Goal: Task Accomplishment & Management: Manage account settings

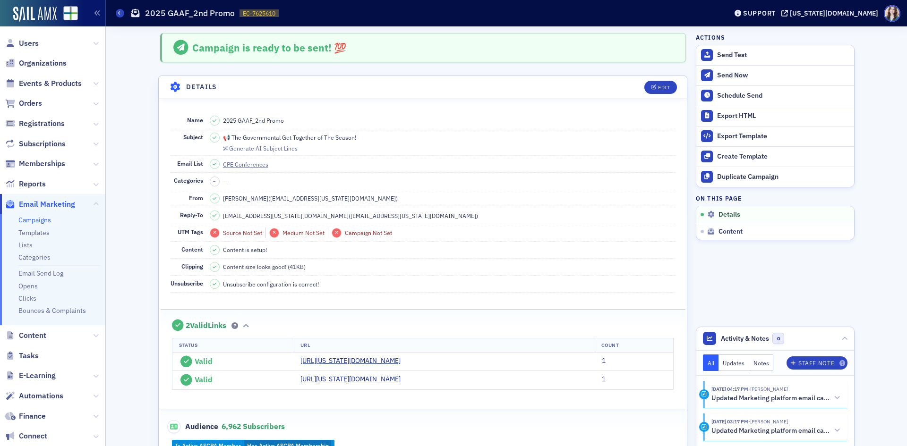
click at [476, 162] on dd "CPE Conferences" at bounding box center [443, 164] width 466 height 17
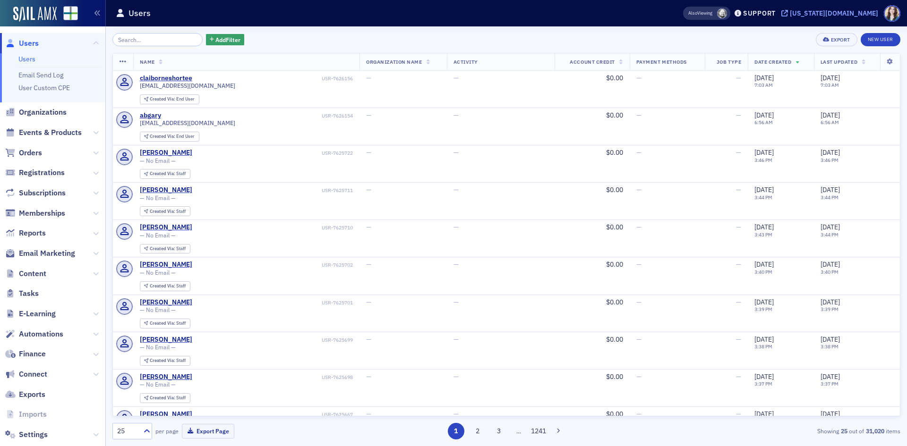
click at [870, 15] on div "[US_STATE][DOMAIN_NAME]" at bounding box center [834, 13] width 88 height 9
click at [42, 259] on span "Email Marketing" at bounding box center [52, 254] width 105 height 20
click at [43, 254] on span "Email Marketing" at bounding box center [47, 253] width 56 height 10
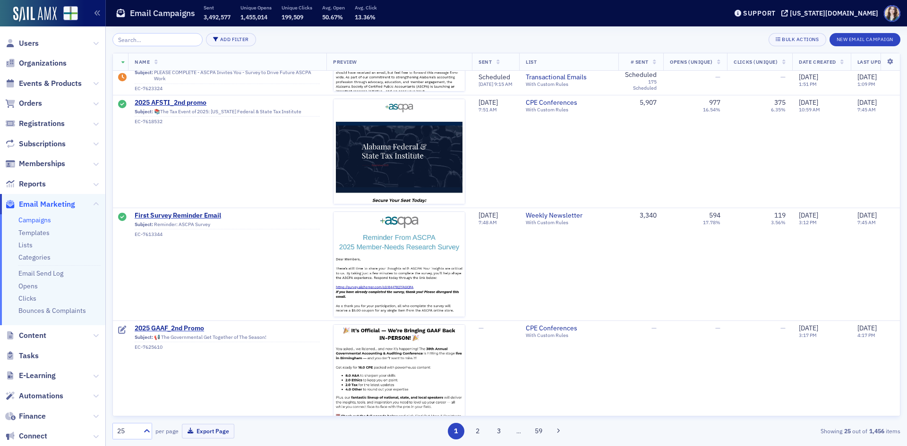
scroll to position [472, 0]
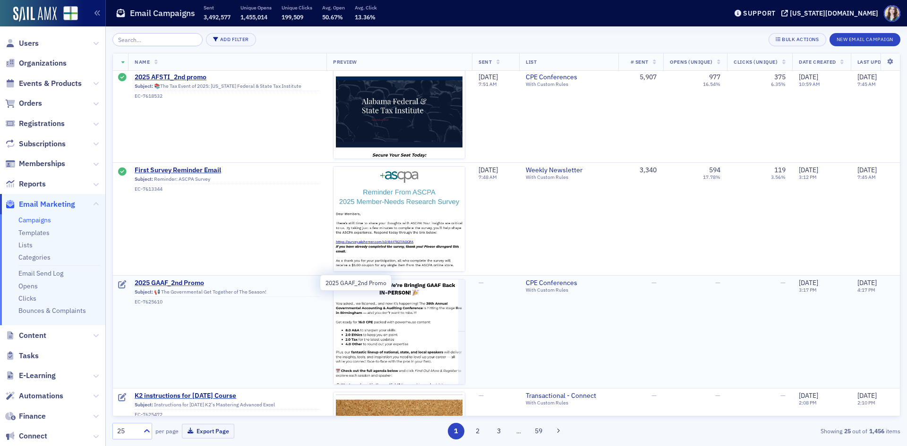
click at [188, 280] on span "2025 GAAF_2nd Promo" at bounding box center [227, 283] width 185 height 9
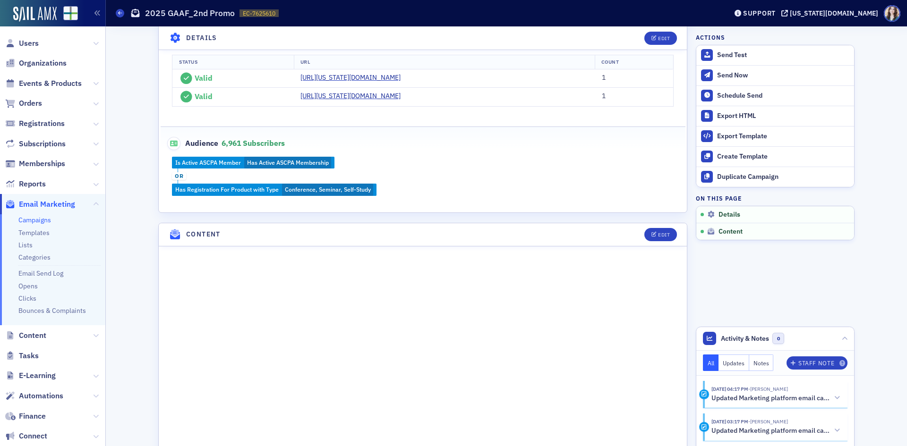
scroll to position [425, 0]
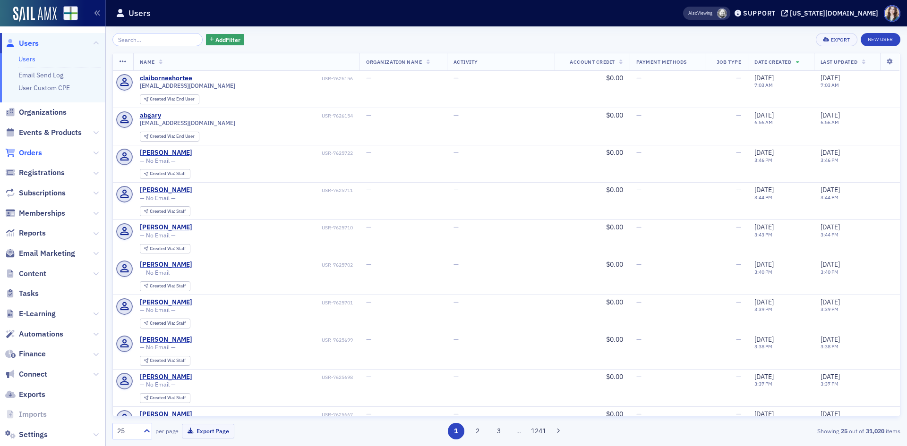
click at [28, 153] on span "Orders" at bounding box center [30, 153] width 23 height 10
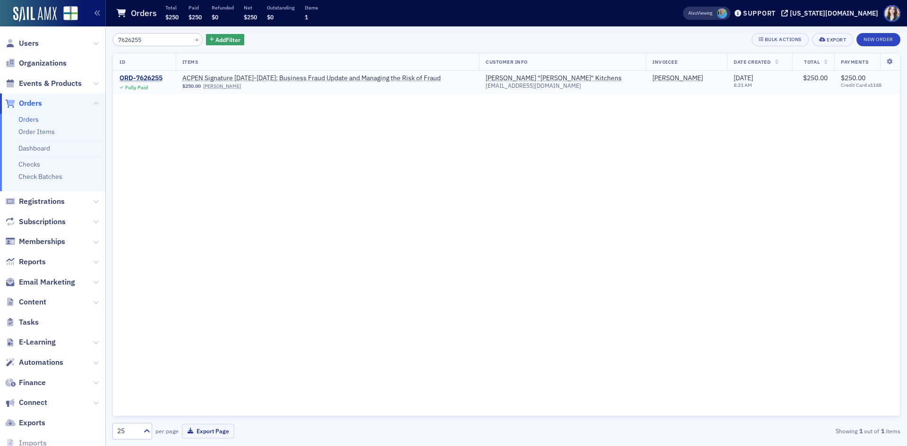
type input "7626255"
click at [144, 77] on div "ORD-7626255" at bounding box center [140, 78] width 43 height 9
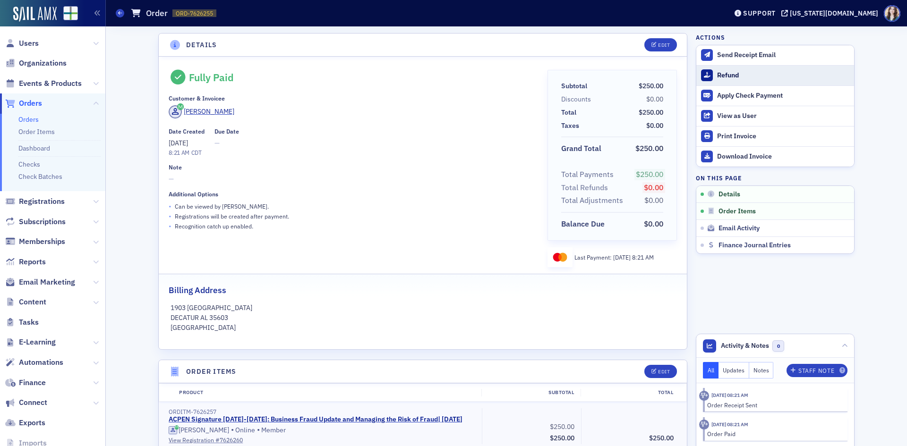
click at [735, 76] on div "Refund" at bounding box center [783, 75] width 132 height 9
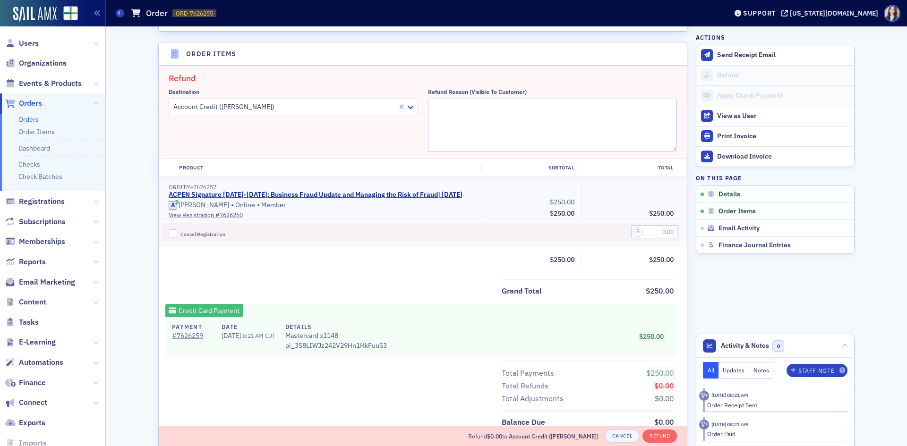
scroll to position [329, 0]
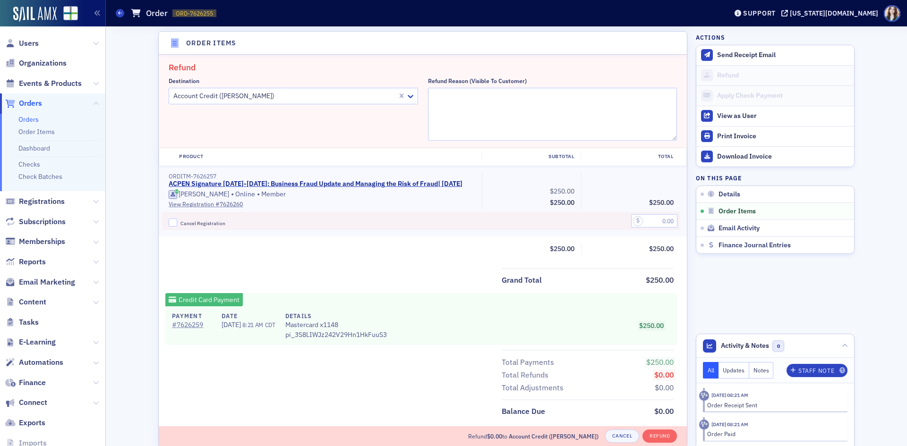
click at [275, 98] on div at bounding box center [284, 96] width 224 height 12
click at [169, 226] on input "Cancel Registration" at bounding box center [173, 223] width 9 height 9
checkbox input "true"
click at [661, 223] on input "text" at bounding box center [654, 220] width 46 height 13
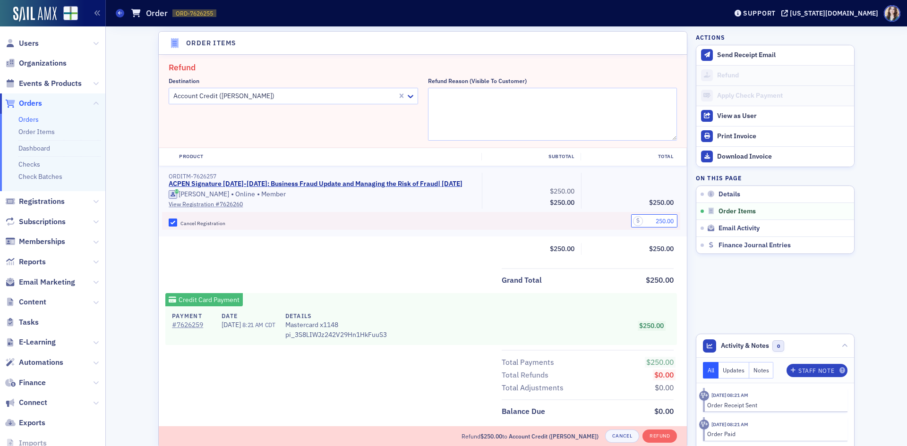
type input "250.00"
click at [544, 257] on div "Product Subtotal Total ORDITM-7626257 ACPEN Signature 2025-2026: Business Fraud…" at bounding box center [423, 205] width 528 height 114
click at [663, 94] on textarea "Refund Reason (Visible to Customer)" at bounding box center [552, 114] width 249 height 53
type textarea "C"
click at [433, 96] on textarea "Scheduling conflict" at bounding box center [552, 114] width 249 height 53
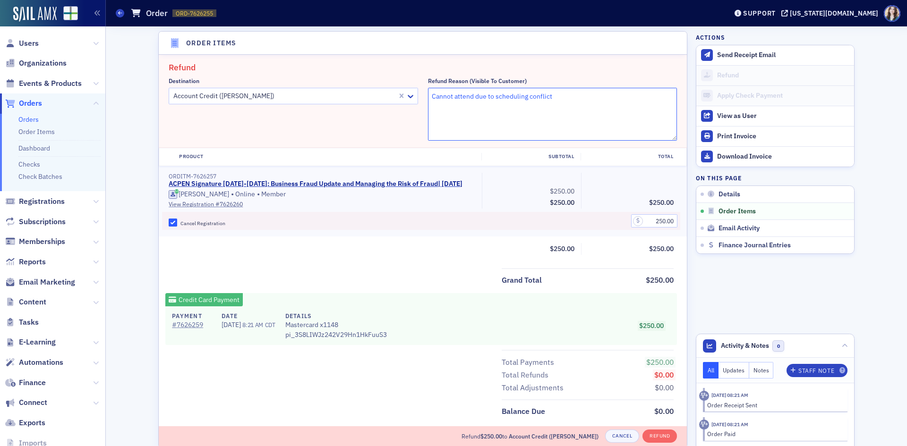
type textarea "Cannot attend due to scheduling conflict"
click at [566, 62] on h2 "Refund" at bounding box center [423, 67] width 508 height 12
click at [665, 435] on button "Refund" at bounding box center [659, 436] width 34 height 13
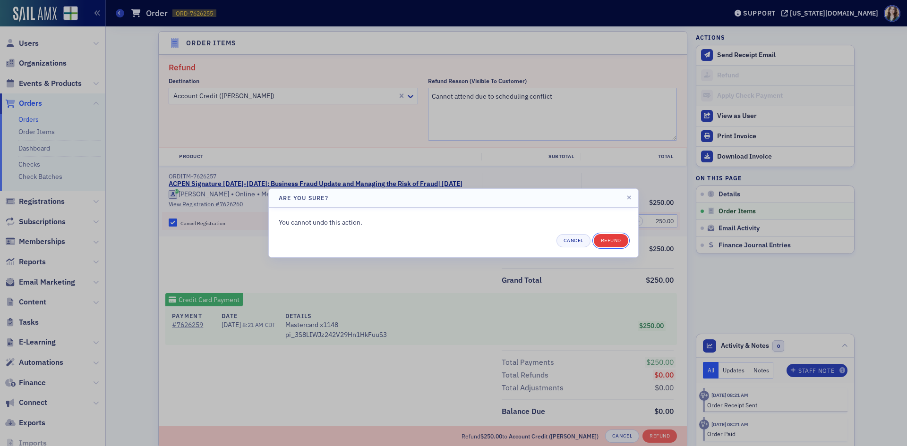
click at [600, 238] on button "Refund" at bounding box center [611, 240] width 34 height 13
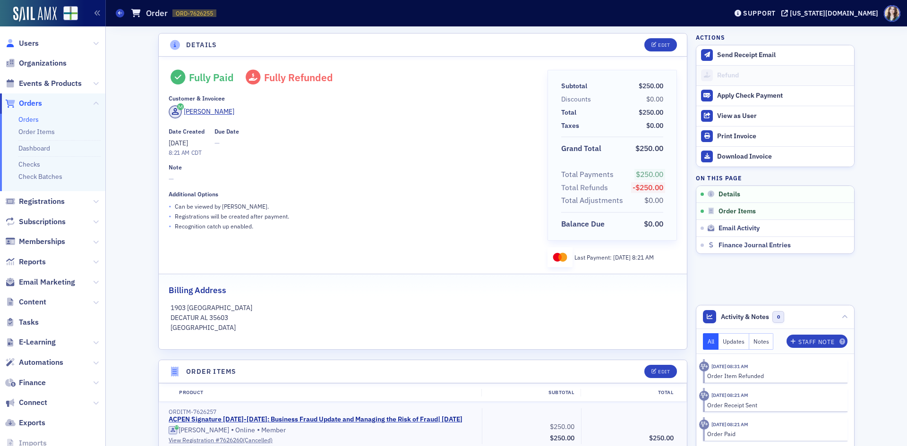
click at [16, 41] on link "Users" at bounding box center [22, 43] width 34 height 10
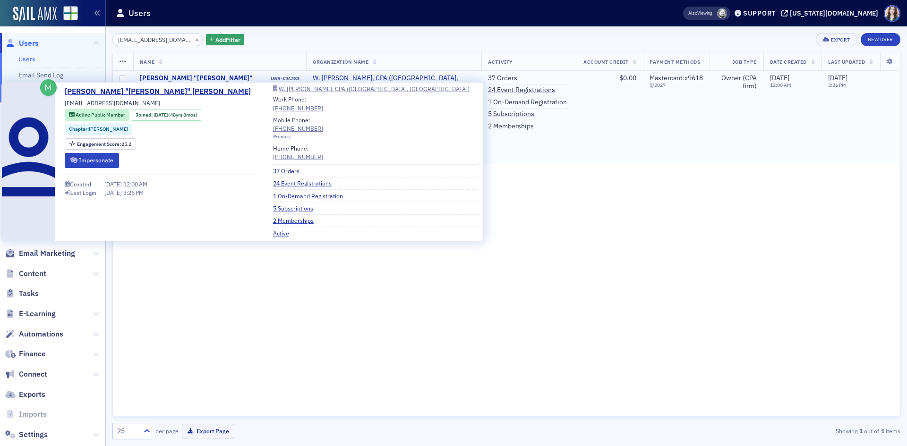
type input "cseamon@knology.net"
click at [179, 75] on div "Willie "Cecil" Seamon" at bounding box center [204, 82] width 129 height 17
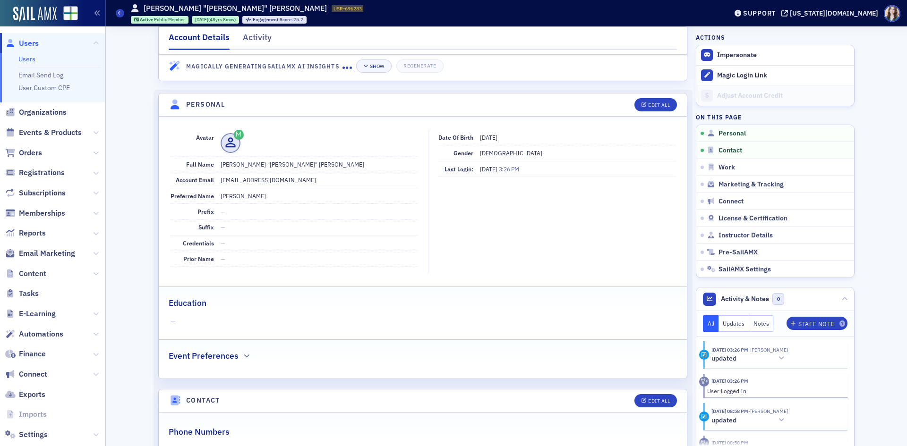
scroll to position [47, 0]
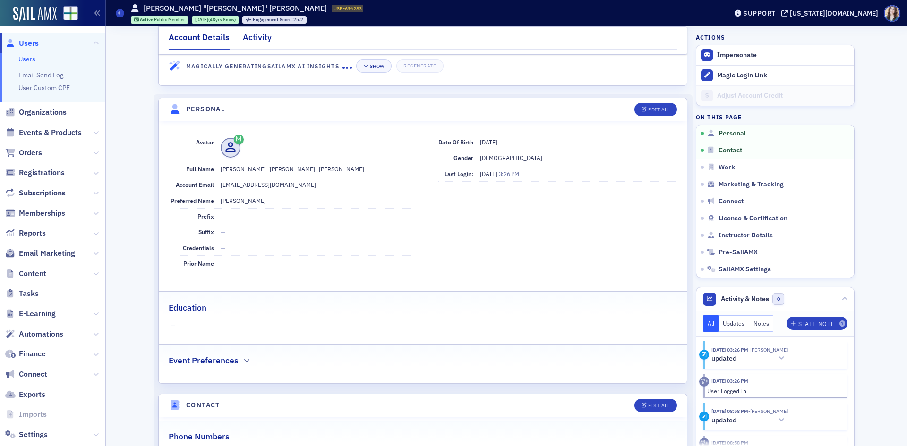
click at [259, 35] on div "Activity" at bounding box center [257, 39] width 29 height 17
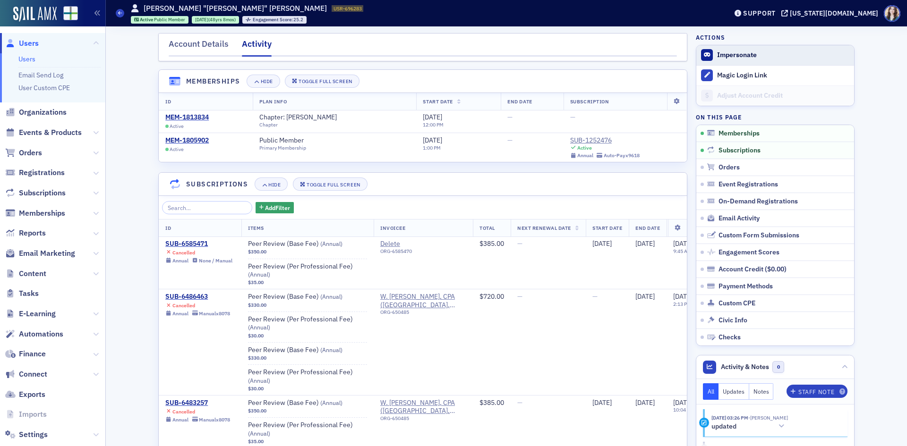
click at [718, 54] on button "Impersonate" at bounding box center [737, 55] width 40 height 9
click at [47, 253] on span "Email Marketing" at bounding box center [47, 253] width 56 height 10
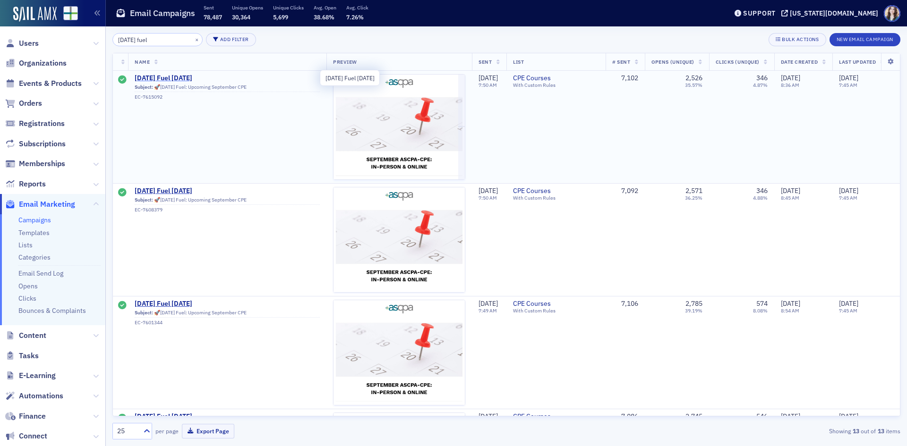
type input "friday fuel"
click at [176, 79] on span "Friday Fuel 9/12/25" at bounding box center [227, 78] width 185 height 9
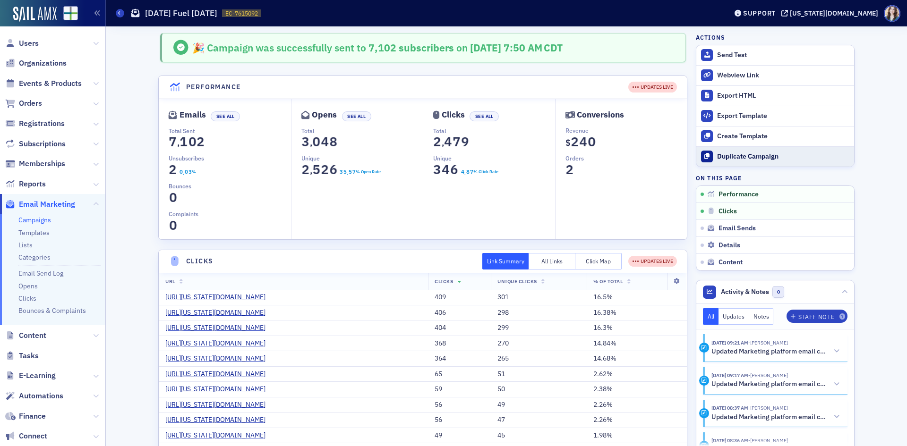
click at [717, 159] on div "Duplicate Campaign" at bounding box center [783, 157] width 132 height 9
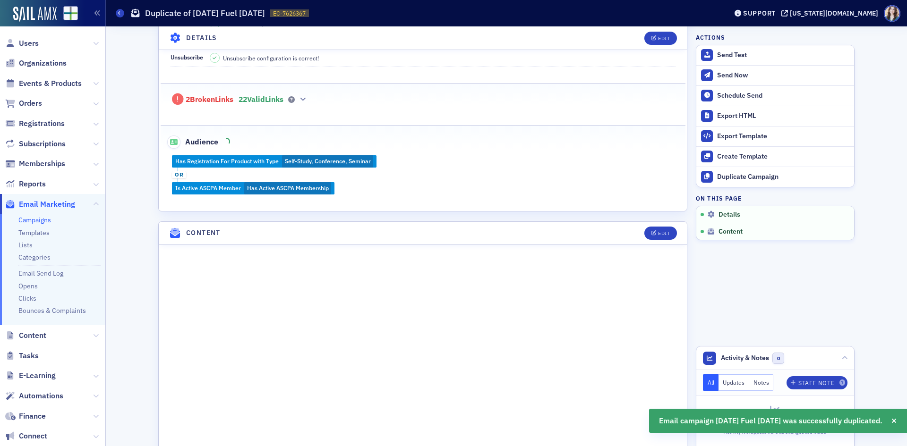
scroll to position [378, 0]
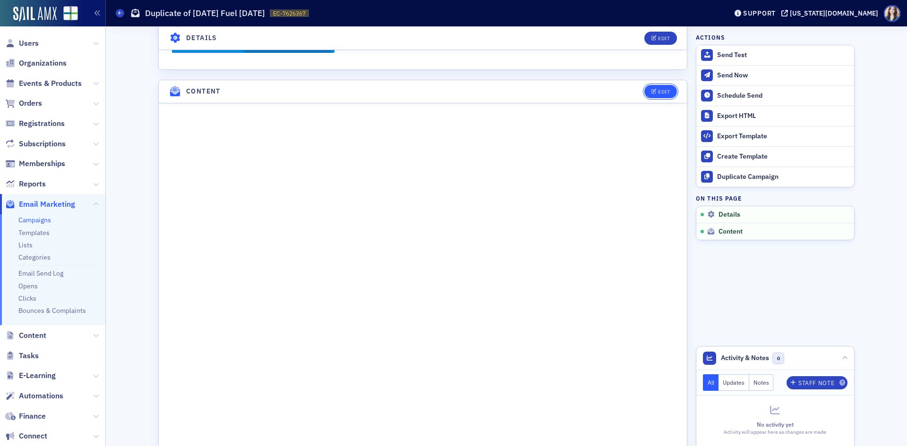
click at [666, 95] on button "Edit" at bounding box center [660, 91] width 33 height 13
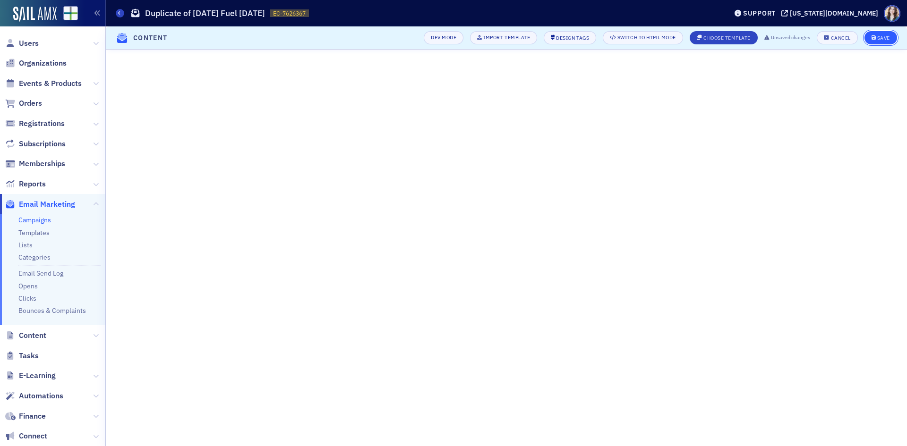
click at [879, 35] on div "Save" at bounding box center [883, 37] width 13 height 5
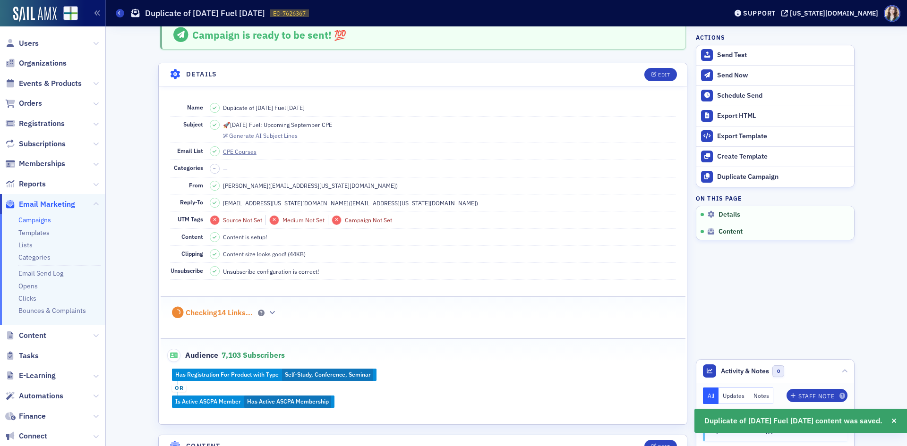
scroll to position [0, 0]
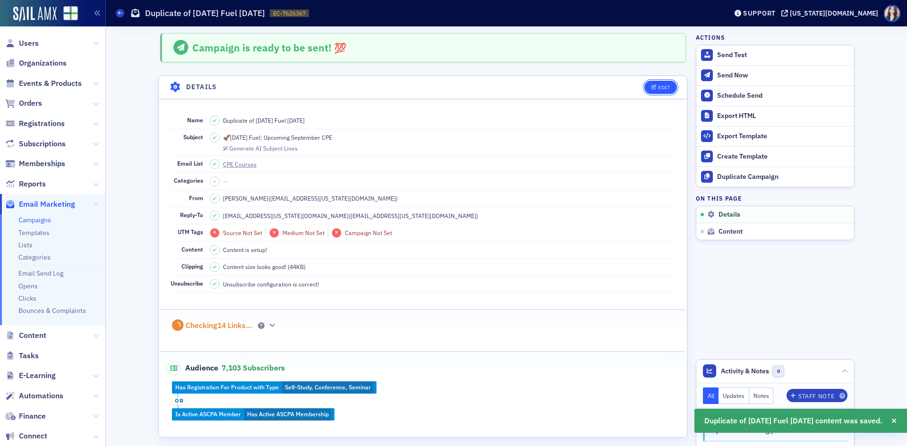
click at [658, 89] on div "Edit" at bounding box center [664, 87] width 12 height 5
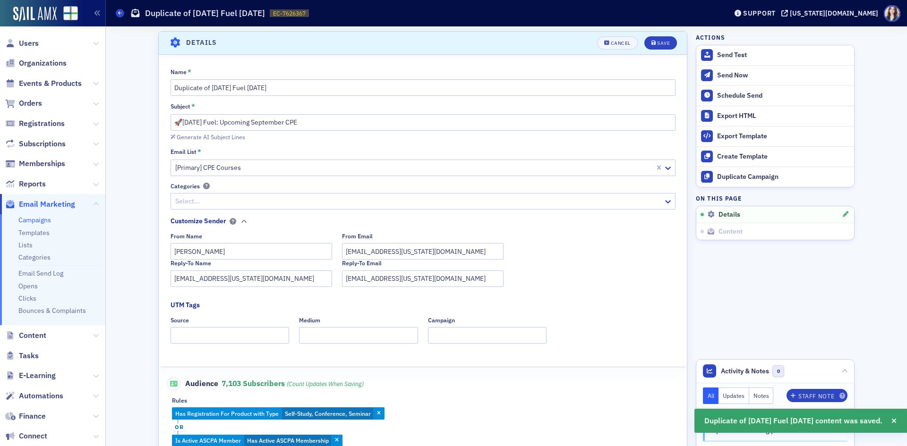
scroll to position [54, 0]
drag, startPoint x: 209, startPoint y: 89, endPoint x: 140, endPoint y: 93, distance: 68.6
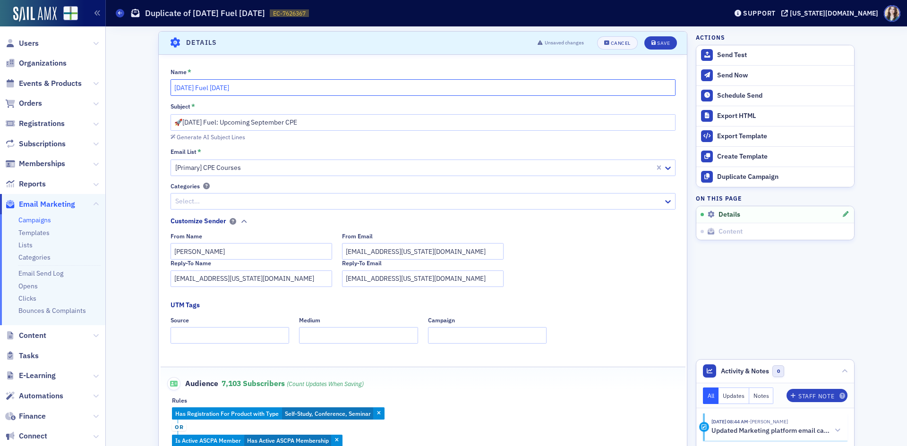
click at [219, 88] on input "Friday Fuel 9/12/25" at bounding box center [422, 87] width 505 height 17
type input "Friday Fuel 9/19/25"
drag, startPoint x: 248, startPoint y: 123, endPoint x: 215, endPoint y: 125, distance: 33.1
click at [215, 125] on input "🚀Friday Fuel: Upcoming September CPE" at bounding box center [422, 122] width 505 height 17
type input "🚀Friday Fuel: Your September CPE"
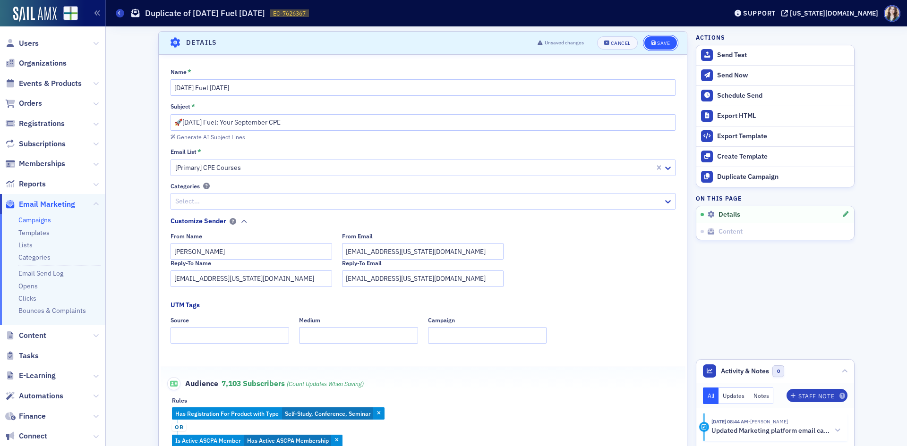
click at [659, 42] on div "Save" at bounding box center [663, 43] width 13 height 5
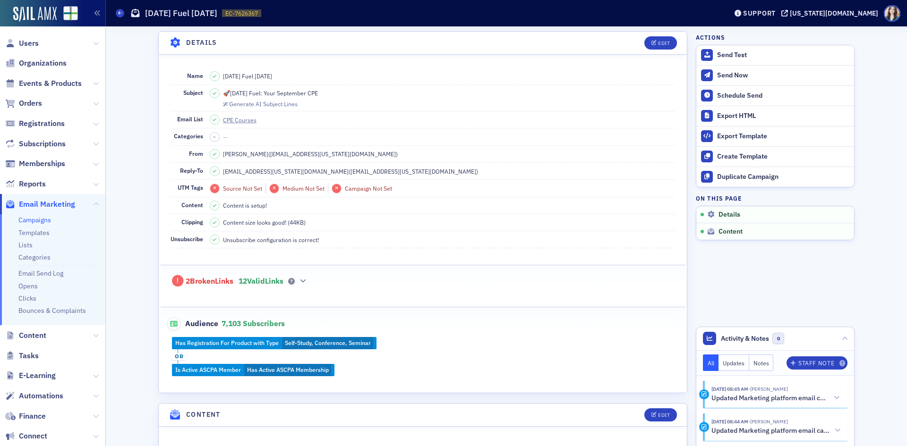
click at [249, 283] on span "12 Valid Links" at bounding box center [260, 281] width 45 height 9
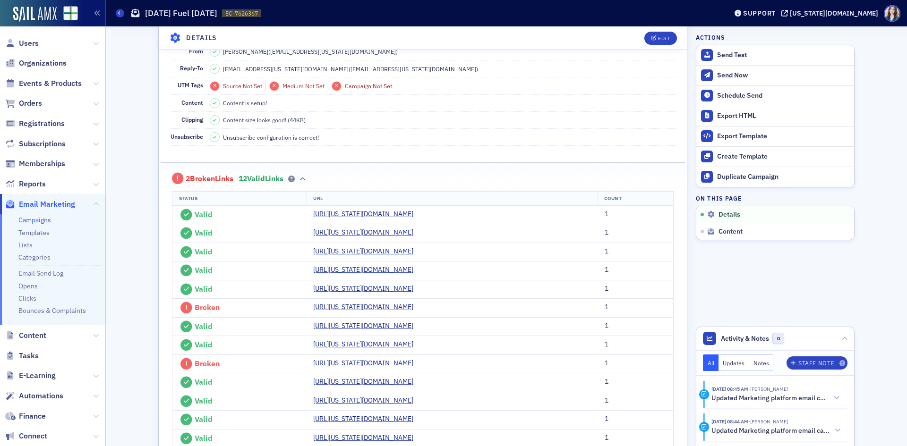
scroll to position [243, 0]
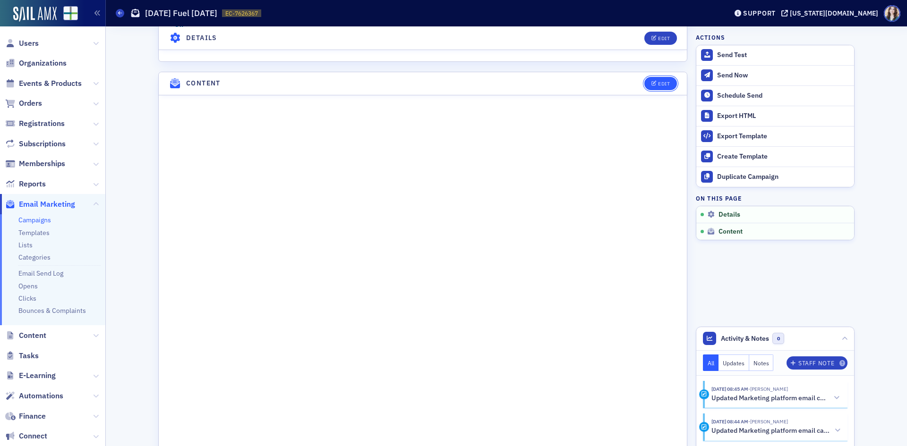
click at [663, 90] on button "Edit" at bounding box center [660, 83] width 33 height 13
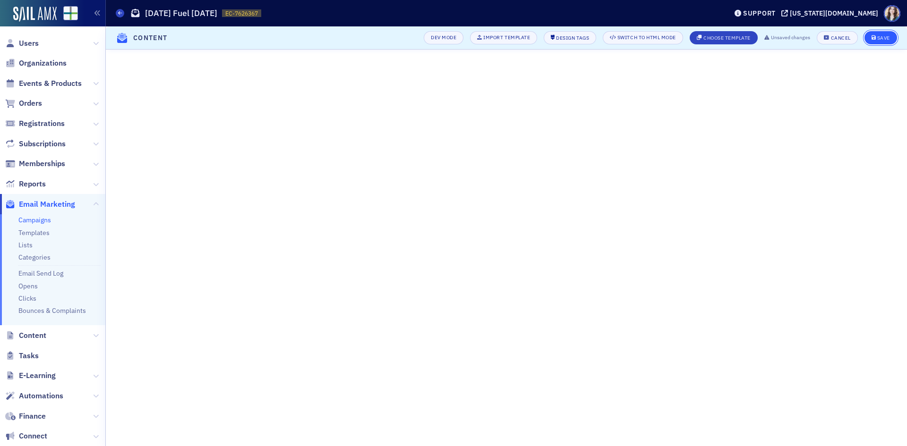
click at [894, 35] on button "Save" at bounding box center [880, 37] width 33 height 13
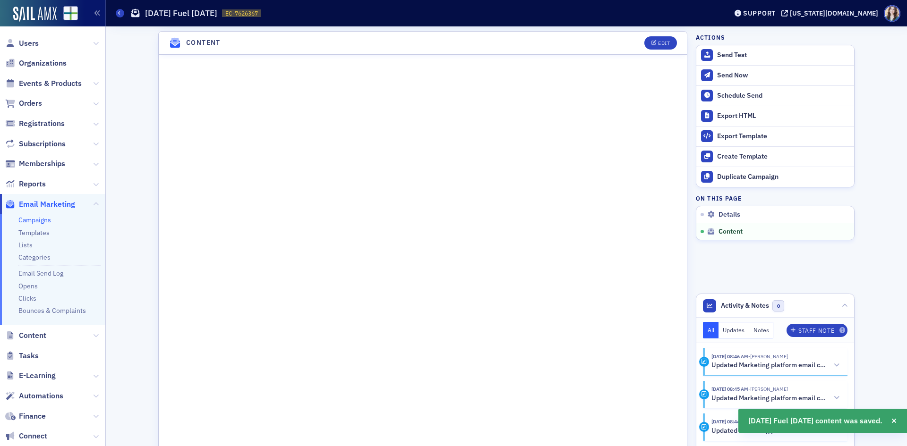
scroll to position [511, 0]
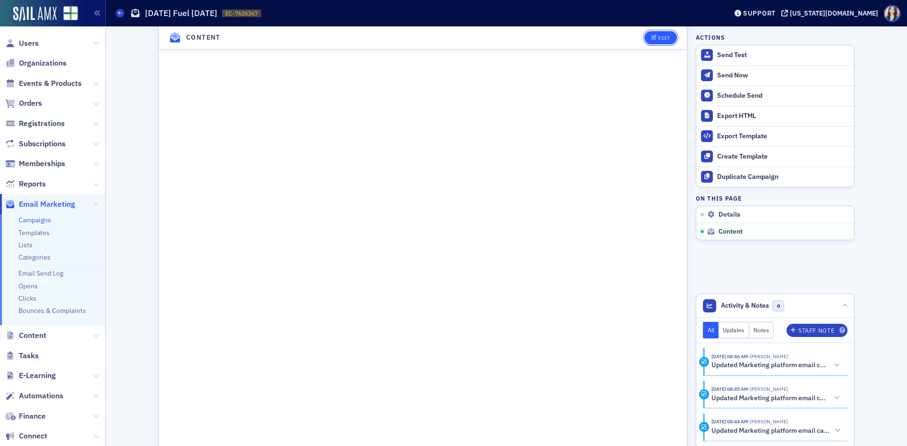
click at [658, 42] on button "Edit" at bounding box center [660, 37] width 33 height 13
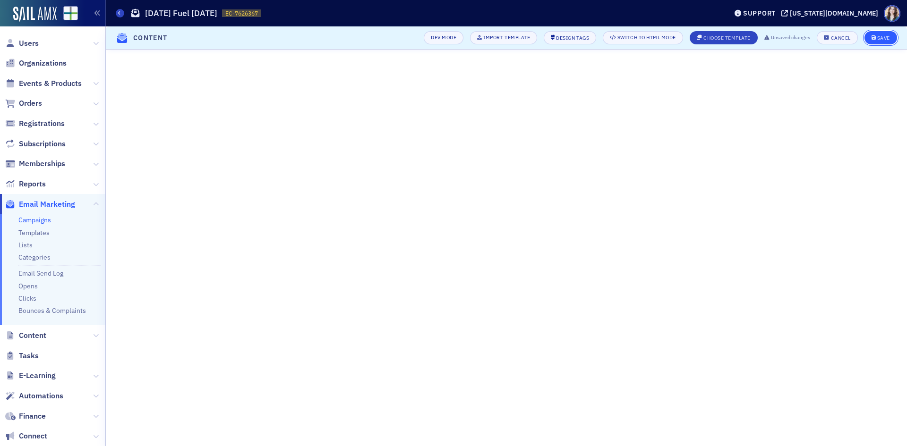
click at [892, 35] on button "Save" at bounding box center [880, 37] width 33 height 13
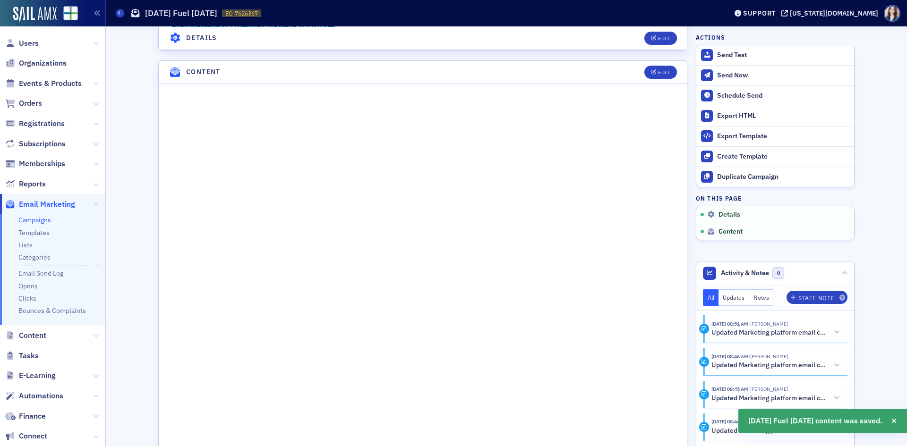
scroll to position [417, 0]
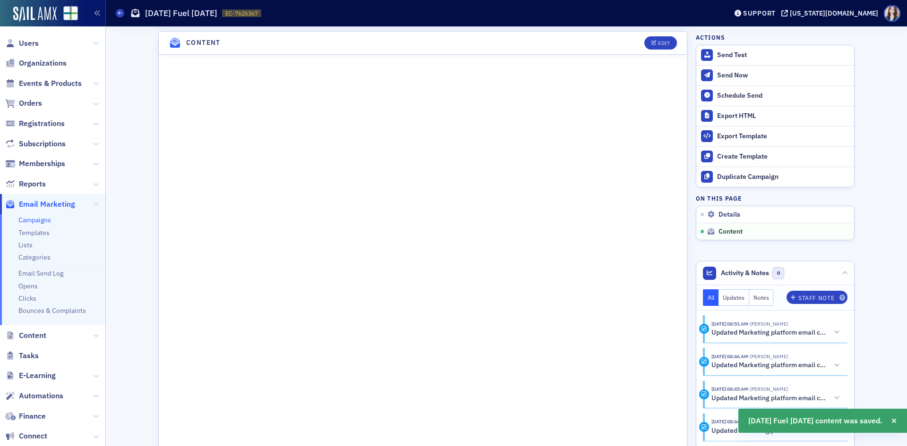
click at [633, 39] on header "Content Edit" at bounding box center [423, 43] width 528 height 23
click at [630, 39] on header "Content Edit" at bounding box center [423, 43] width 528 height 23
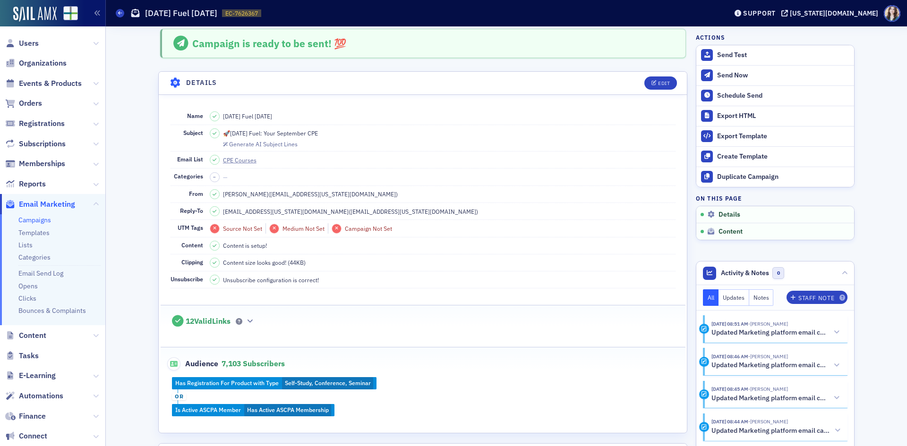
scroll to position [0, 0]
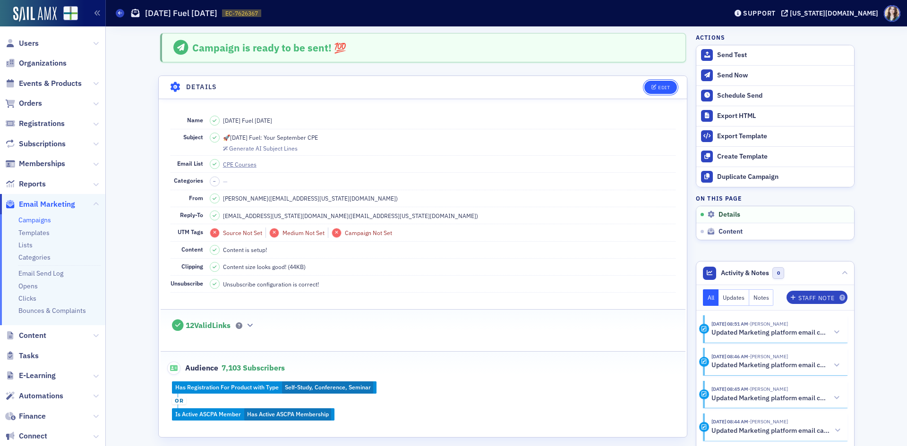
click at [658, 88] on div "Edit" at bounding box center [664, 87] width 12 height 5
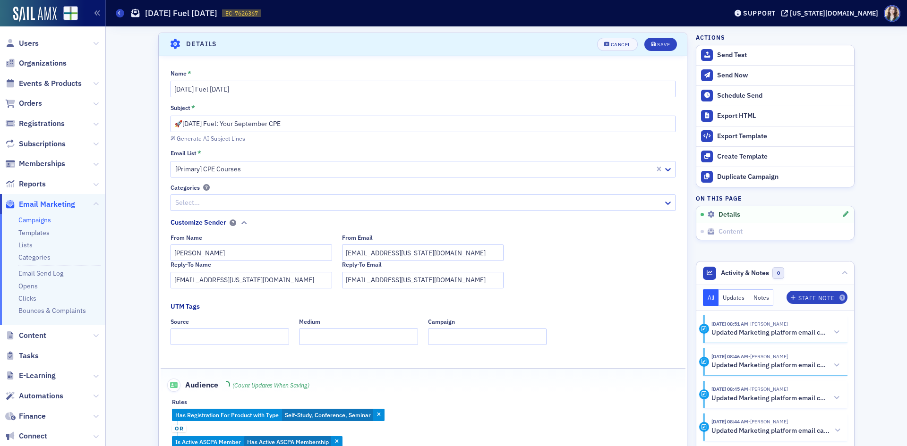
scroll to position [44, 0]
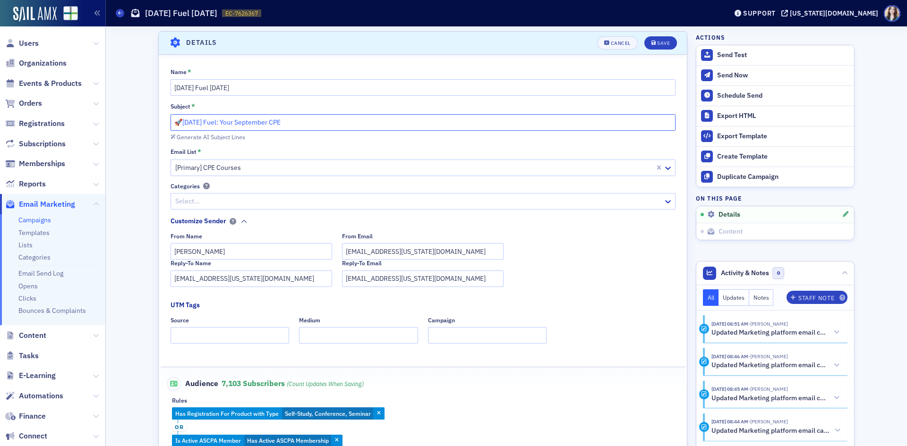
click at [230, 125] on input "🚀Friday Fuel: Your September CPE" at bounding box center [422, 122] width 505 height 17
type input "🚀Friday Fuel: Upcoming September CPE"
click at [651, 46] on button "Save" at bounding box center [660, 42] width 33 height 13
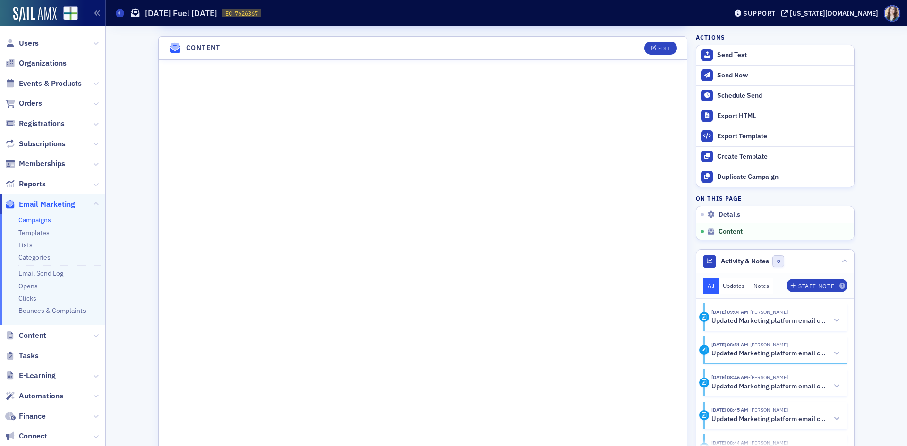
scroll to position [413, 0]
click at [676, 43] on header "Content Edit" at bounding box center [423, 46] width 528 height 23
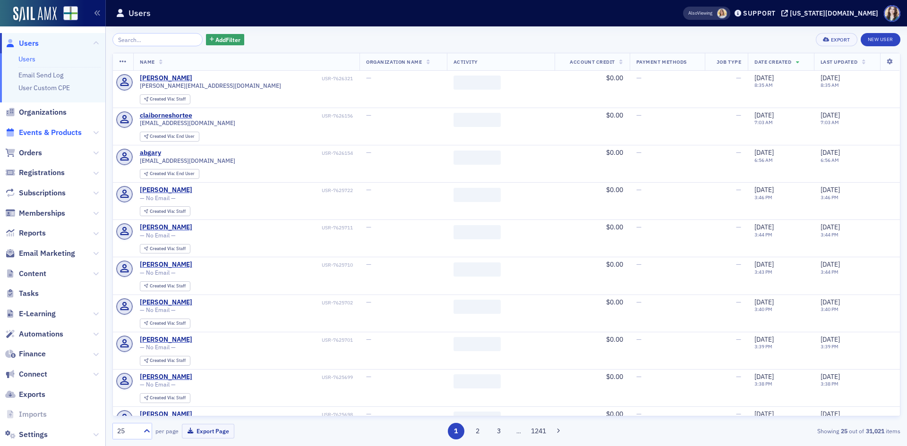
click at [41, 130] on span "Events & Products" at bounding box center [50, 133] width 63 height 10
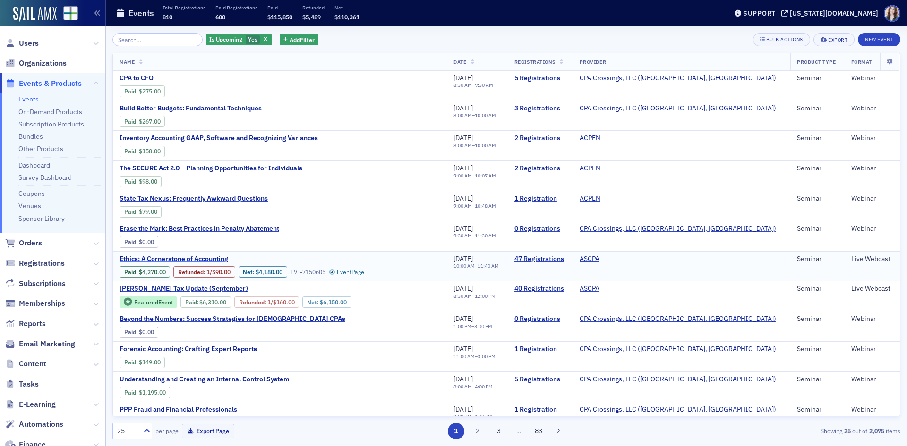
click at [187, 258] on span "Ethics: A Cornerstone of Accounting" at bounding box center [198, 259] width 159 height 9
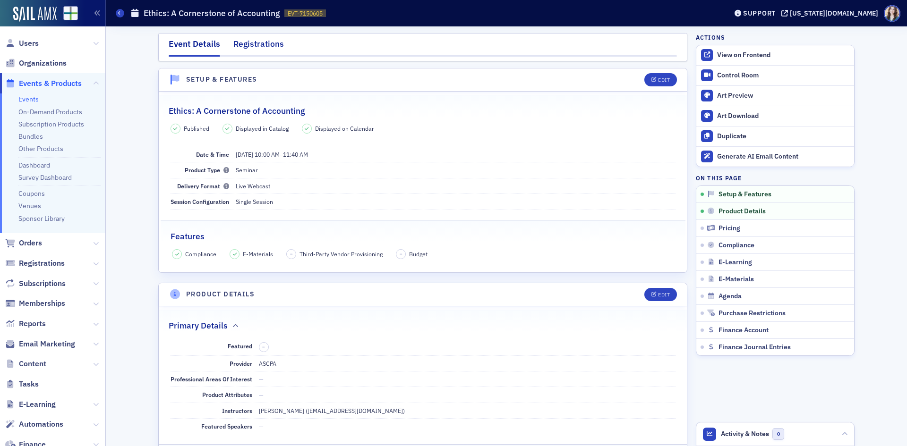
click at [253, 42] on div "Registrations" at bounding box center [258, 46] width 51 height 17
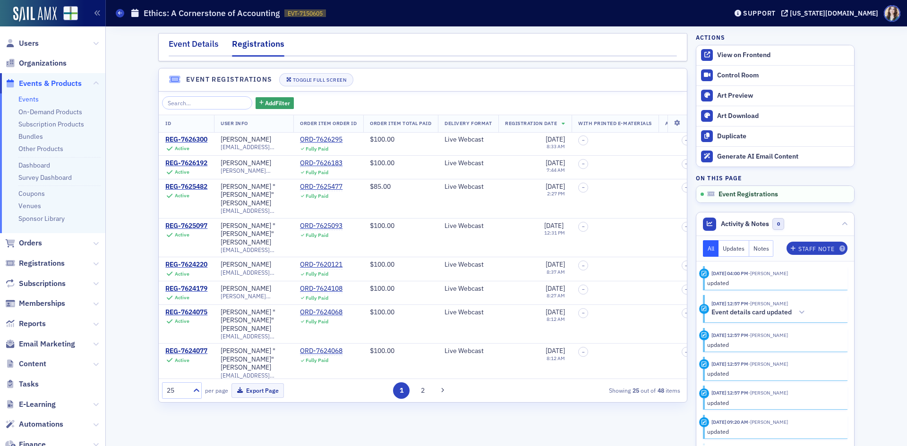
click at [206, 45] on div "Event Details" at bounding box center [194, 46] width 50 height 17
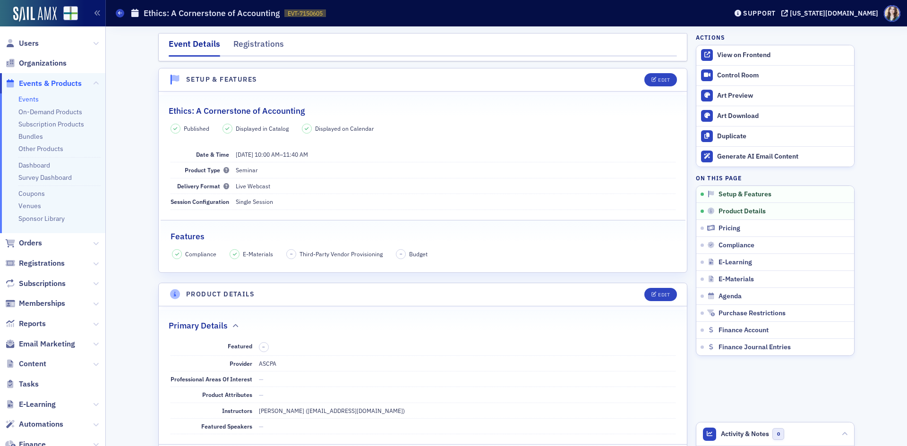
click at [47, 85] on span "Events & Products" at bounding box center [50, 83] width 63 height 10
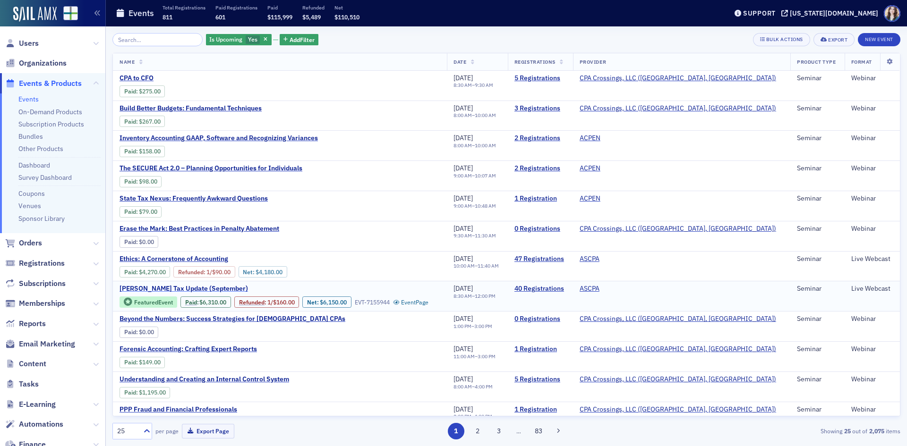
click at [221, 288] on span "Lisa McKinney's Tax Update (September)" at bounding box center [198, 289] width 159 height 9
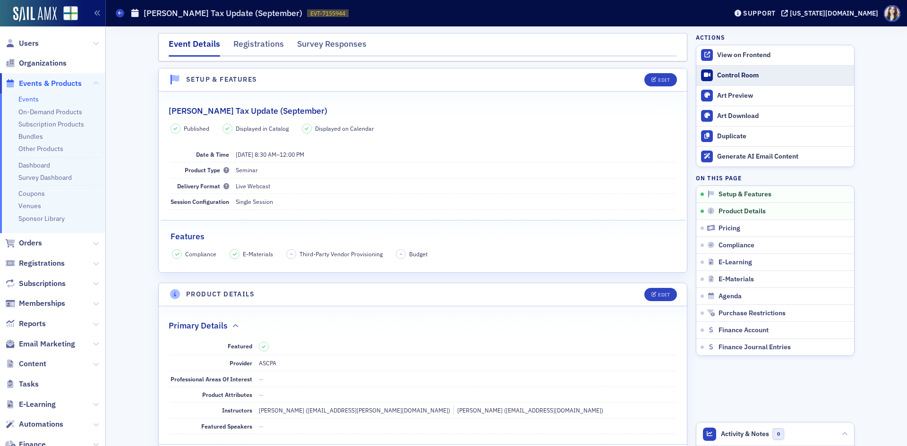
click at [749, 72] on div "Control Room" at bounding box center [783, 75] width 132 height 9
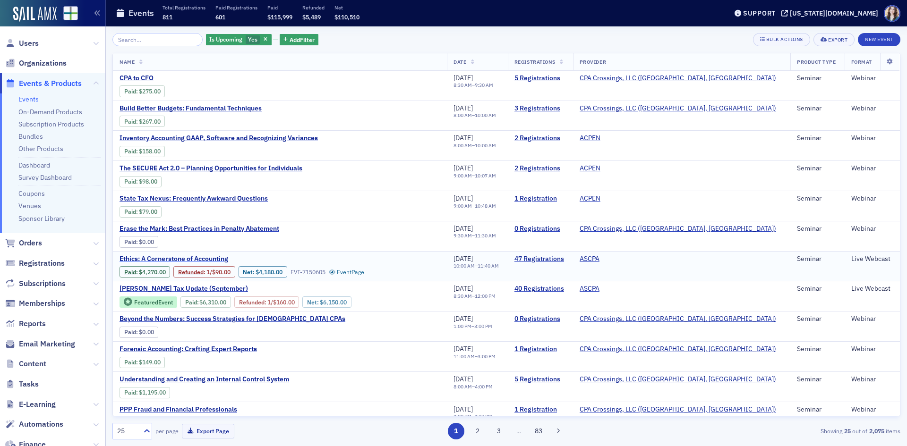
click at [208, 255] on span "Ethics: A Cornerstone of Accounting" at bounding box center [198, 259] width 159 height 9
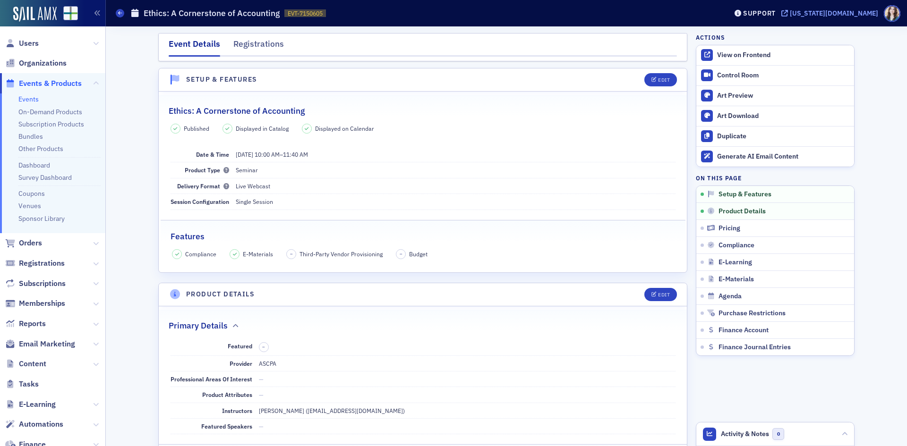
click at [843, 14] on div "[US_STATE][DOMAIN_NAME]" at bounding box center [834, 13] width 88 height 9
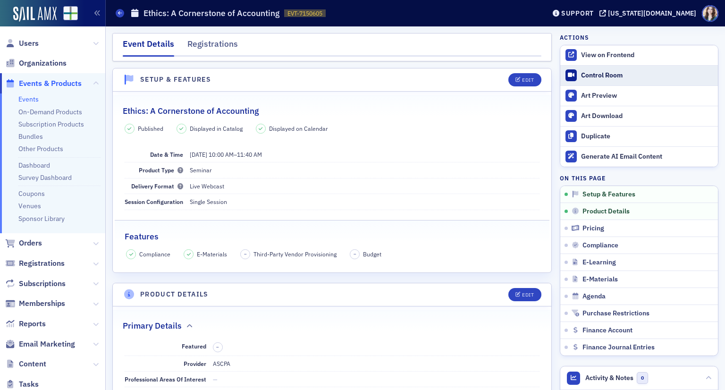
click at [603, 74] on div "Control Room" at bounding box center [647, 75] width 132 height 9
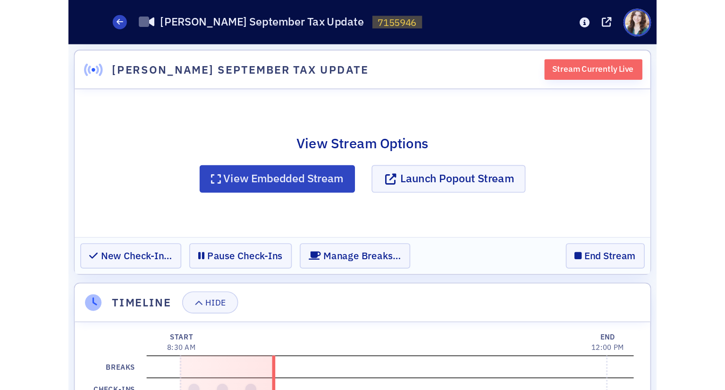
scroll to position [833, 0]
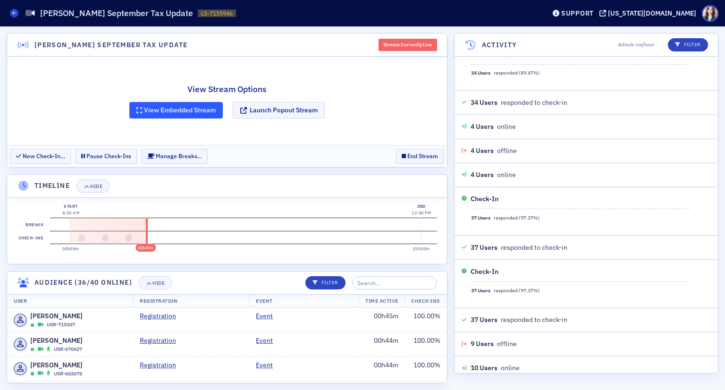
click at [156, 112] on button "View Embedded Stream" at bounding box center [176, 110] width 94 height 17
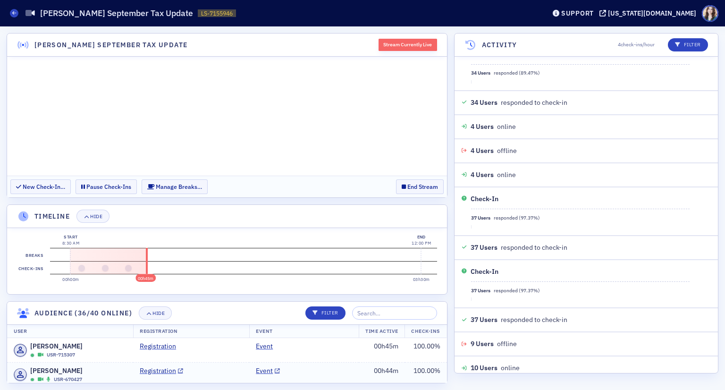
scroll to position [0, 0]
click at [98, 219] on button "Hide" at bounding box center [93, 216] width 33 height 13
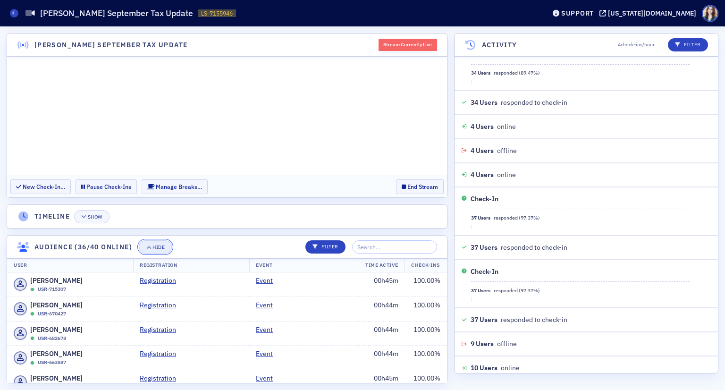
click at [160, 245] on div "Hide" at bounding box center [159, 247] width 12 height 5
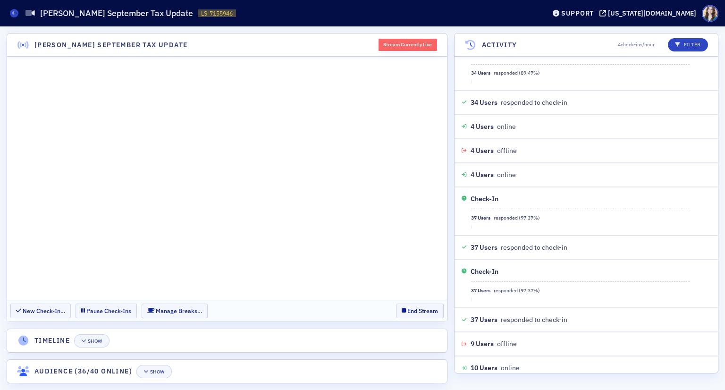
scroll to position [883, 0]
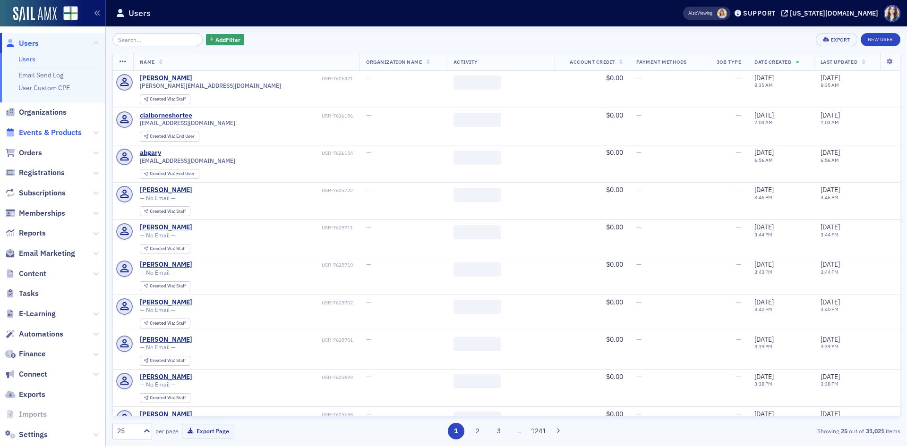
click at [46, 129] on span "Events & Products" at bounding box center [50, 133] width 63 height 10
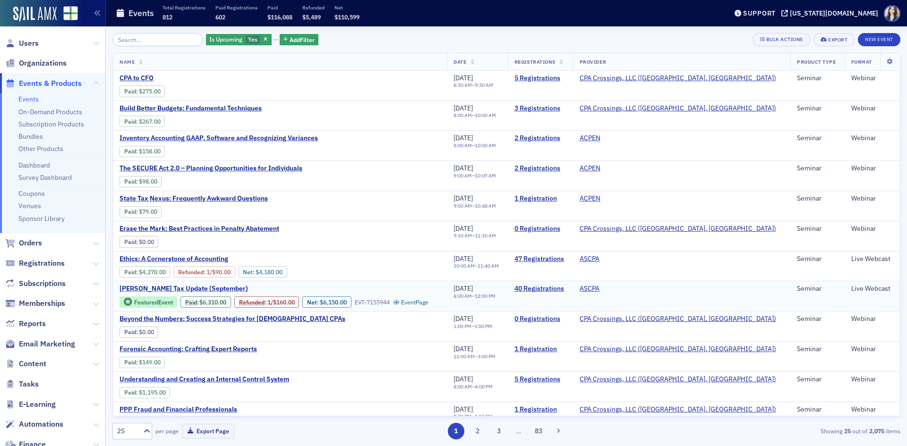
click at [178, 289] on span "Lisa McKinney's Tax Update (September)" at bounding box center [198, 289] width 159 height 9
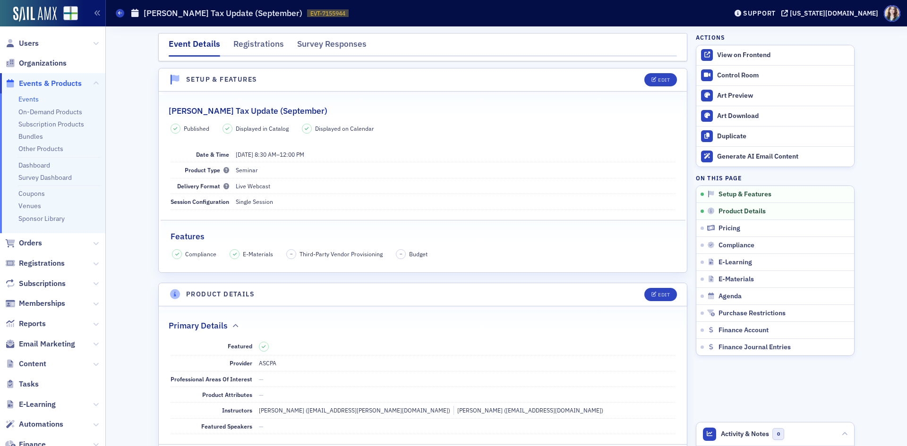
click at [519, 241] on div "Features" at bounding box center [422, 232] width 505 height 22
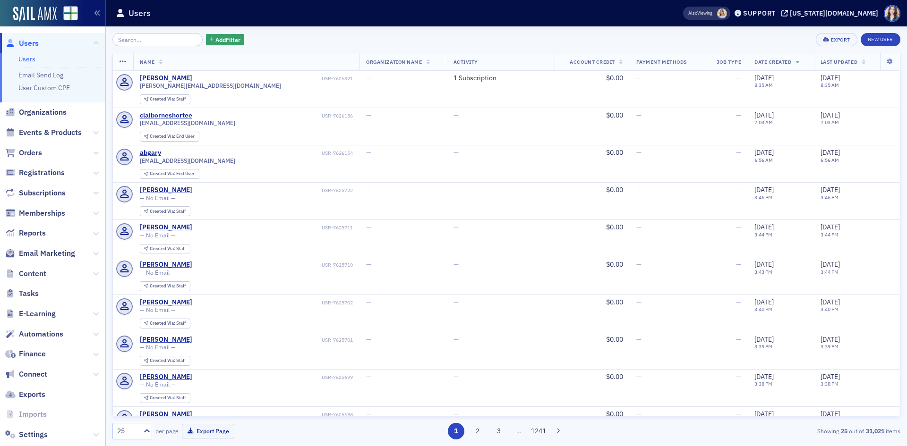
click at [261, 30] on div "Add Filter Export New User Name Organization Name Activity Account Credit Payme…" at bounding box center [506, 236] width 788 height 420
click at [140, 43] on input "search" at bounding box center [157, 39] width 90 height 13
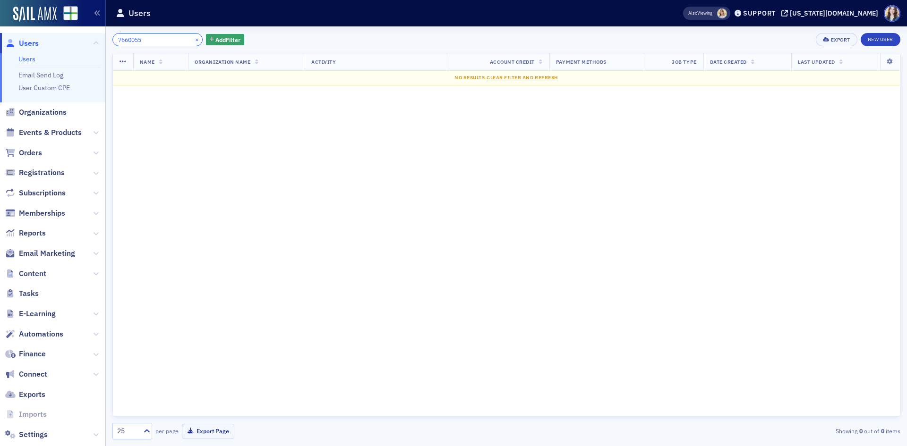
type input "7660055"
click at [193, 38] on button "×" at bounding box center [197, 39] width 9 height 9
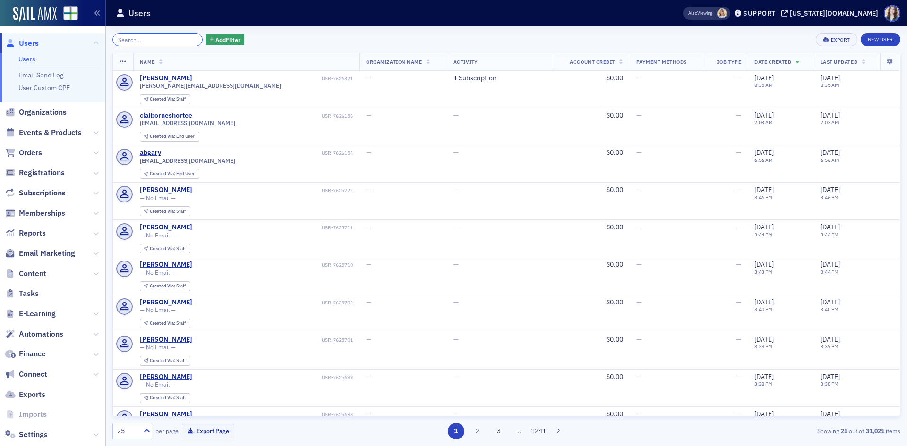
click at [122, 42] on input "search" at bounding box center [157, 39] width 90 height 13
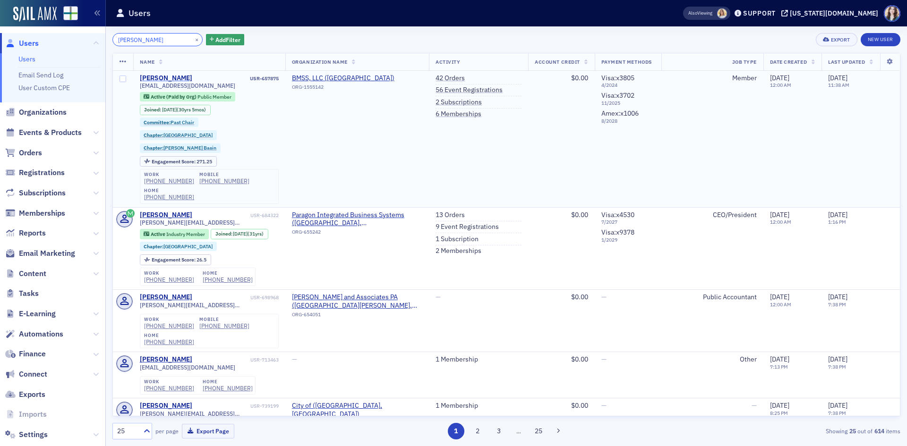
type input "[PERSON_NAME]"
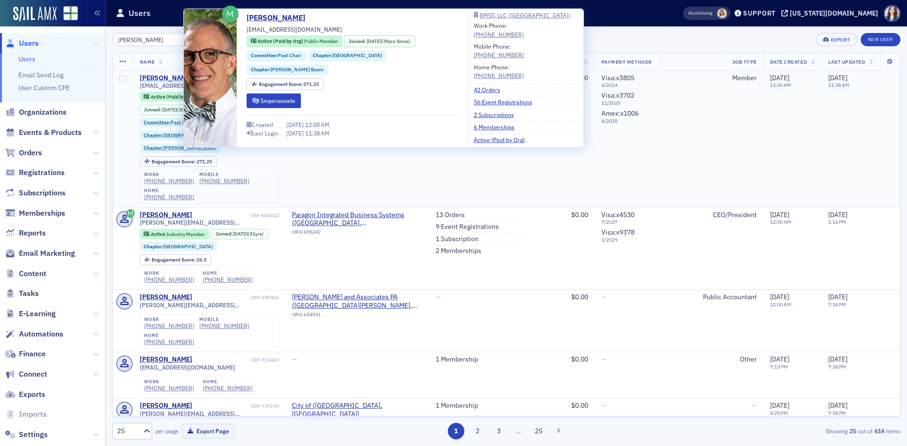
click at [166, 77] on div "[PERSON_NAME]" at bounding box center [166, 78] width 52 height 9
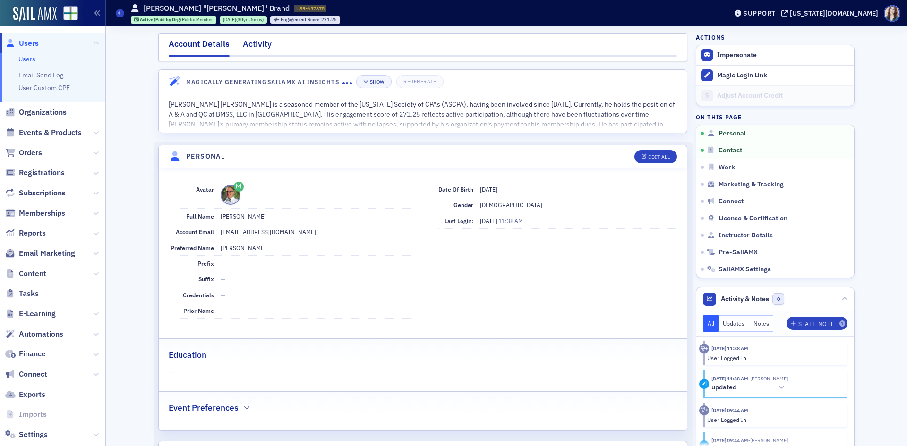
click at [243, 43] on div "Activity" at bounding box center [257, 46] width 29 height 17
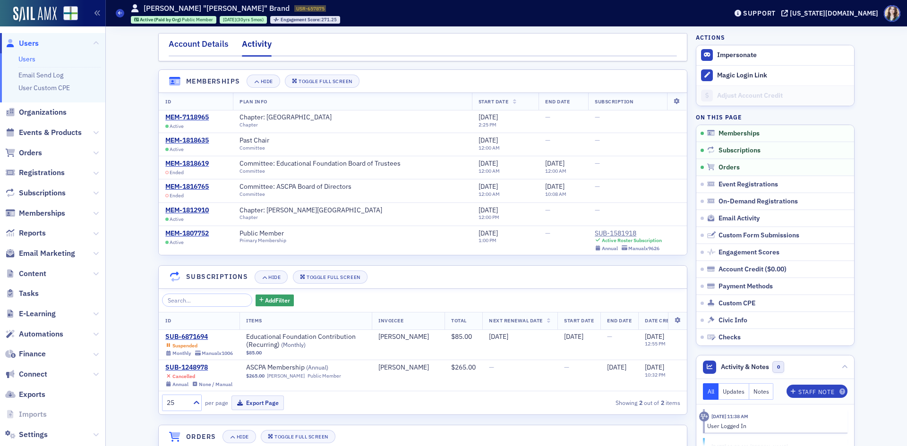
click at [211, 43] on div "Account Details" at bounding box center [199, 46] width 60 height 17
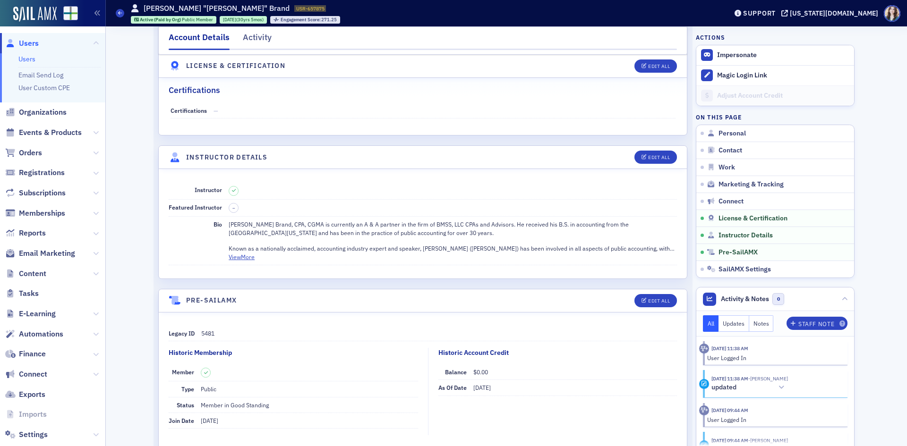
scroll to position [1606, 0]
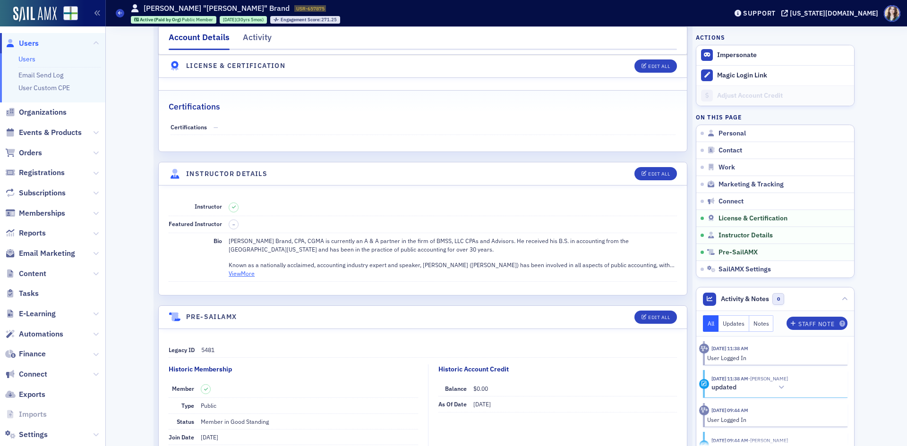
click at [240, 273] on button "View More" at bounding box center [242, 273] width 26 height 9
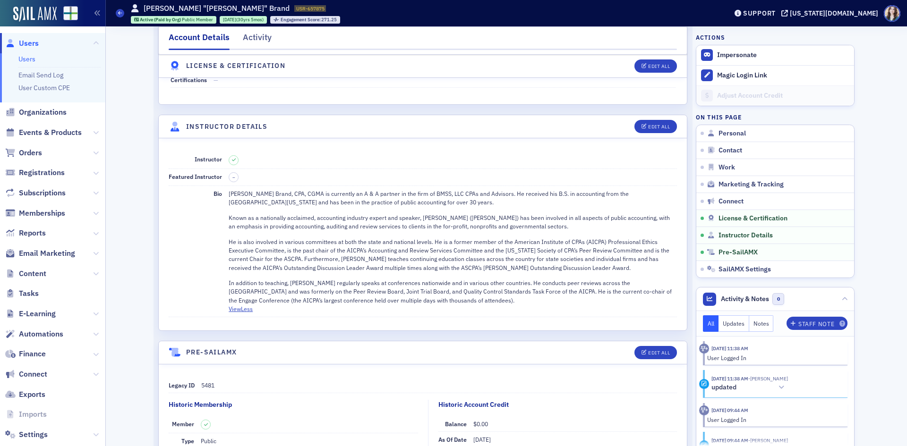
scroll to position [1700, 0]
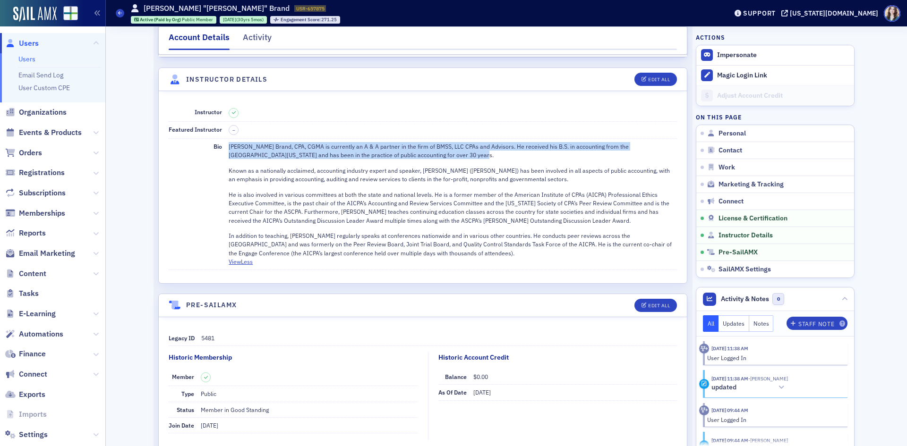
drag, startPoint x: 224, startPoint y: 145, endPoint x: 424, endPoint y: 154, distance: 200.0
click at [424, 154] on p "[PERSON_NAME] Brand, CPA, CGMA is currently an A & A partner in the firm of BMS…" at bounding box center [453, 150] width 448 height 17
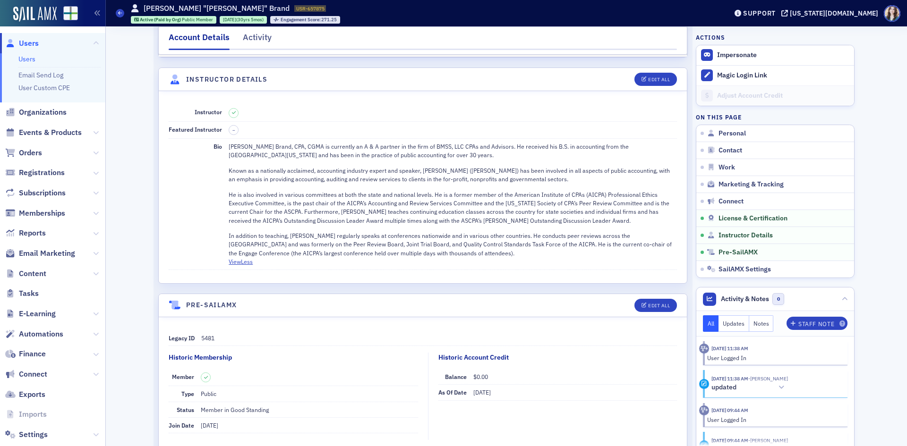
click at [654, 143] on p "[PERSON_NAME] Brand, CPA, CGMA is currently an A & A partner in the firm of BMS…" at bounding box center [453, 150] width 448 height 17
click at [674, 207] on div "Instructor Featured Instructor – Bio [PERSON_NAME] Brand, CPA, CGMA is currentl…" at bounding box center [423, 187] width 528 height 192
drag, startPoint x: 404, startPoint y: 156, endPoint x: 412, endPoint y: 156, distance: 7.6
click at [412, 156] on p "[PERSON_NAME] Brand, CPA, CGMA is currently an A & A partner in the firm of BMS…" at bounding box center [453, 150] width 448 height 17
click at [413, 156] on p "[PERSON_NAME] Brand, CPA, CGMA is currently an A & A partner in the firm of BMS…" at bounding box center [453, 150] width 448 height 17
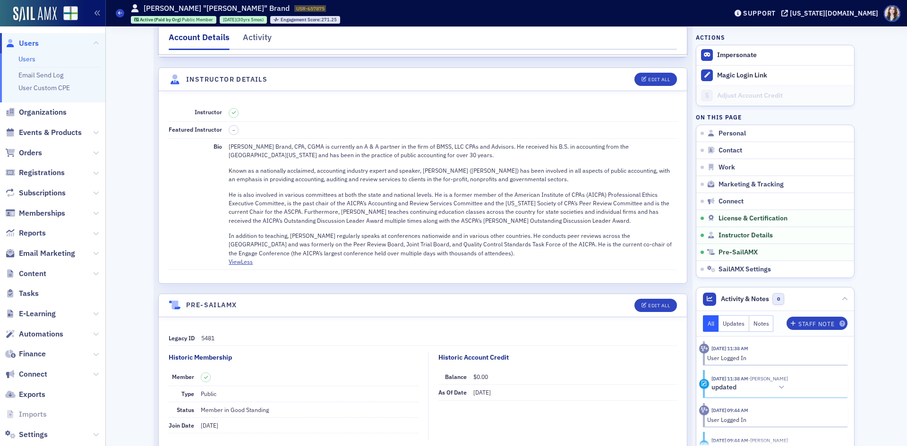
click at [427, 156] on p "[PERSON_NAME] Brand, CPA, CGMA is currently an A & A partner in the firm of BMS…" at bounding box center [453, 150] width 448 height 17
click at [619, 82] on header "Instructor Details Edit All" at bounding box center [423, 79] width 528 height 23
click at [676, 78] on header "Instructor Details Edit All" at bounding box center [423, 79] width 528 height 23
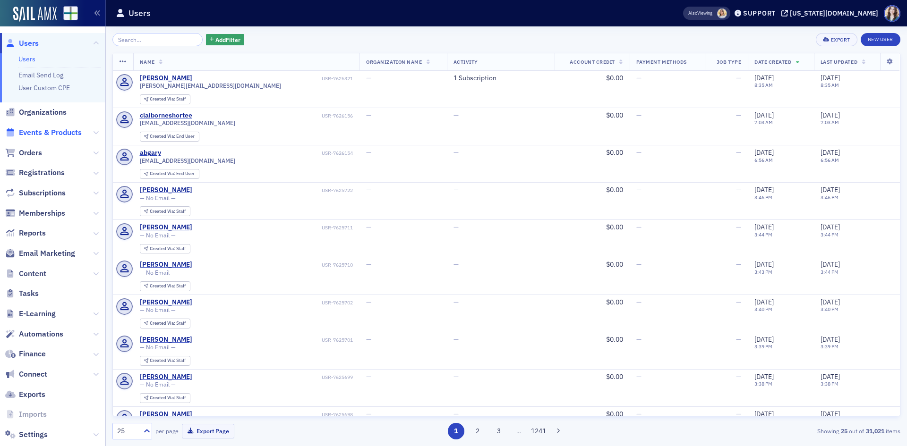
click at [60, 135] on span "Events & Products" at bounding box center [50, 133] width 63 height 10
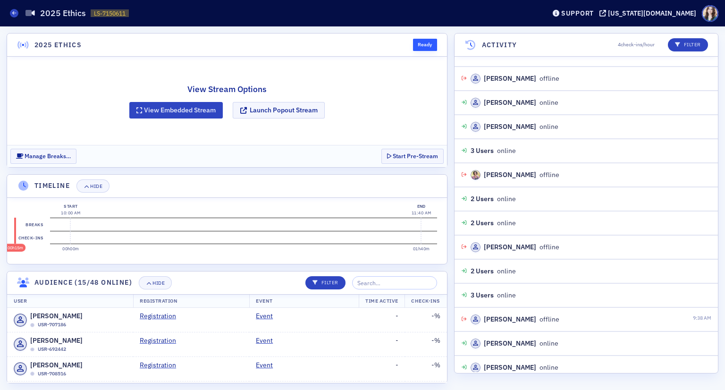
scroll to position [591, 0]
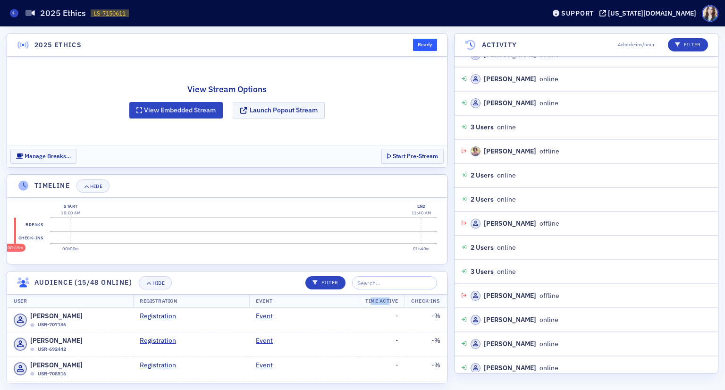
drag, startPoint x: 363, startPoint y: 302, endPoint x: 383, endPoint y: 299, distance: 20.9
click at [383, 299] on th "Time Active" at bounding box center [382, 301] width 46 height 14
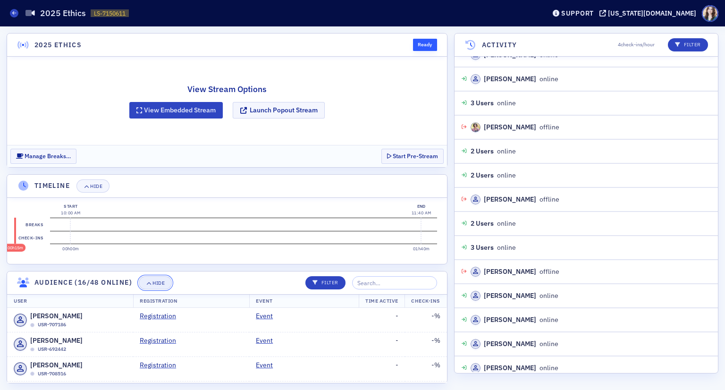
click at [162, 285] on button "Hide" at bounding box center [155, 282] width 33 height 13
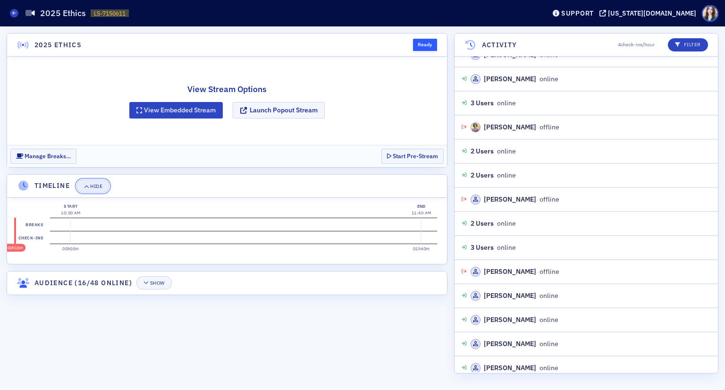
click at [100, 189] on button "Hide" at bounding box center [93, 185] width 33 height 13
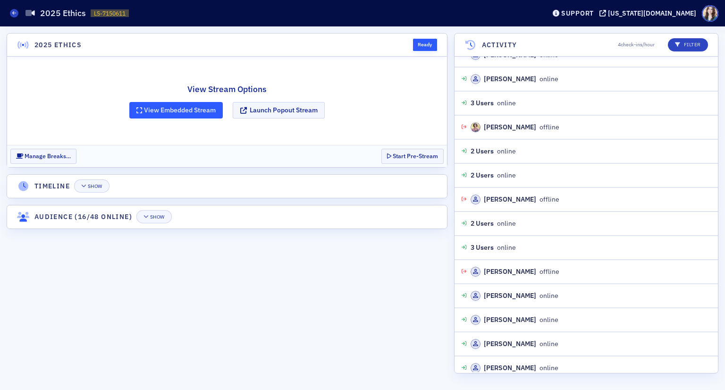
click at [180, 111] on button "View Embedded Stream" at bounding box center [176, 110] width 94 height 17
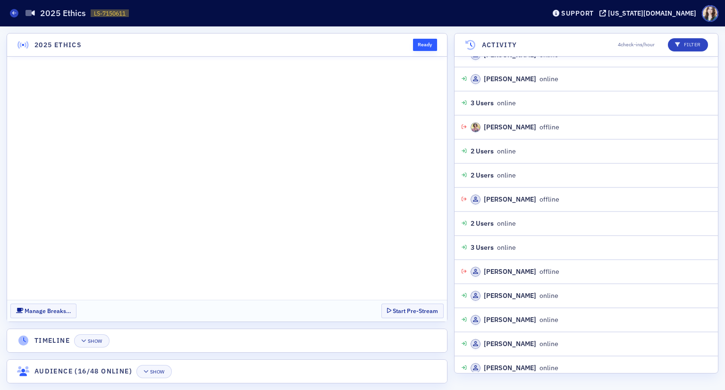
scroll to position [639, 0]
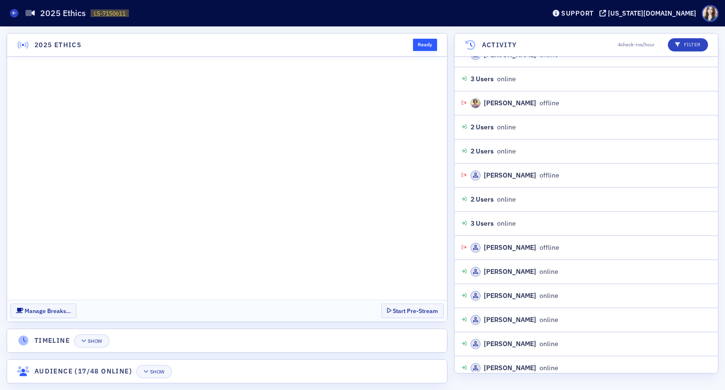
click at [375, 308] on section "Manage Breaks… Start Pre-Stream" at bounding box center [227, 311] width 440 height 22
click at [372, 307] on section "Manage Breaks… Start Pre-Stream" at bounding box center [227, 311] width 440 height 22
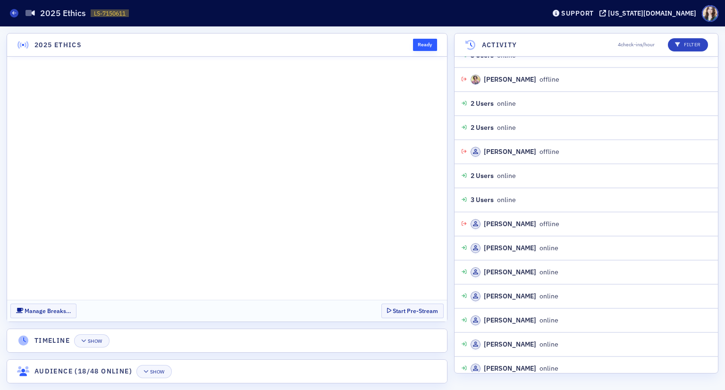
click at [374, 307] on section "Manage Breaks… Start Pre-Stream" at bounding box center [227, 311] width 440 height 22
click at [374, 306] on section "Manage Breaks… Start Pre-Stream" at bounding box center [227, 311] width 440 height 22
click at [79, 307] on section "Manage Breaks… Start Pre-Stream" at bounding box center [227, 311] width 440 height 22
click at [77, 306] on section "Manage Breaks… Start Pre-Stream" at bounding box center [227, 311] width 440 height 22
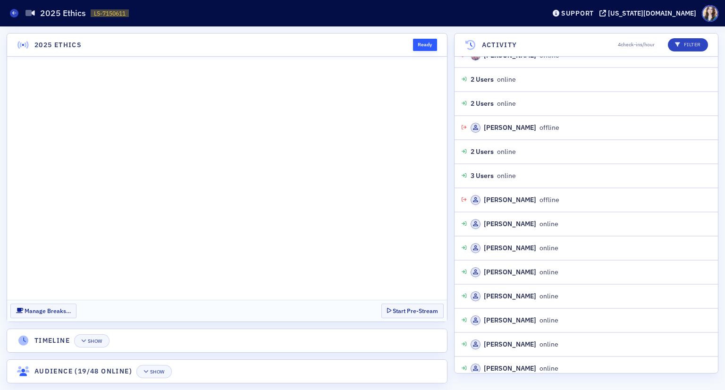
click at [371, 307] on section "Manage Breaks… Start Pre-Stream" at bounding box center [227, 311] width 440 height 22
click at [373, 305] on section "Manage Breaks… Start Pre-Stream" at bounding box center [227, 311] width 440 height 22
click at [374, 308] on section "Manage Breaks… Start Pre-Stream" at bounding box center [227, 311] width 440 height 22
click at [402, 43] on header "2025 Ethics Ready" at bounding box center [227, 45] width 440 height 23
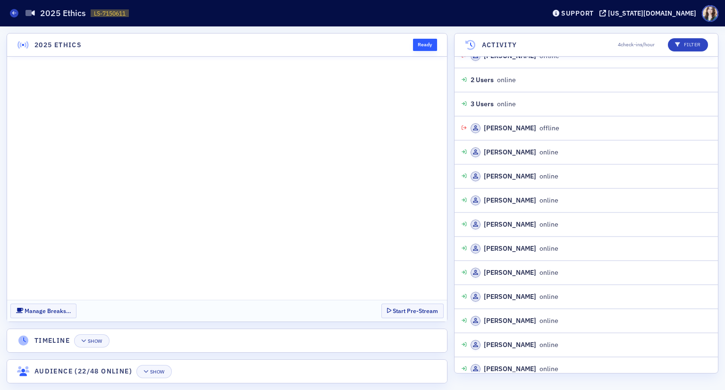
scroll to position [783, 0]
drag, startPoint x: 261, startPoint y: 309, endPoint x: 246, endPoint y: 302, distance: 16.1
click at [261, 309] on section "Manage Breaks… Start Pre-Stream" at bounding box center [227, 311] width 440 height 22
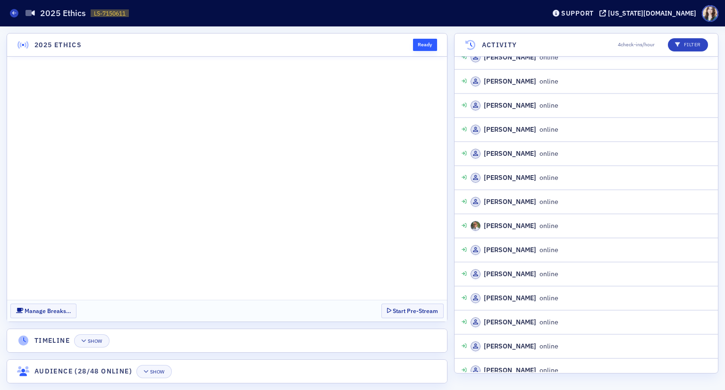
scroll to position [974, 0]
click at [371, 310] on section "Manage Breaks… Start Pre-Stream" at bounding box center [227, 311] width 440 height 22
click at [371, 306] on section "Manage Breaks… Start Pre-Stream" at bounding box center [227, 311] width 440 height 22
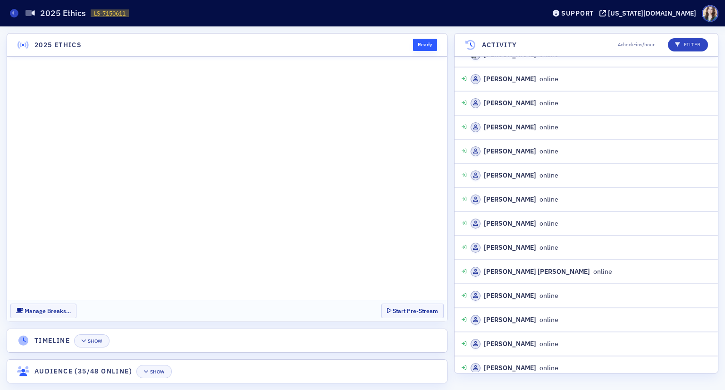
scroll to position [1145, 0]
click at [374, 307] on section "Manage Breaks… Start Pre-Stream" at bounding box center [227, 311] width 440 height 22
click at [374, 308] on section "Manage Breaks… Start Pre-Stream" at bounding box center [227, 311] width 440 height 22
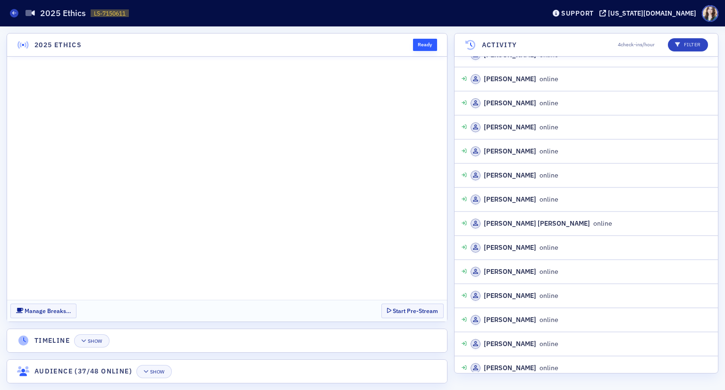
click at [372, 308] on section "Manage Breaks… Start Pre-Stream" at bounding box center [227, 311] width 440 height 22
click at [374, 308] on section "Manage Breaks… Start Pre-Stream" at bounding box center [227, 311] width 440 height 22
click at [375, 308] on section "Manage Breaks… Start Pre-Stream" at bounding box center [227, 311] width 440 height 22
click at [370, 310] on section "Manage Breaks… Start Pre-Stream" at bounding box center [227, 311] width 440 height 22
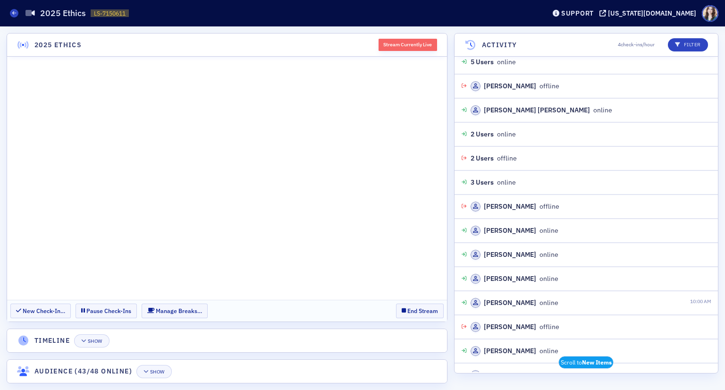
scroll to position [2734, 0]
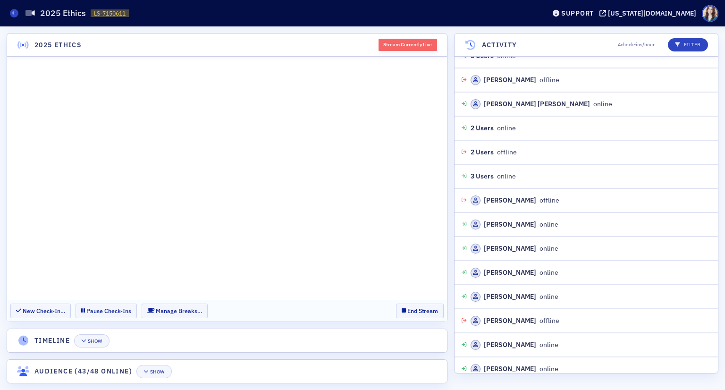
click at [387, 309] on section "New Check-In… Pause Check-Ins Manage Breaks… End Stream" at bounding box center [227, 311] width 440 height 22
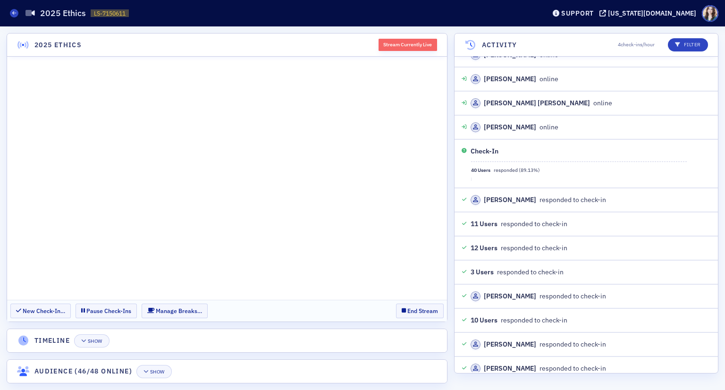
scroll to position [3193, 0]
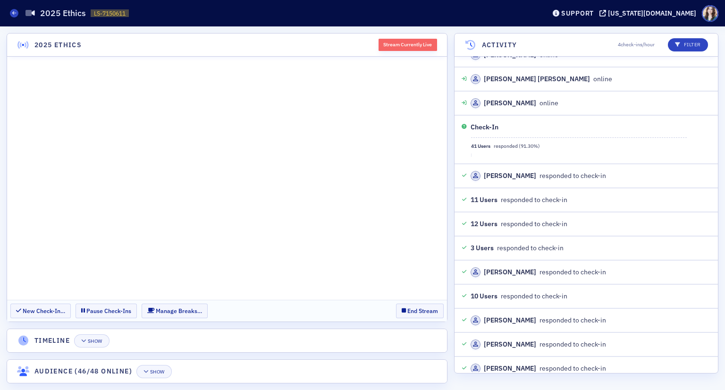
click at [352, 312] on section "New Check-In… Pause Check-Ins Manage Breaks… End Stream" at bounding box center [227, 311] width 440 height 22
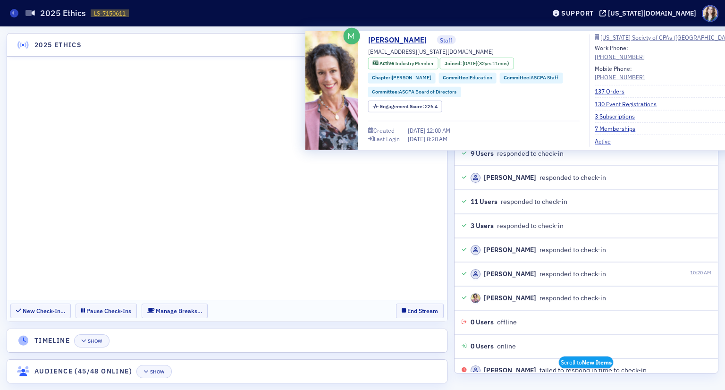
scroll to position [3795, 0]
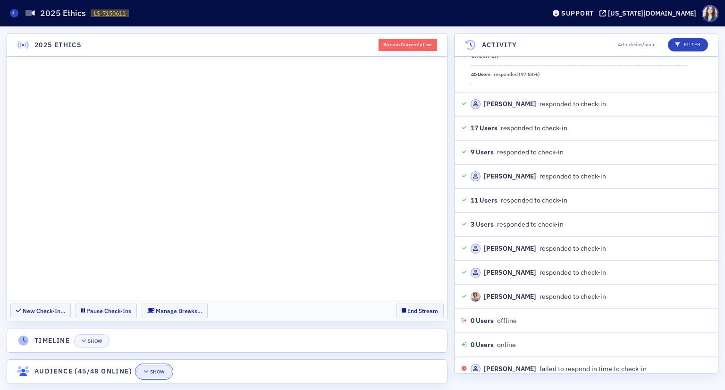
click at [170, 371] on button "Show" at bounding box center [153, 371] width 35 height 13
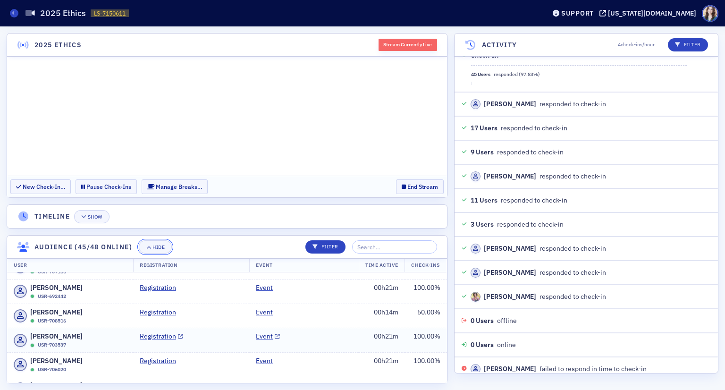
scroll to position [0, 0]
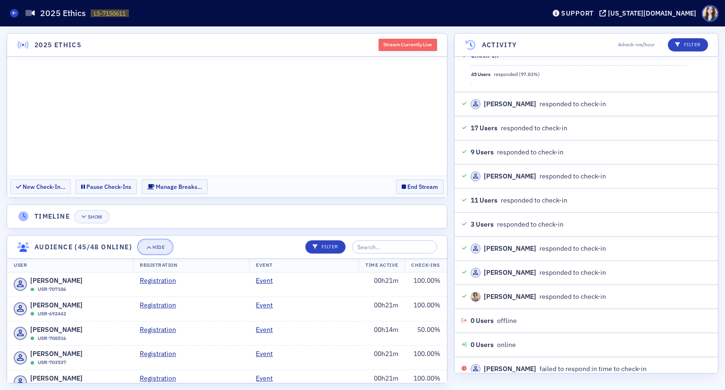
click at [162, 250] on button "Hide" at bounding box center [155, 246] width 33 height 13
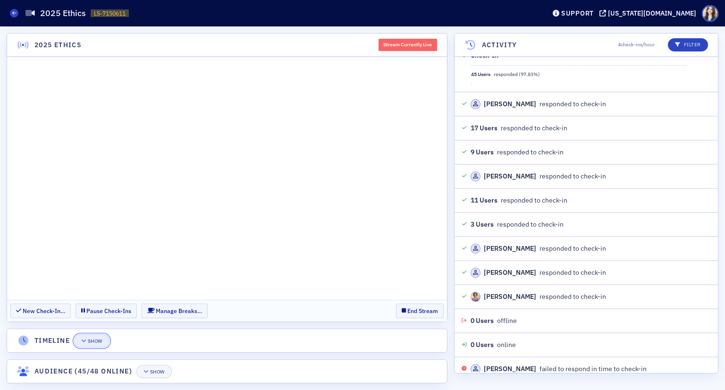
click at [98, 344] on button "Show" at bounding box center [91, 340] width 35 height 13
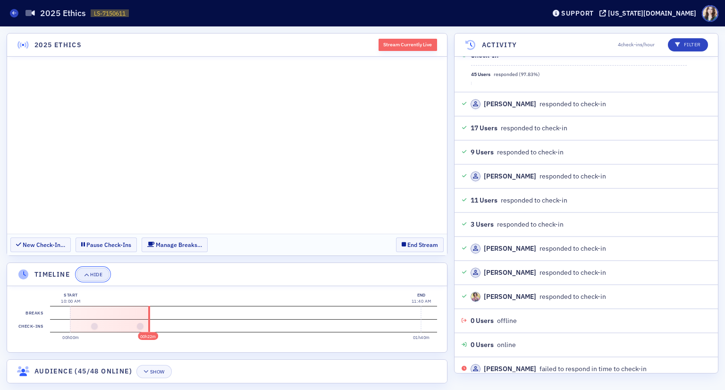
click at [102, 272] on div "Hide" at bounding box center [96, 274] width 12 height 5
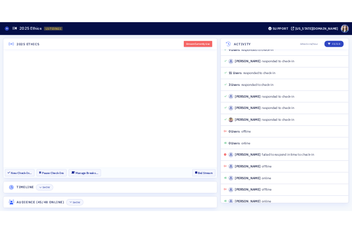
scroll to position [3914, 0]
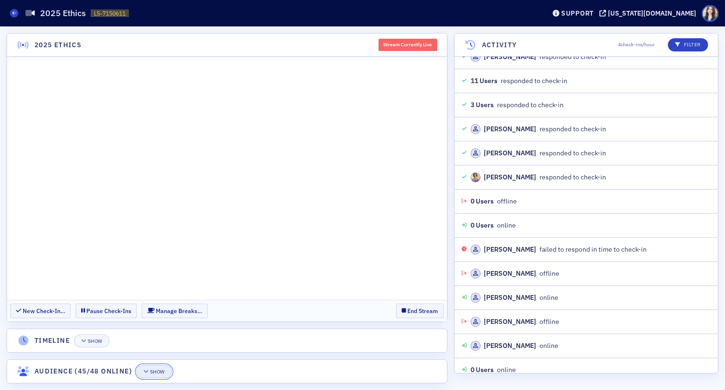
click at [160, 372] on div "Show" at bounding box center [157, 371] width 15 height 5
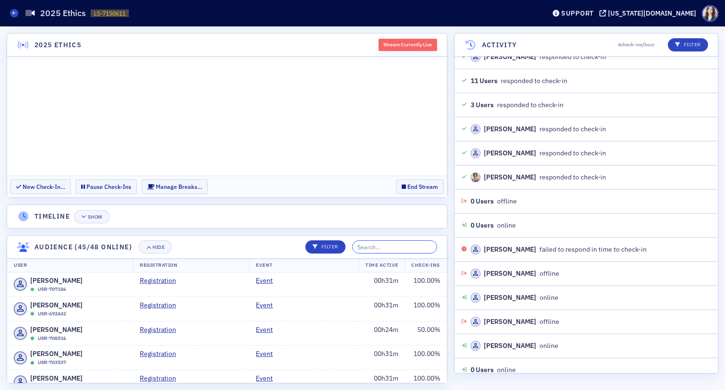
click at [397, 247] on input "search" at bounding box center [394, 246] width 85 height 13
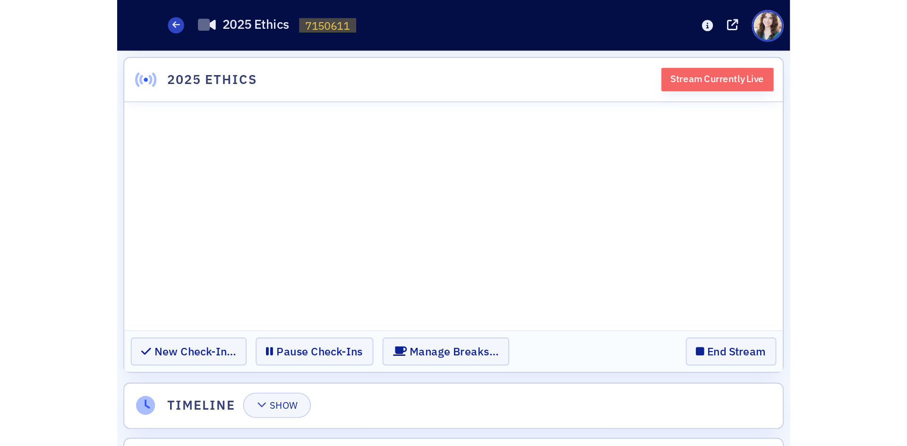
scroll to position [3867, 0]
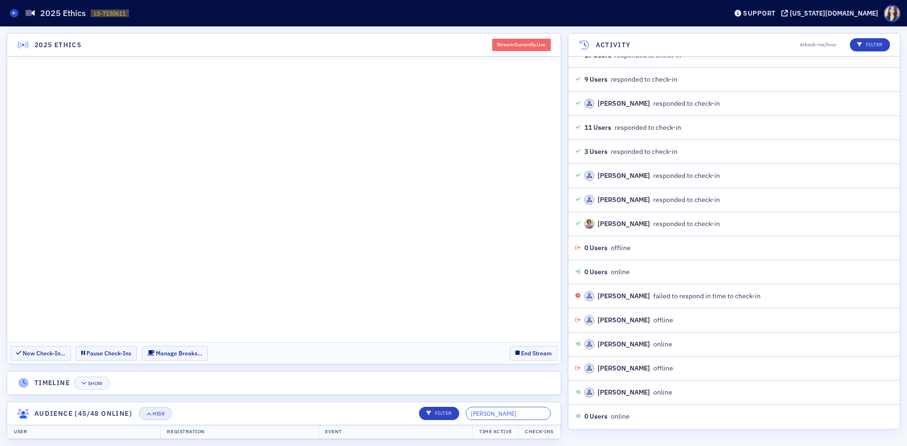
type input "Marc"
click at [164, 390] on div "Hide" at bounding box center [159, 413] width 12 height 5
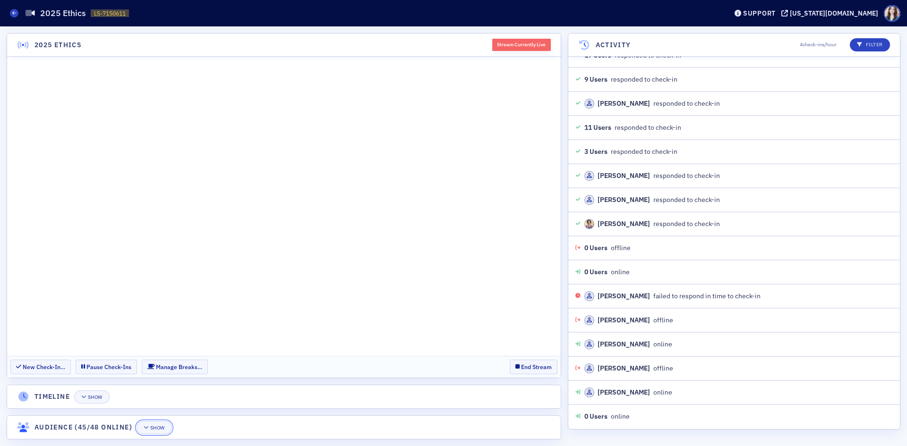
click at [164, 390] on button "Show" at bounding box center [153, 427] width 35 height 13
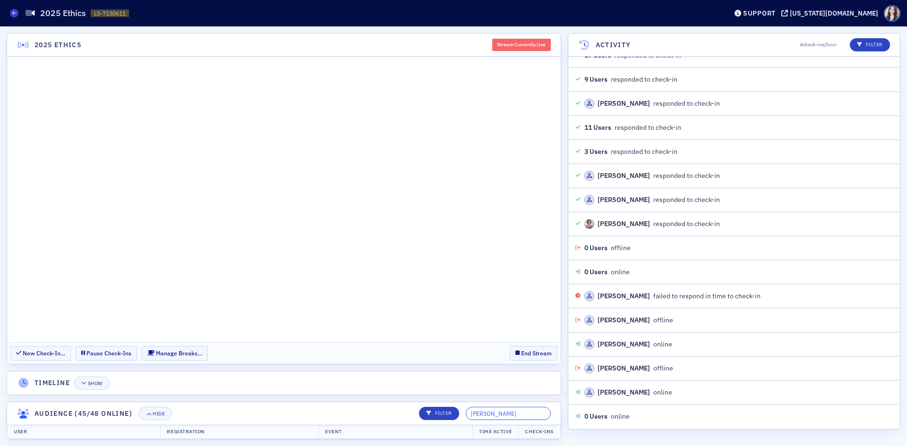
click at [509, 390] on input "Marc" at bounding box center [508, 413] width 85 height 13
drag, startPoint x: 510, startPoint y: 410, endPoint x: 448, endPoint y: 423, distance: 63.5
click at [448, 390] on header "Audience (45/48 online) Hide Filter Marc" at bounding box center [284, 413] width 554 height 23
click at [347, 377] on header "Timeline Show" at bounding box center [284, 383] width 554 height 23
click at [506, 390] on input "Marc" at bounding box center [508, 413] width 85 height 13
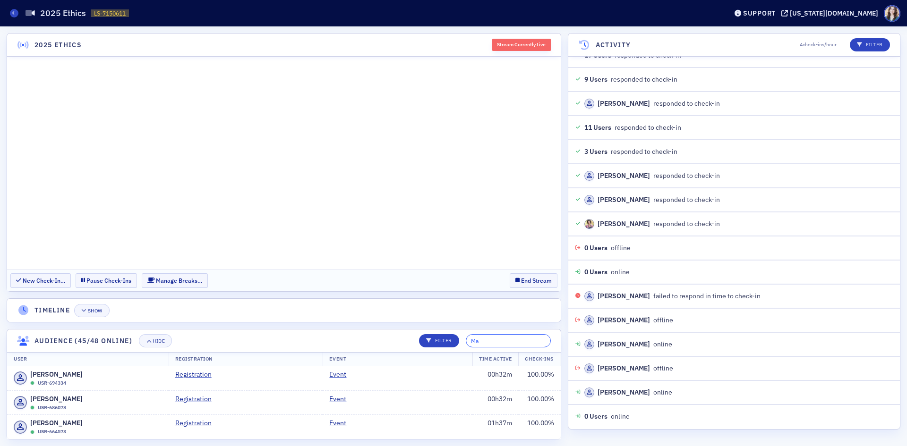
type input "M"
drag, startPoint x: 498, startPoint y: 341, endPoint x: 474, endPoint y: 342, distance: 24.6
click at [474, 342] on div "Filter Mar" at bounding box center [481, 340] width 138 height 13
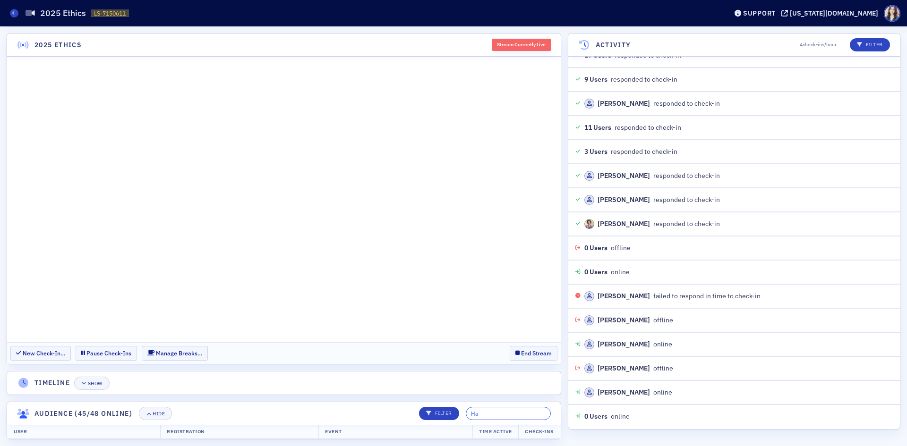
type input "H"
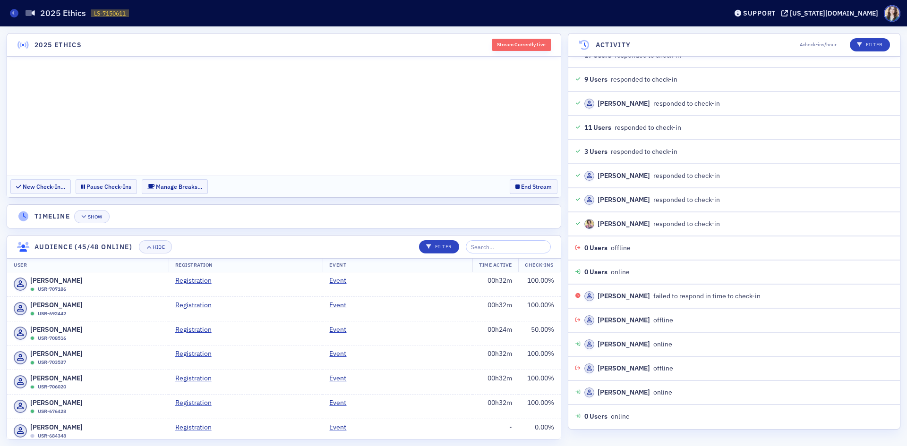
click at [336, 249] on header "Audience (45/48 online) Hide Filter" at bounding box center [284, 247] width 554 height 23
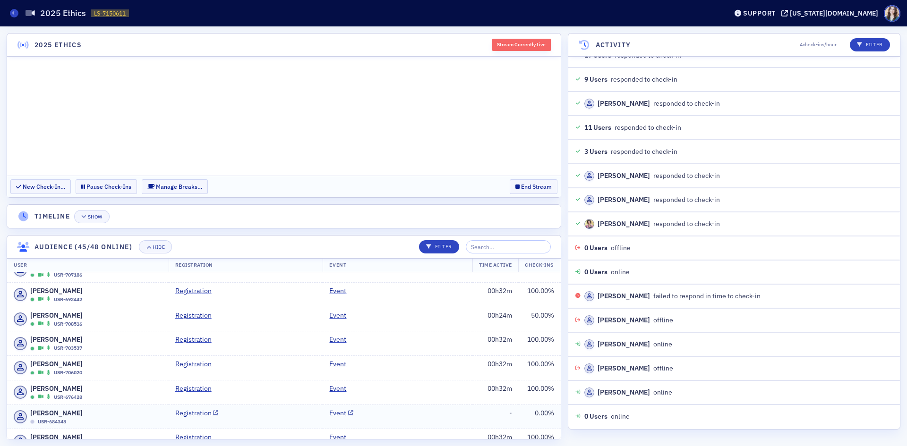
scroll to position [0, 0]
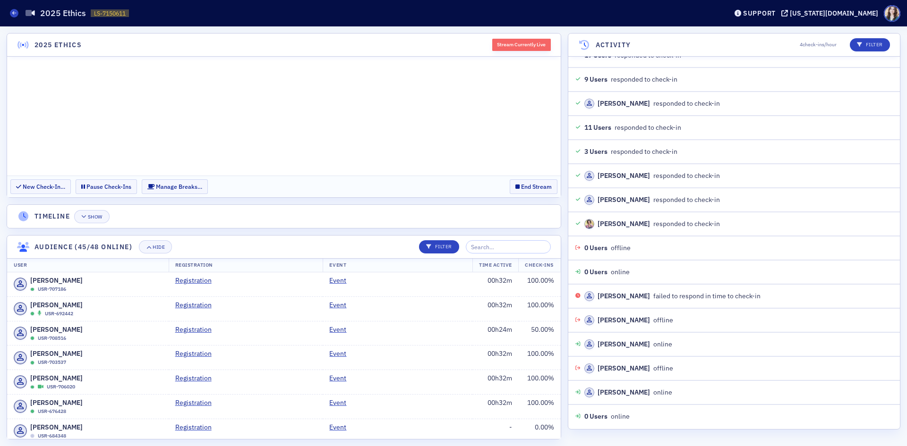
click at [407, 216] on header "Timeline Show" at bounding box center [284, 216] width 554 height 23
click at [169, 243] on button "Hide" at bounding box center [155, 246] width 33 height 13
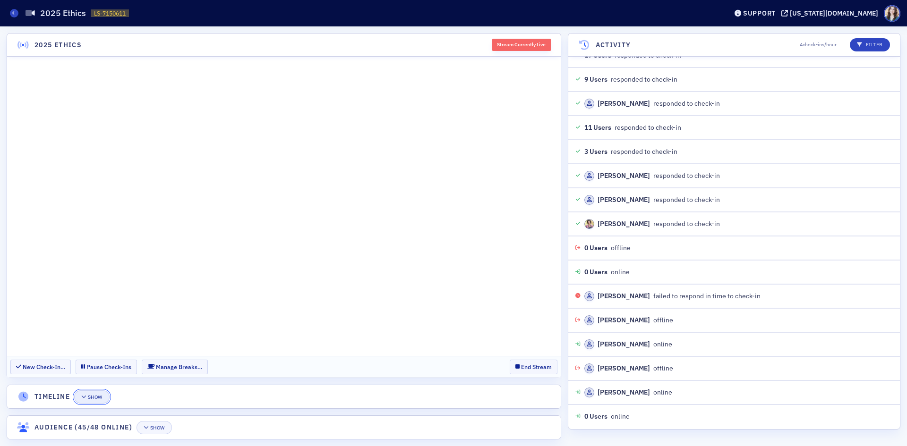
click at [95, 390] on button "Show" at bounding box center [91, 397] width 35 height 13
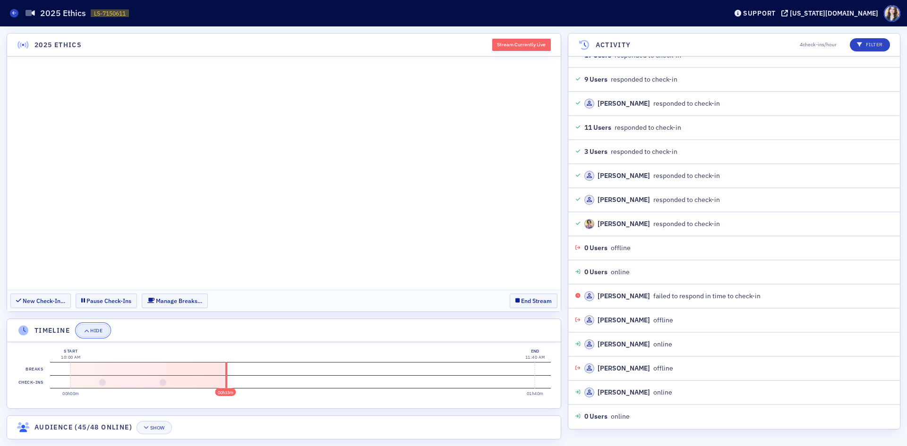
click at [92, 333] on div "Hide" at bounding box center [96, 330] width 12 height 5
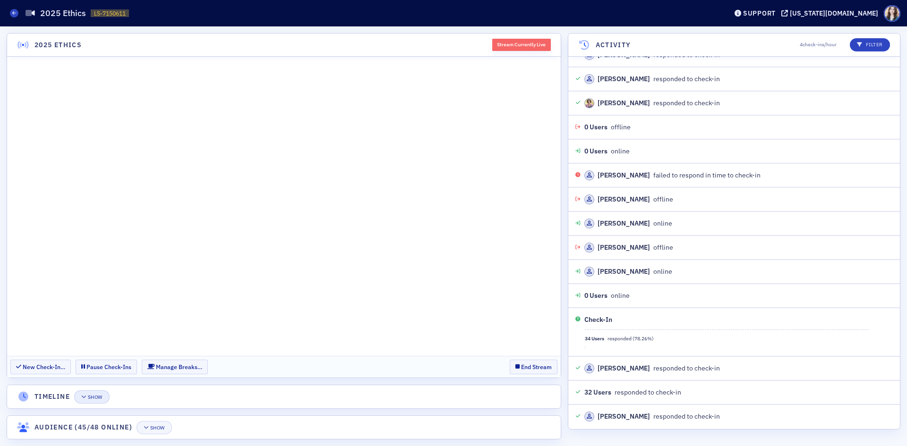
scroll to position [4012, 0]
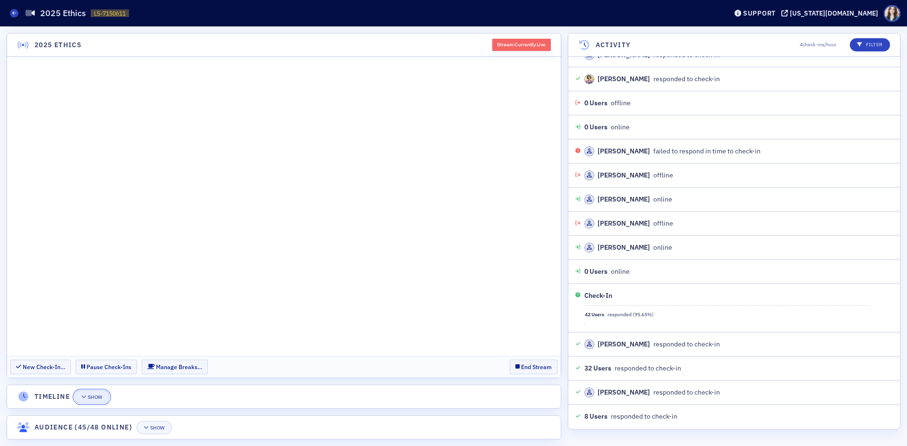
click at [98, 390] on button "Show" at bounding box center [91, 397] width 35 height 13
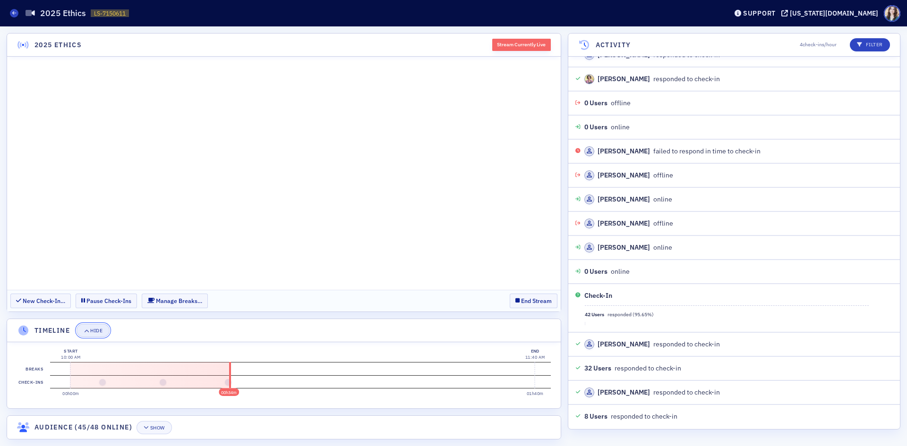
click at [97, 335] on button "Hide" at bounding box center [93, 330] width 33 height 13
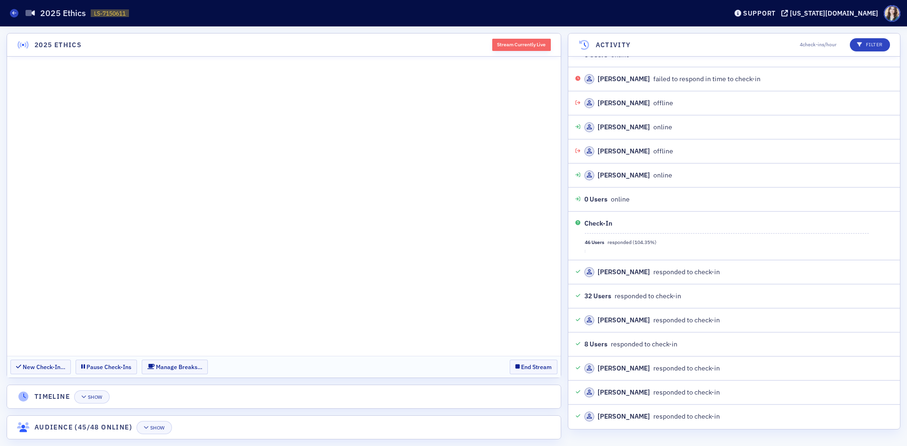
scroll to position [4109, 0]
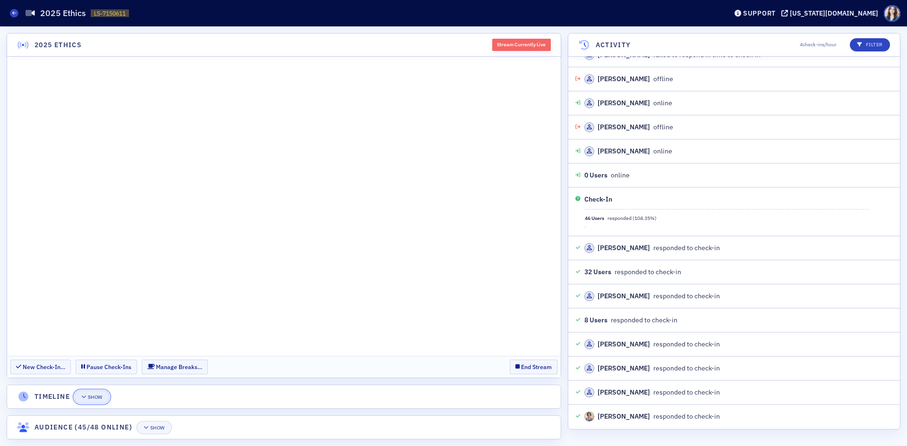
click at [99, 390] on div "Show" at bounding box center [95, 397] width 15 height 5
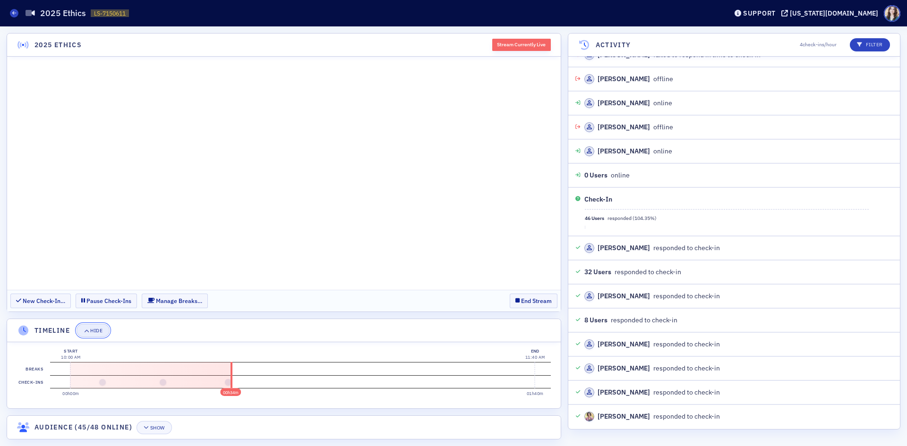
click at [103, 333] on button "Hide" at bounding box center [93, 330] width 33 height 13
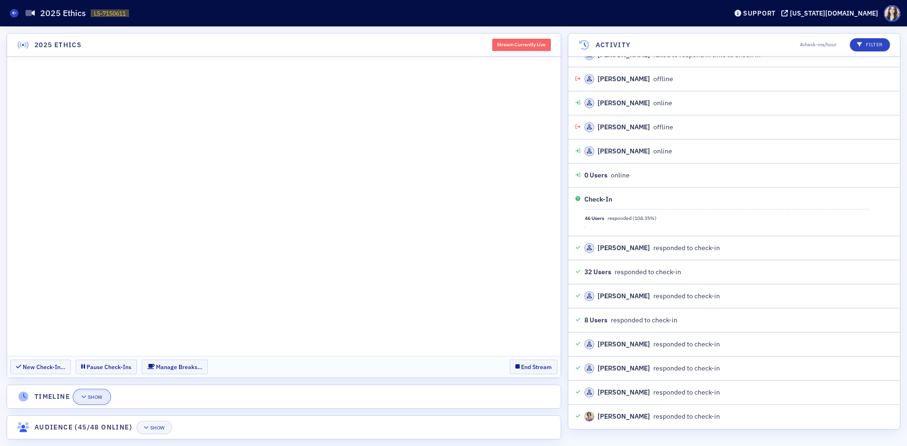
click at [102, 390] on div "Show" at bounding box center [95, 397] width 15 height 5
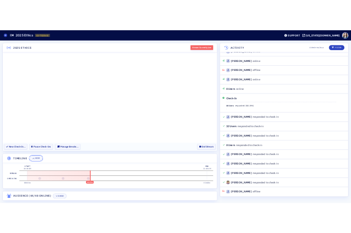
scroll to position [4157, 0]
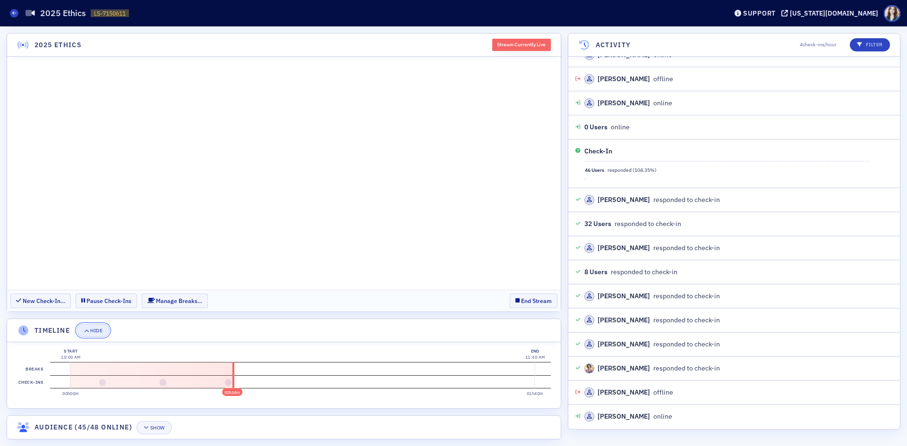
click at [97, 329] on div "Hide" at bounding box center [96, 330] width 12 height 5
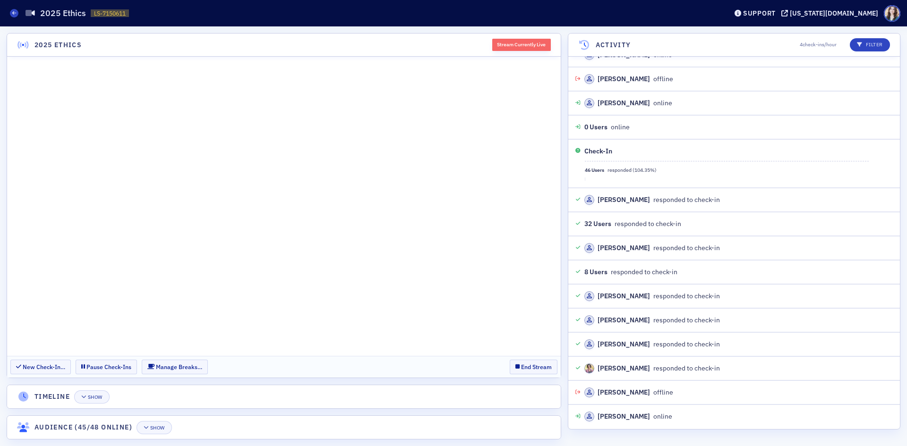
click at [270, 390] on header "Timeline Show" at bounding box center [284, 396] width 554 height 23
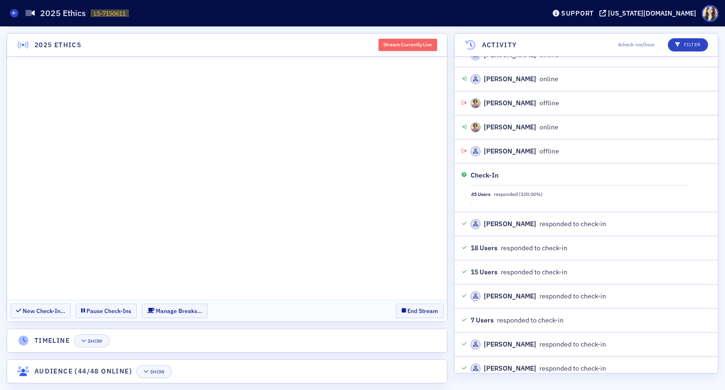
scroll to position [4518, 0]
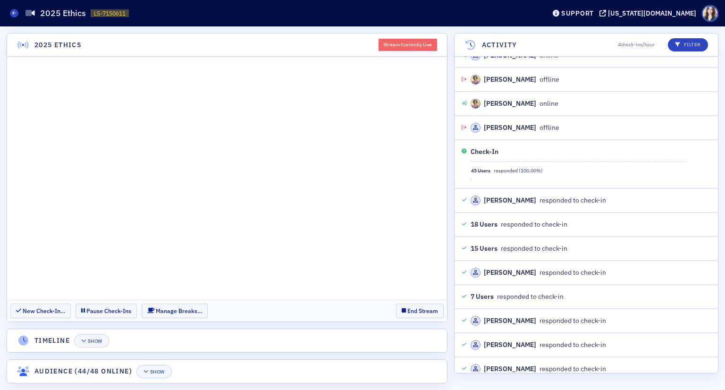
click at [0, 101] on div "2025 Ethics Stream Currently Live New Check-In… Pause Check-Ins Manage Breaks… …" at bounding box center [362, 208] width 725 height 364
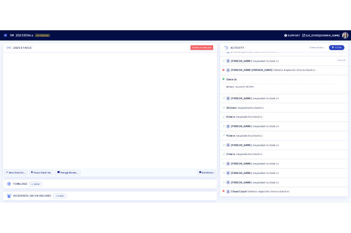
scroll to position [4807, 0]
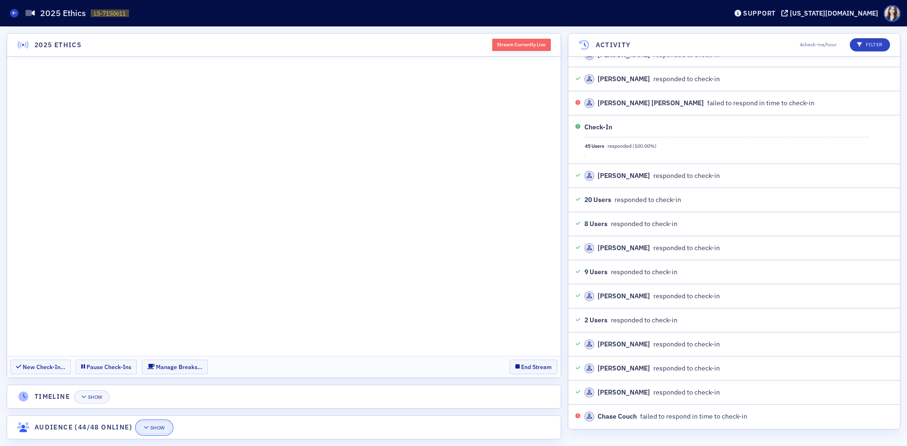
click at [161, 390] on div "Show" at bounding box center [157, 428] width 15 height 5
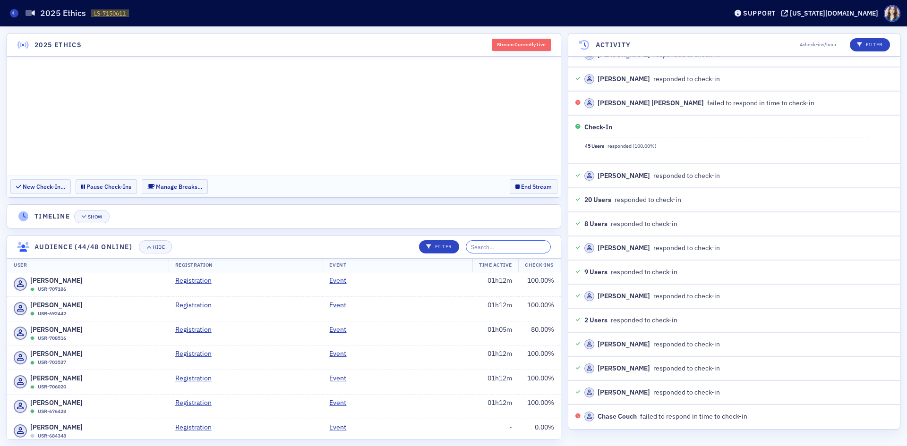
click at [530, 248] on input "search" at bounding box center [508, 246] width 85 height 13
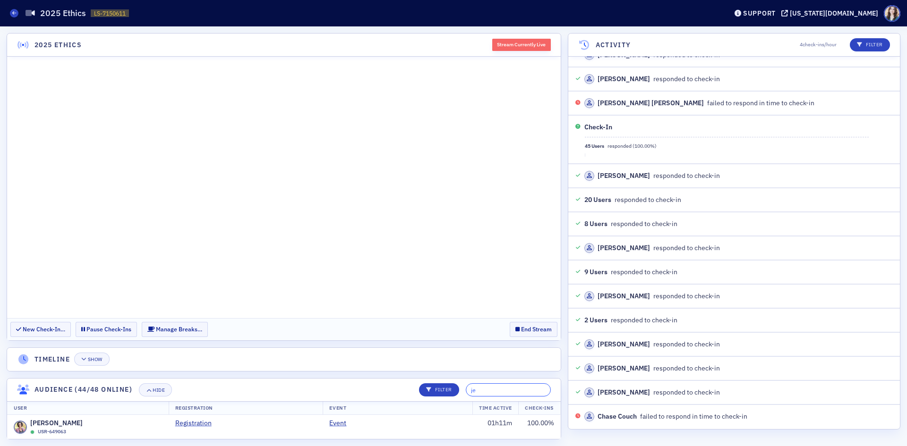
type input "j"
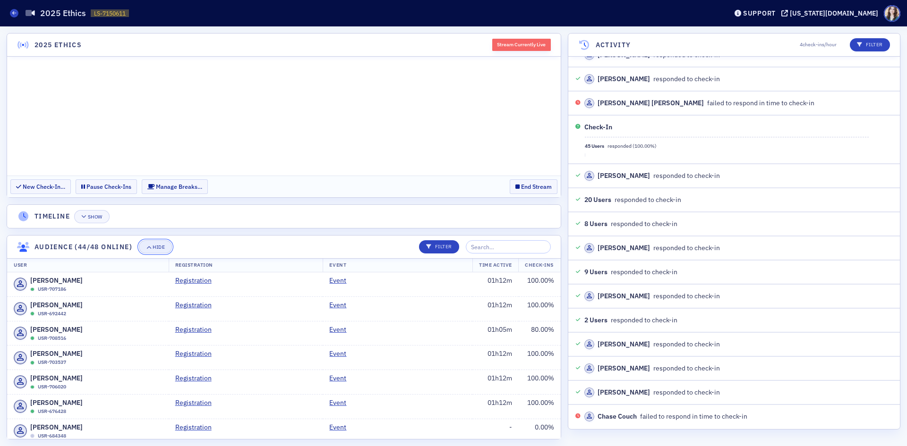
click at [160, 246] on div "Hide" at bounding box center [159, 247] width 12 height 5
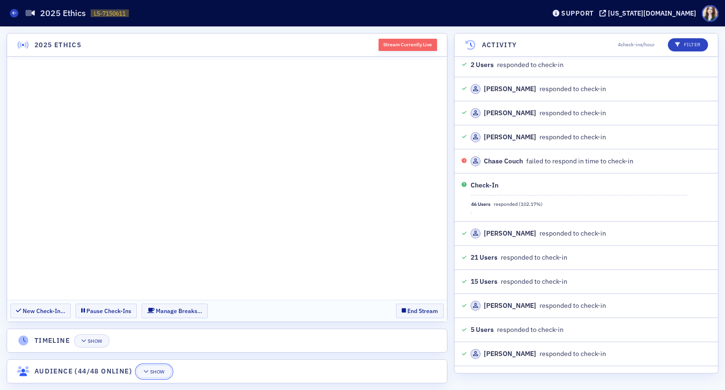
scroll to position [5097, 0]
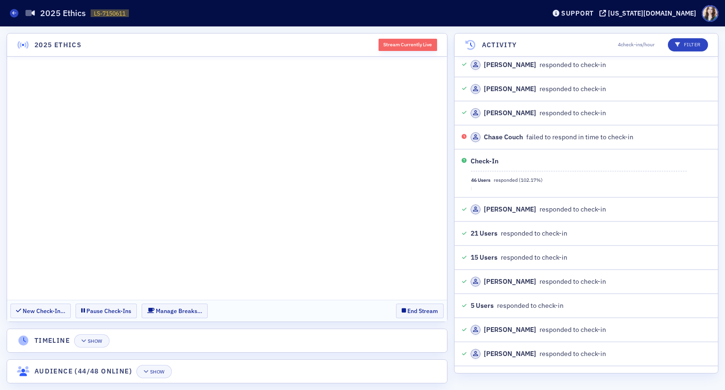
click at [388, 310] on section "New Check-In… Pause Check-Ins Manage Breaks… End Stream" at bounding box center [227, 311] width 440 height 22
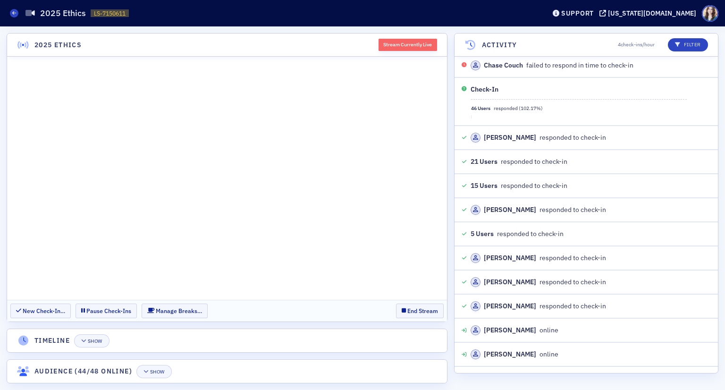
scroll to position [5217, 0]
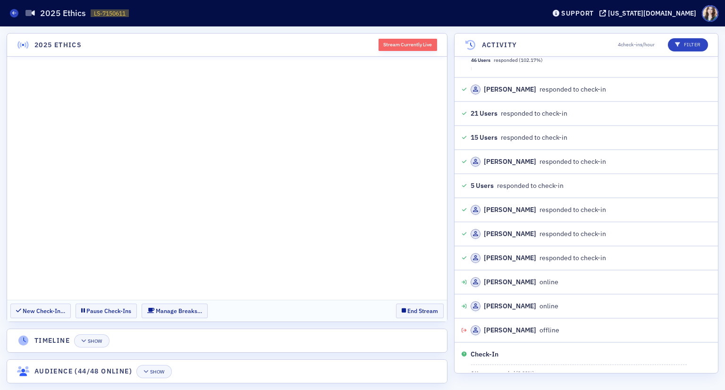
click at [212, 308] on section "New Check-In… Pause Check-Ins Manage Breaks… End Stream" at bounding box center [227, 311] width 440 height 22
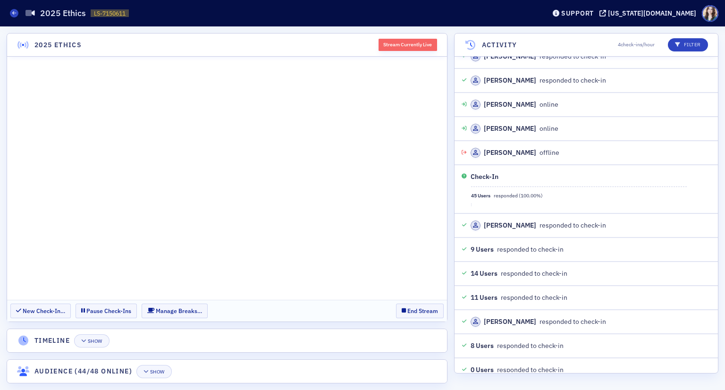
scroll to position [5408, 0]
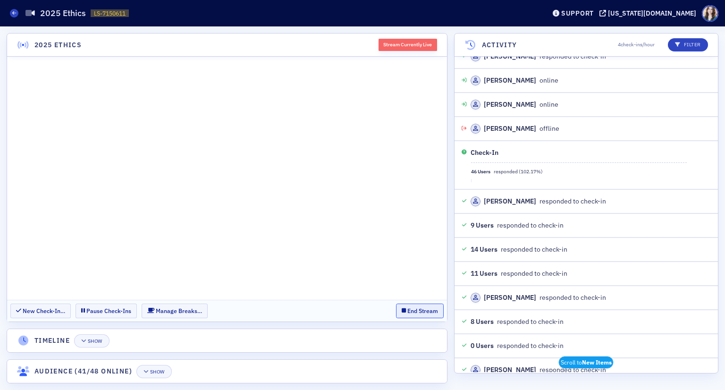
click at [419, 314] on button "End Stream" at bounding box center [420, 311] width 48 height 15
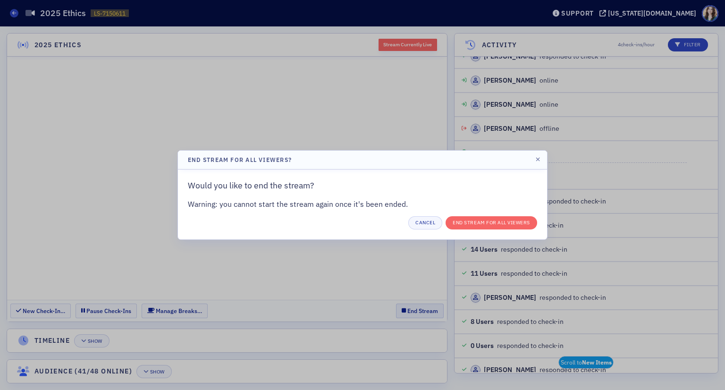
click at [419, 314] on div at bounding box center [362, 195] width 725 height 390
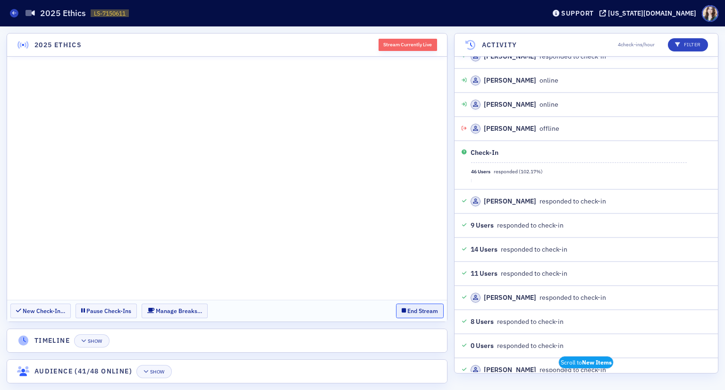
click at [421, 312] on button "End Stream" at bounding box center [420, 311] width 48 height 15
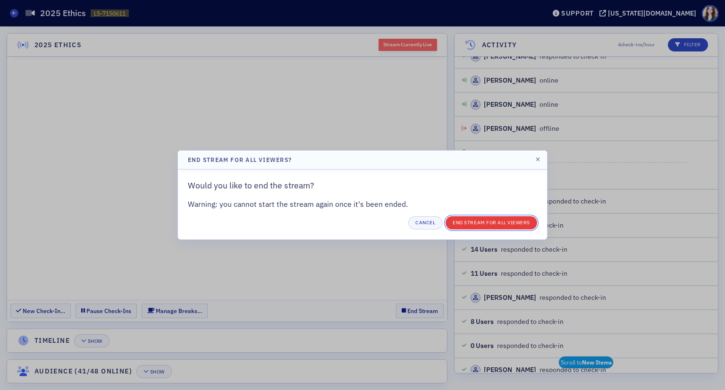
click at [486, 226] on button "End Stream for all Viewers" at bounding box center [492, 222] width 92 height 13
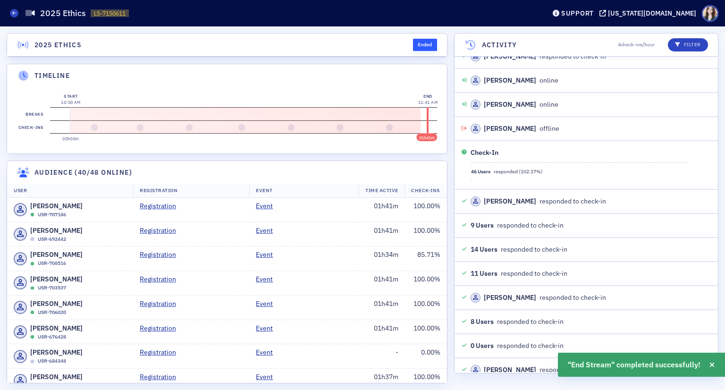
click at [399, 51] on header "2025 Ethics Ended" at bounding box center [227, 45] width 440 height 23
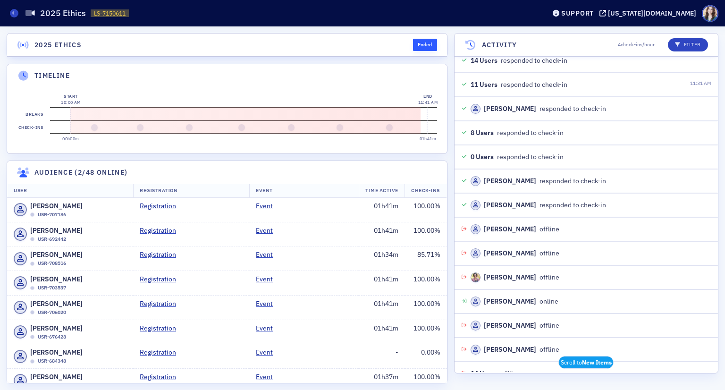
scroll to position [5673, 0]
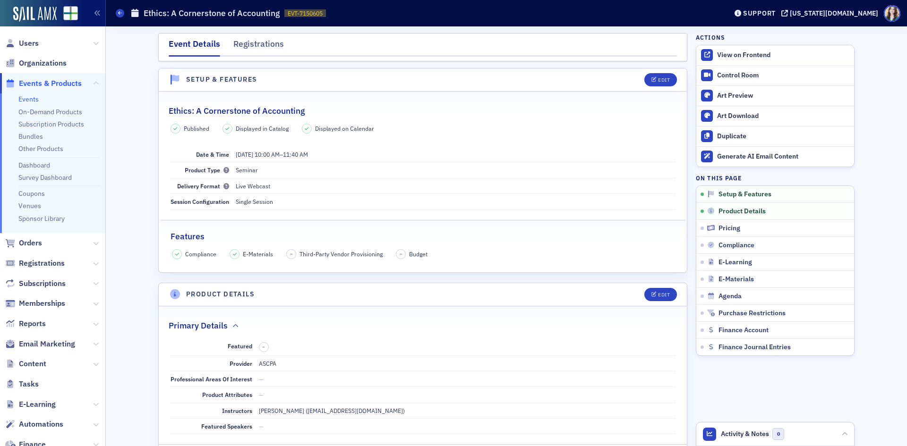
click at [261, 42] on div "Registrations" at bounding box center [258, 46] width 51 height 17
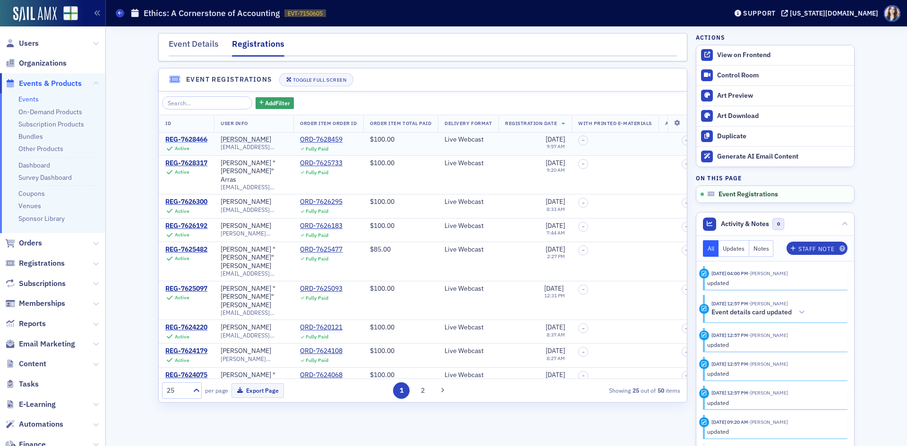
click at [192, 141] on div "REG-7628466" at bounding box center [186, 140] width 42 height 9
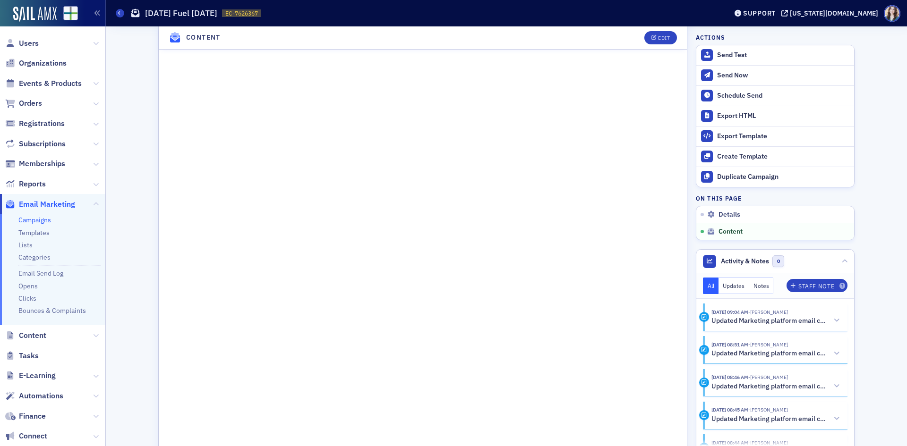
scroll to position [460, 0]
click at [667, 38] on button "Edit" at bounding box center [660, 37] width 33 height 13
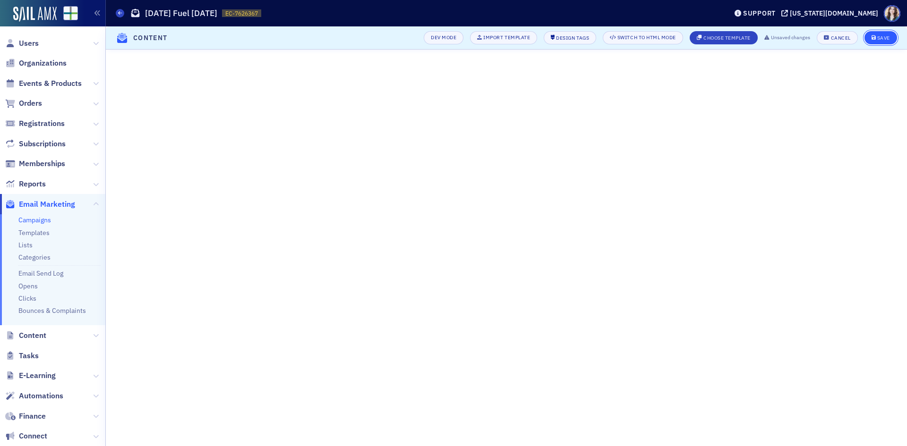
click at [883, 34] on button "Save" at bounding box center [880, 37] width 33 height 13
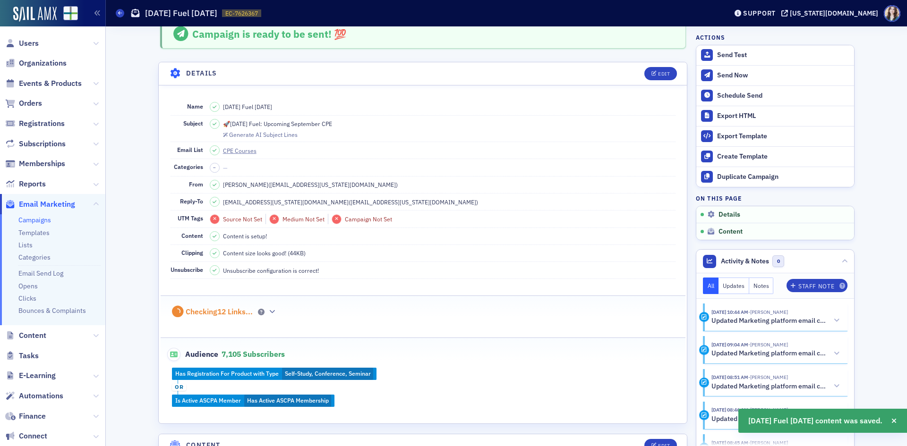
scroll to position [0, 0]
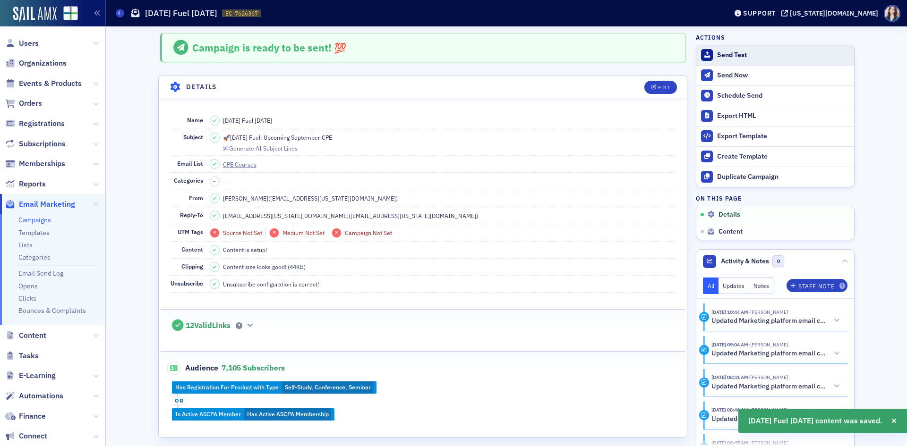
click at [748, 52] on div "Send Test" at bounding box center [783, 55] width 132 height 9
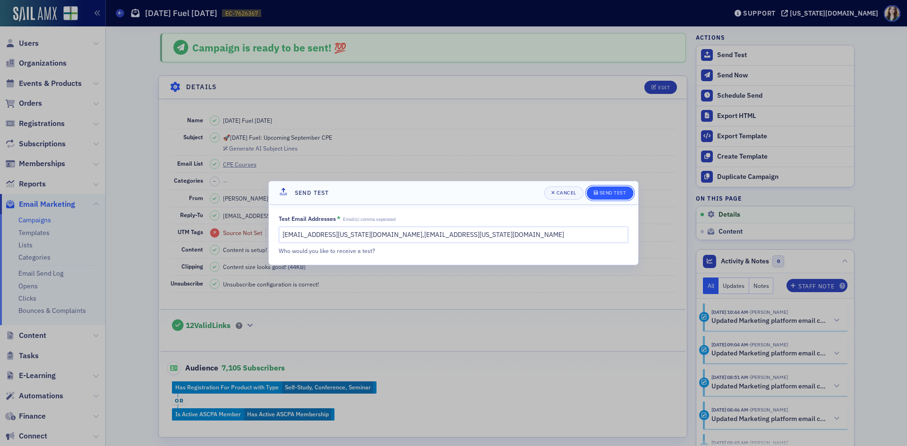
click at [624, 196] on span "Send Test" at bounding box center [610, 193] width 33 height 8
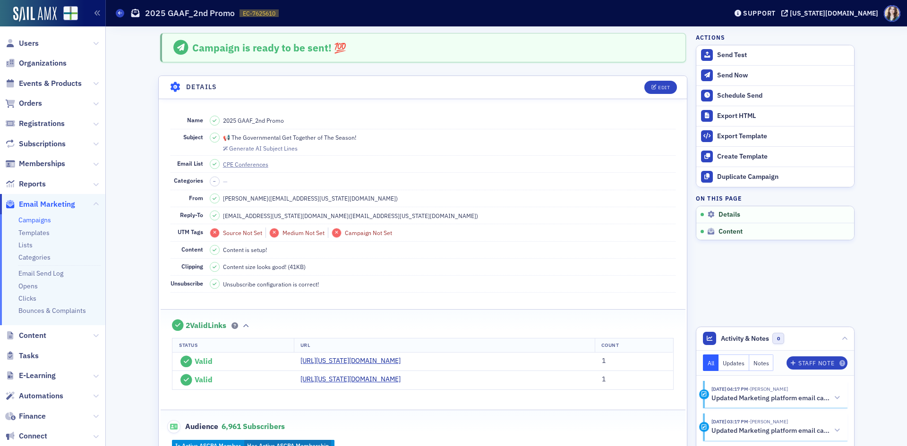
scroll to position [425, 0]
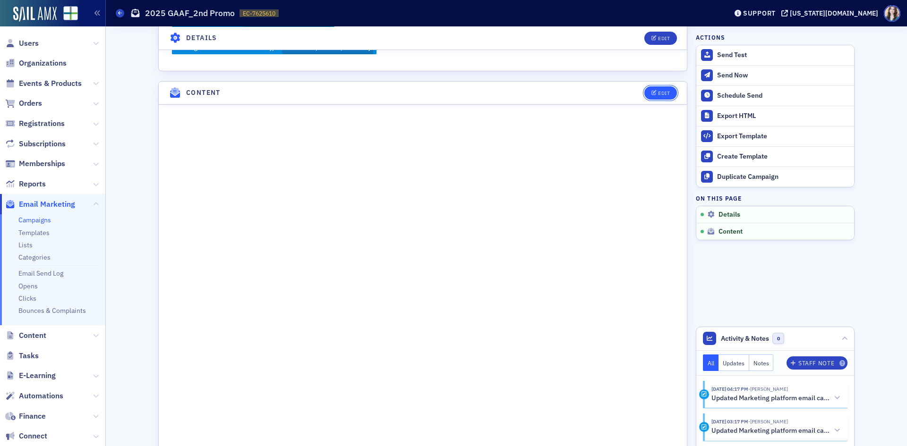
click at [672, 93] on button "Edit" at bounding box center [660, 92] width 33 height 13
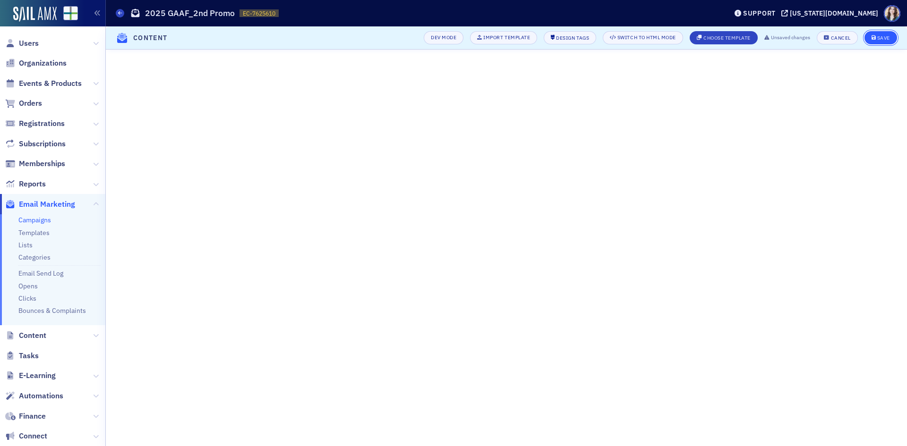
click at [880, 36] on div "Save" at bounding box center [883, 37] width 13 height 5
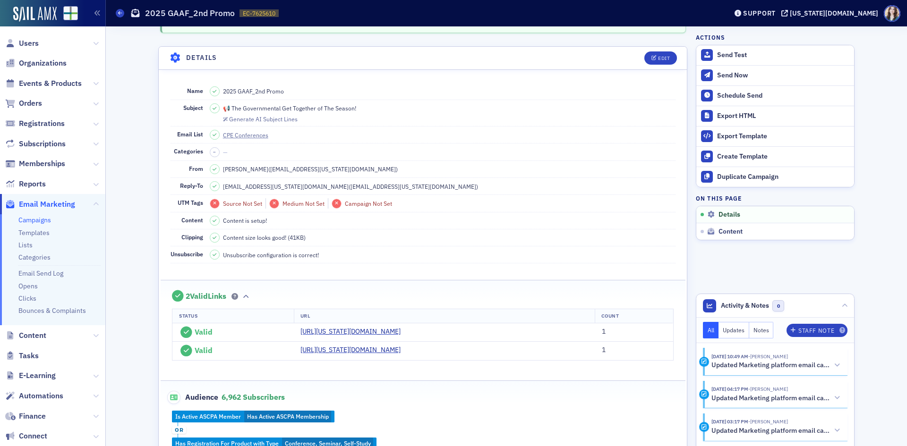
scroll to position [20, 0]
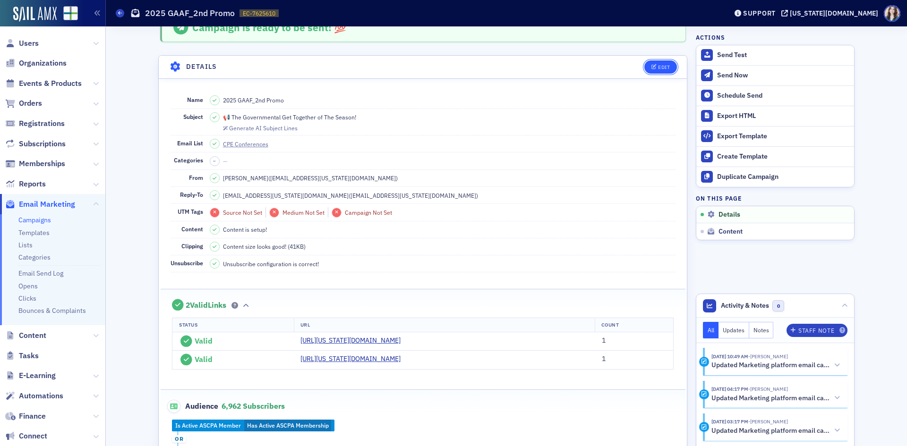
click at [653, 70] on button "Edit" at bounding box center [660, 66] width 33 height 13
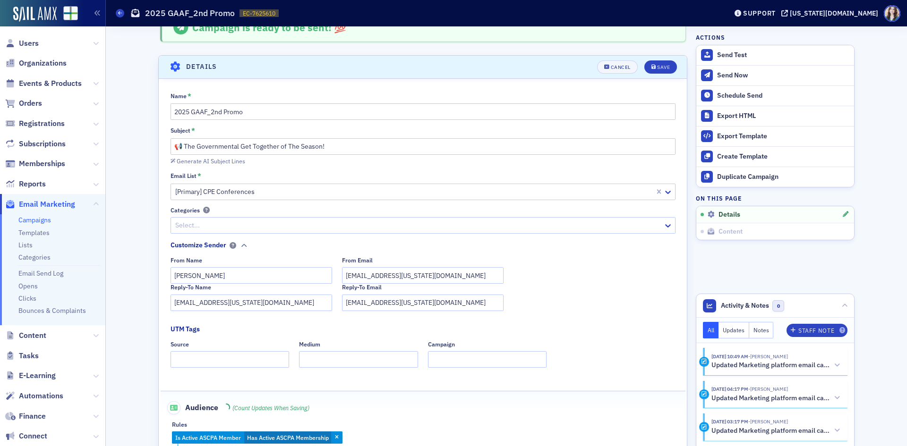
scroll to position [44, 0]
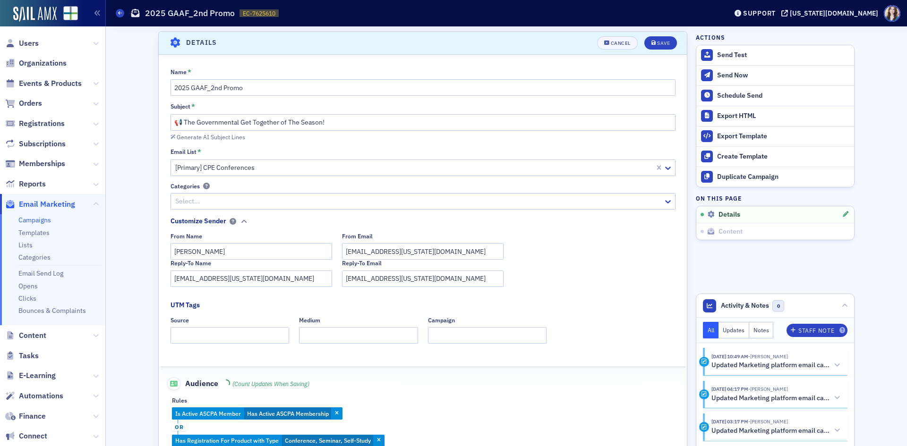
click at [653, 70] on section "Details Cancel Save Name * 2025 GAAF_2nd Promo Subject * 📢 The Governmental Get…" at bounding box center [422, 256] width 529 height 450
drag, startPoint x: 182, startPoint y: 123, endPoint x: 320, endPoint y: 128, distance: 138.0
click at [320, 128] on input "📢 The Governmental Get Together of The Season!" at bounding box center [422, 122] width 505 height 17
type input "📢 GAAF is Back in a BIG Way!"
click at [663, 43] on div "Save" at bounding box center [663, 43] width 13 height 5
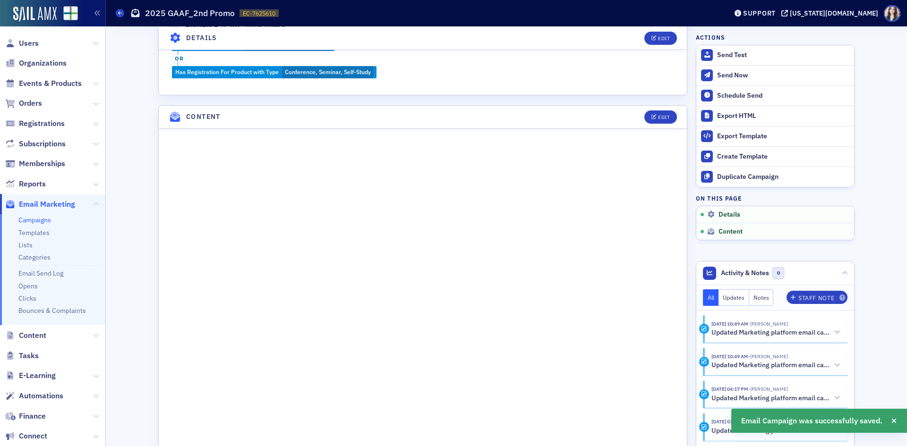
scroll to position [406, 0]
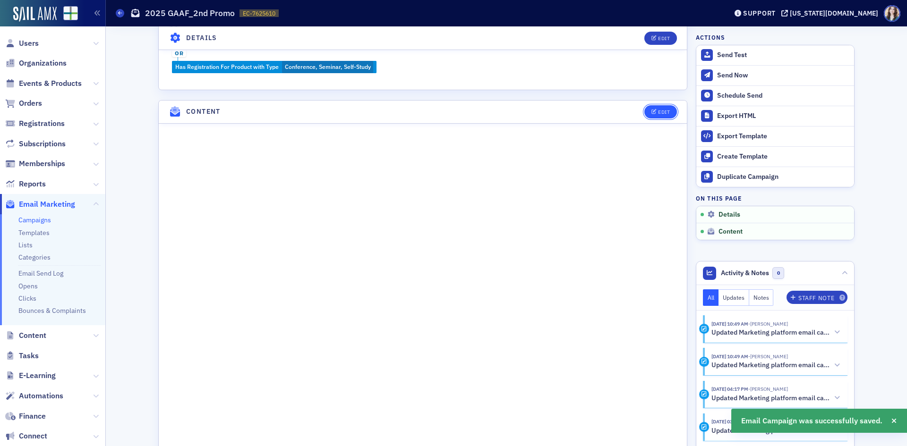
click at [660, 110] on div "Edit" at bounding box center [664, 112] width 12 height 5
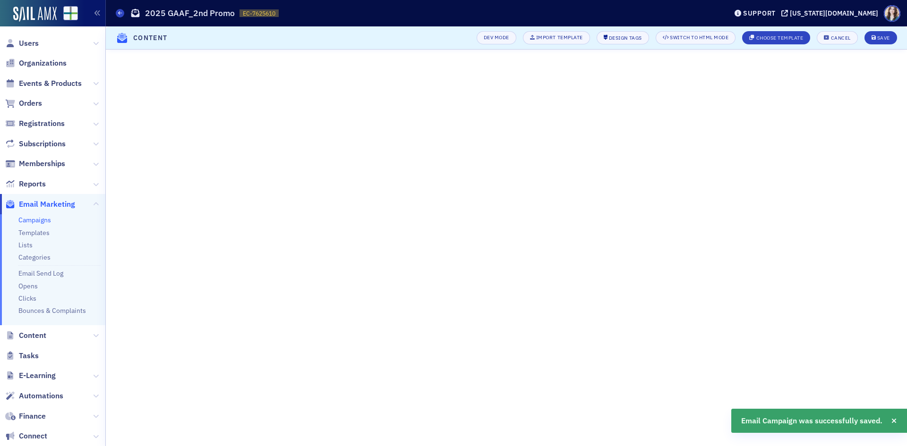
scroll to position [67, 0]
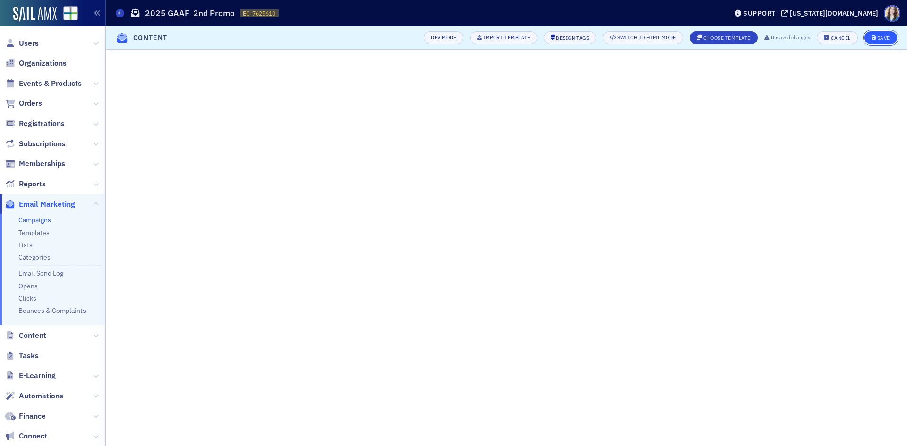
click at [888, 37] on div "Save" at bounding box center [883, 37] width 13 height 5
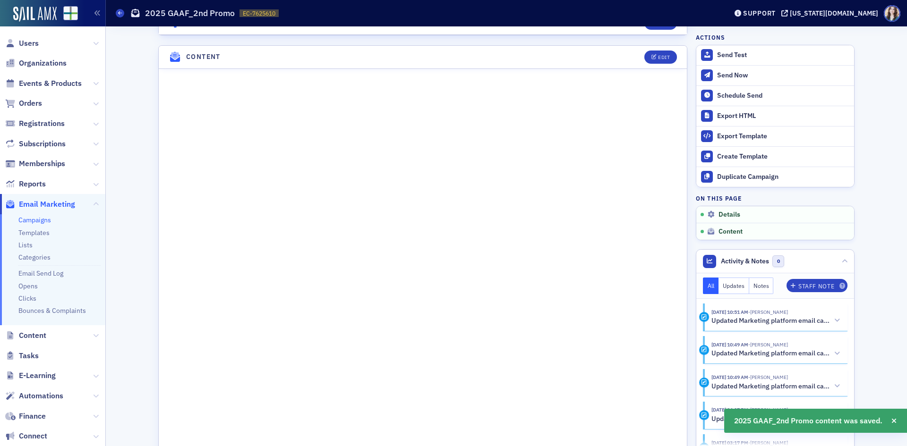
scroll to position [475, 0]
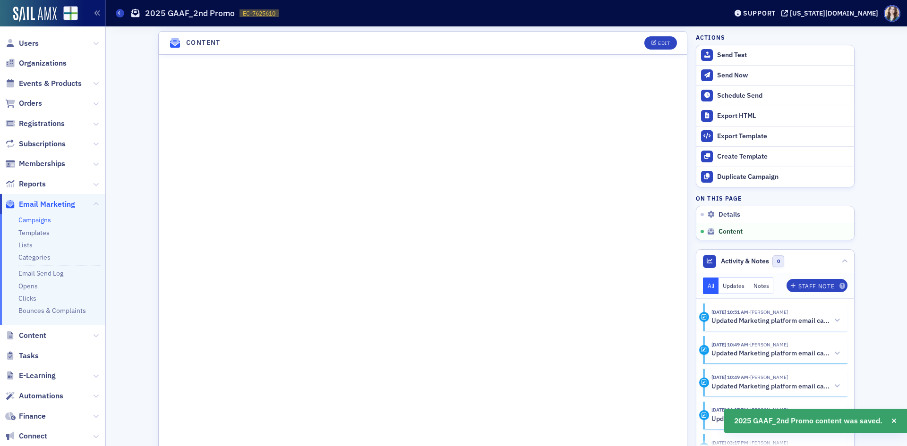
click at [631, 41] on header "Content Edit" at bounding box center [423, 43] width 528 height 23
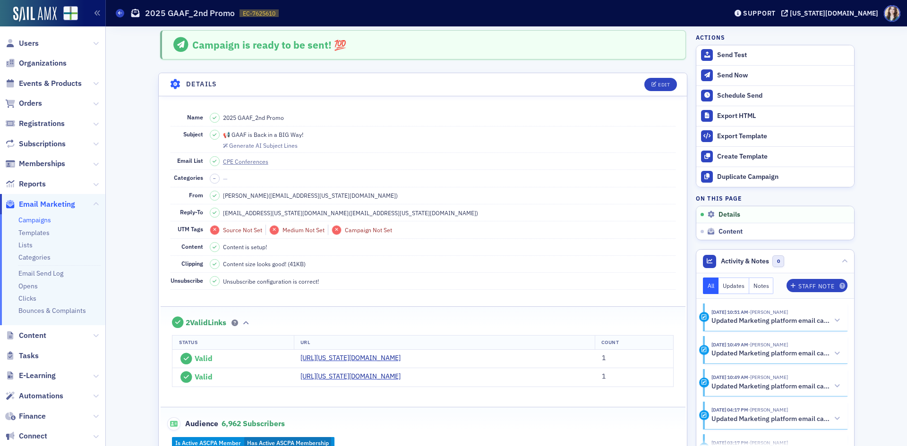
scroll to position [0, 0]
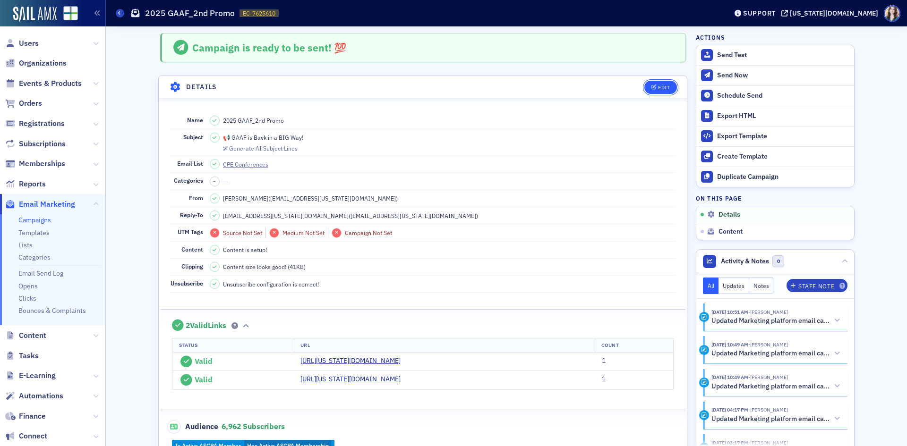
click at [649, 91] on button "Edit" at bounding box center [660, 87] width 33 height 13
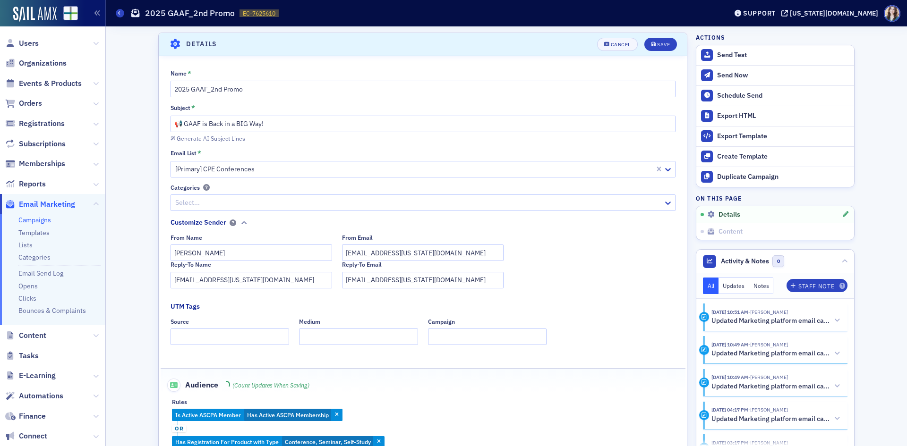
scroll to position [44, 0]
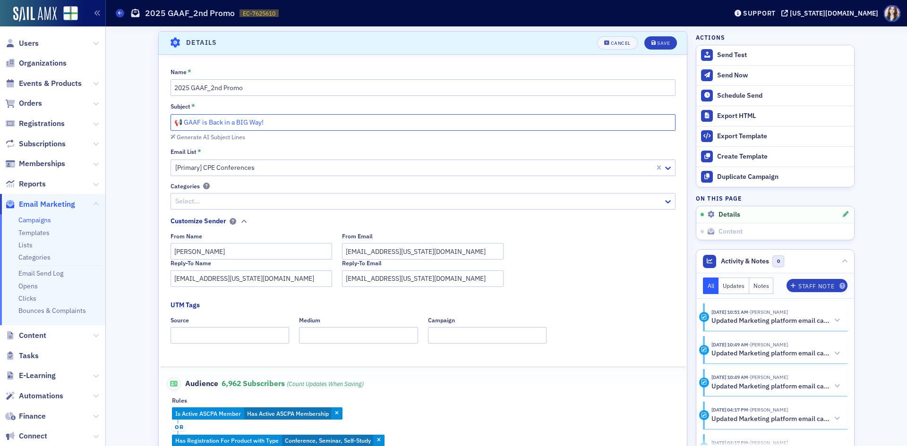
click at [315, 121] on input "📢 GAAF is Back in a BIG Way!" at bounding box center [422, 122] width 505 height 17
click at [273, 121] on input "📢 GAAF is Back in a BIG Way! 🎊🌟" at bounding box center [422, 122] width 505 height 17
drag, startPoint x: 273, startPoint y: 121, endPoint x: 264, endPoint y: 123, distance: 9.1
click at [264, 123] on input "📢 GAAF is Back in a BIG Way!🌟" at bounding box center [422, 122] width 505 height 17
click at [317, 126] on input "📢 GAAF is Back in a BIG Way!🌟" at bounding box center [422, 122] width 505 height 17
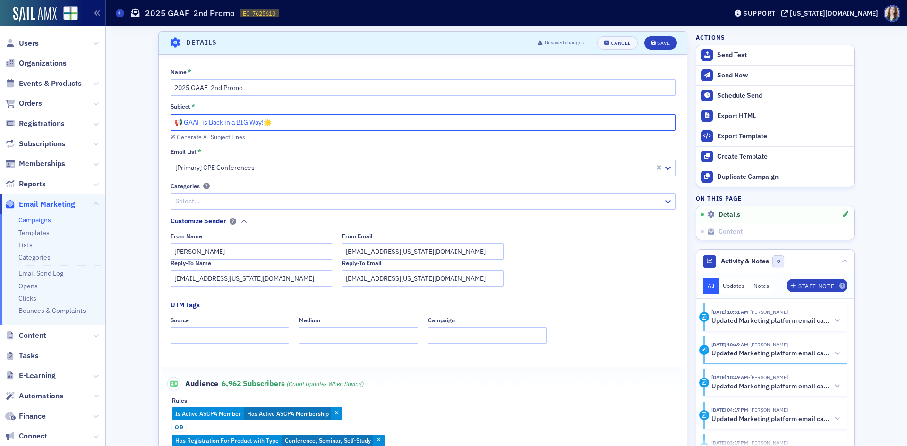
click at [183, 124] on input "📢 GAAF is Back in a BIG Way!🌟" at bounding box center [422, 122] width 505 height 17
paste input "🌟"
click at [264, 120] on input "🌟 GAAF is Back in a BIG Way!🌟" at bounding box center [422, 122] width 505 height 17
type input "🌟 GAAF is Back in a BIG Way! 🌟"
click at [364, 138] on div "Generate AI Subject Lines" at bounding box center [422, 136] width 505 height 10
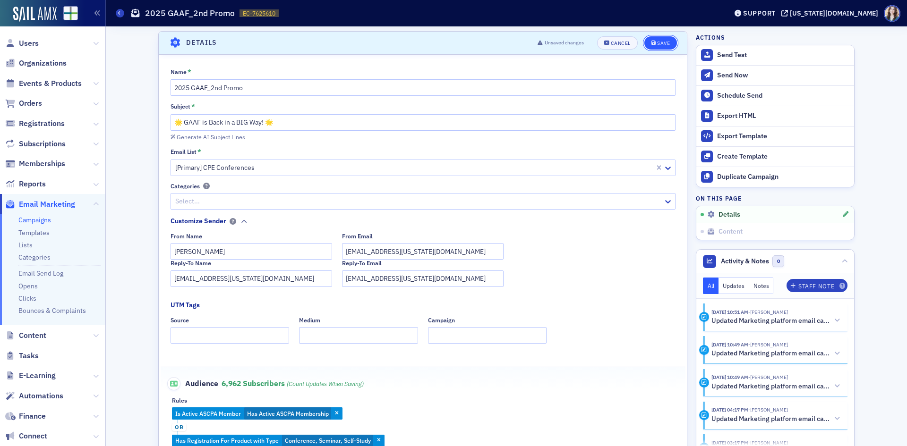
click at [666, 38] on button "Save" at bounding box center [660, 42] width 33 height 13
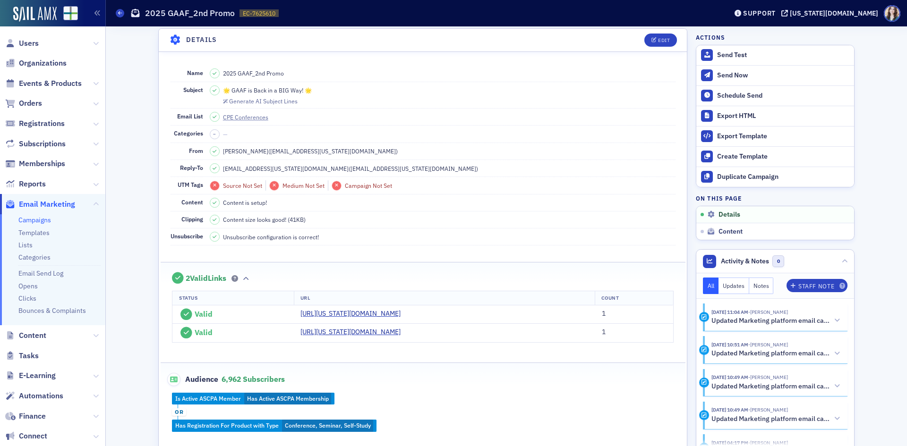
scroll to position [0, 0]
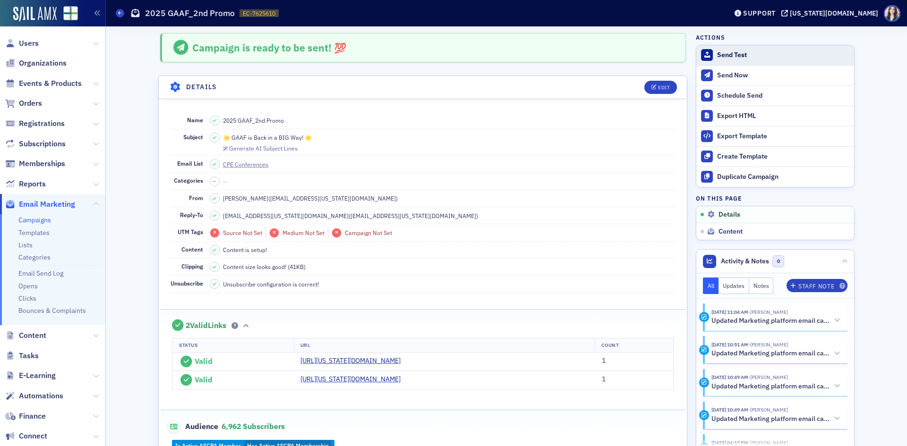
click at [711, 57] on button "Send Test" at bounding box center [775, 55] width 158 height 20
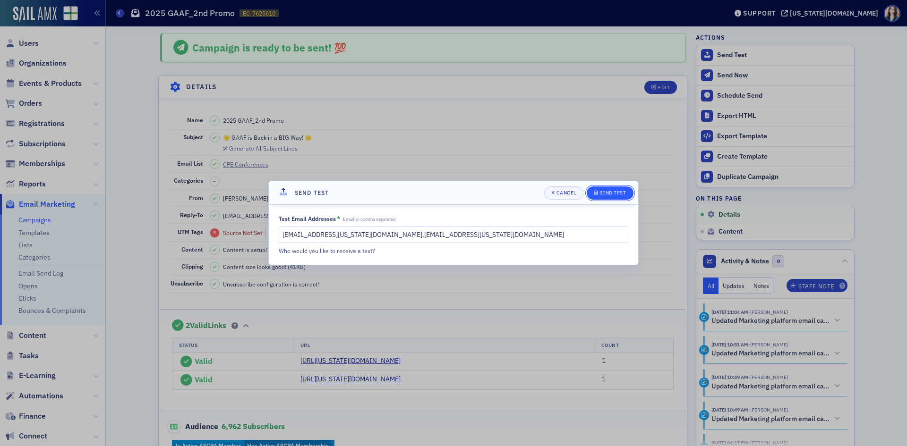
click at [597, 194] on icon "submit" at bounding box center [596, 192] width 4 height 4
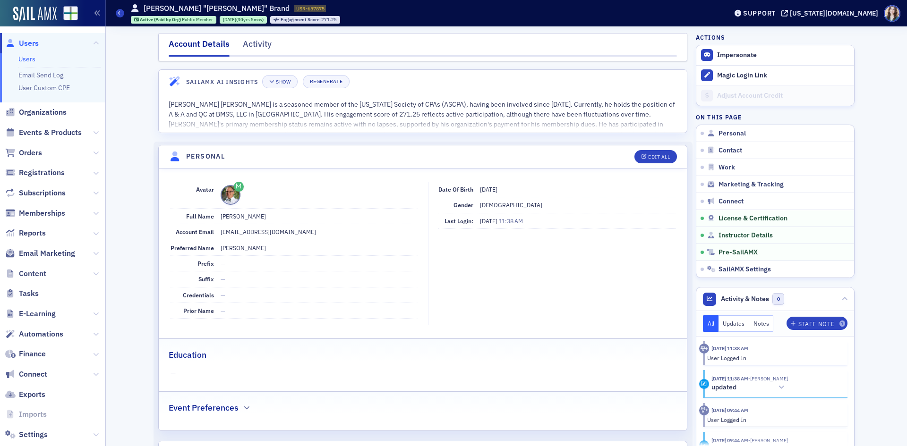
scroll to position [1700, 0]
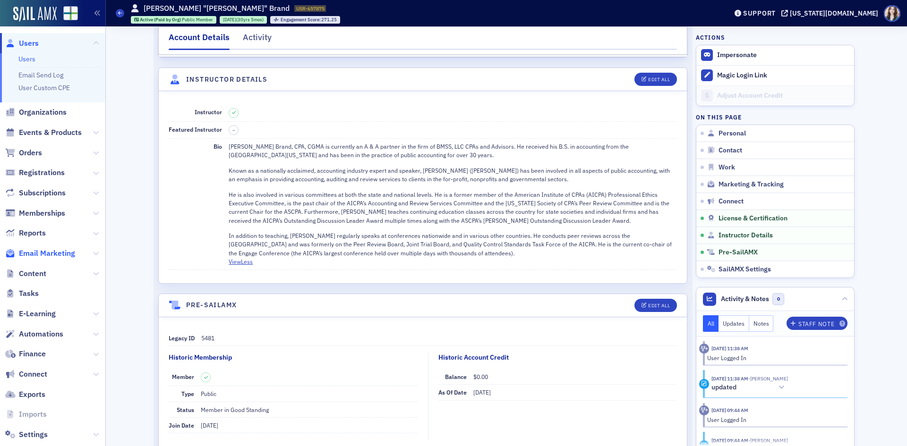
click at [47, 255] on span "Email Marketing" at bounding box center [47, 253] width 56 height 10
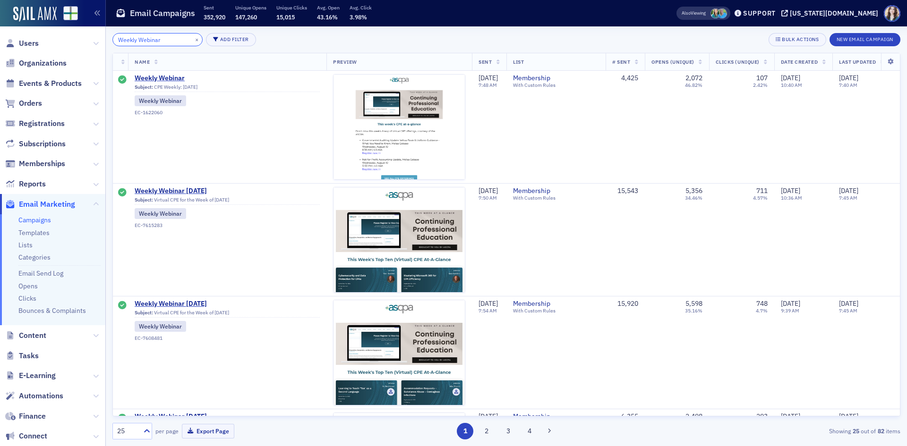
type input "Weekly Webinar"
click at [310, 34] on div "Weekly Webinar × Add Filter Bulk Actions New Email Campaign" at bounding box center [506, 39] width 788 height 13
click at [189, 189] on span "Weekly Webinar 9.15.25" at bounding box center [227, 191] width 185 height 9
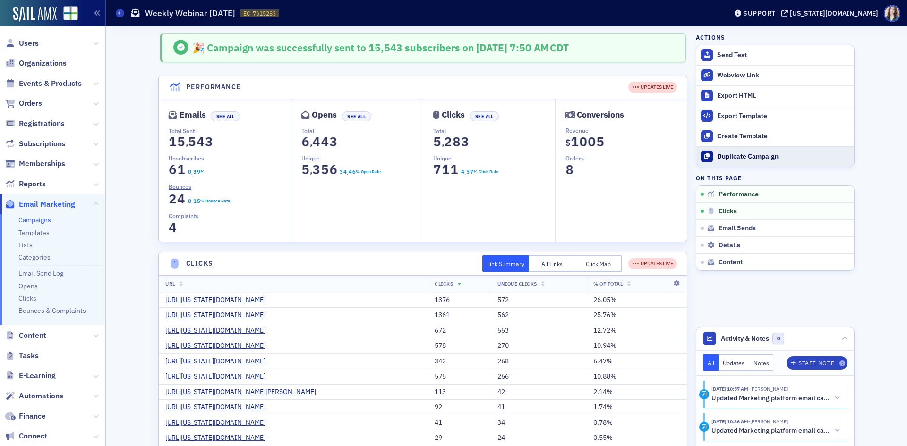
click at [804, 162] on button "Duplicate Campaign" at bounding box center [775, 156] width 158 height 20
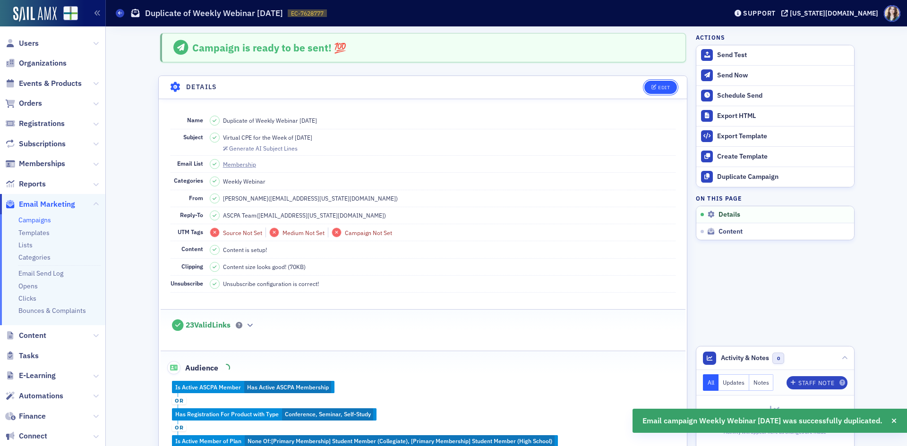
click at [667, 81] on button "Edit" at bounding box center [660, 87] width 33 height 13
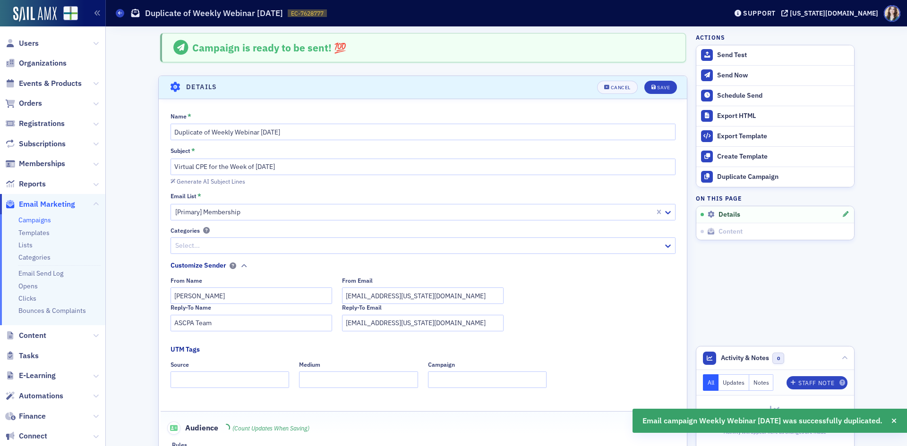
scroll to position [44, 0]
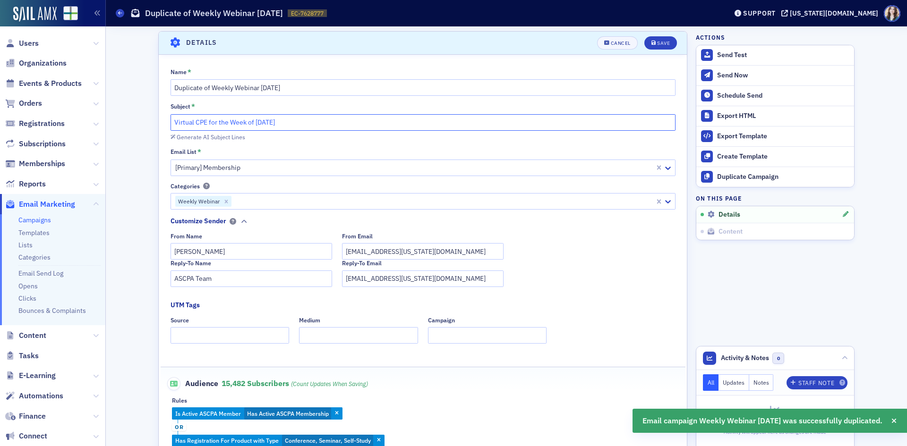
click at [265, 125] on input "Virtual CPE for the Week of 9.15.25" at bounding box center [422, 122] width 505 height 17
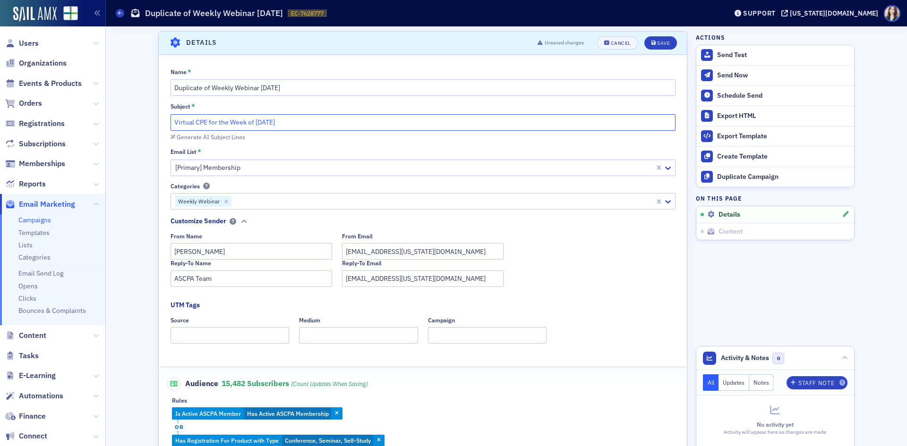
type input "Virtual CPE for the Week of 9.22.25"
click at [272, 90] on input "Duplicate of Weekly Webinar 9.15.25" at bounding box center [422, 87] width 505 height 17
drag, startPoint x: 212, startPoint y: 88, endPoint x: 157, endPoint y: 95, distance: 54.8
click at [159, 95] on div "Name * Duplicate of Weekly Webinar 9.22.25 Subject * Virtual CPE for the Week o…" at bounding box center [423, 279] width 528 height 423
type input "Weekly Webinar 9.22.25"
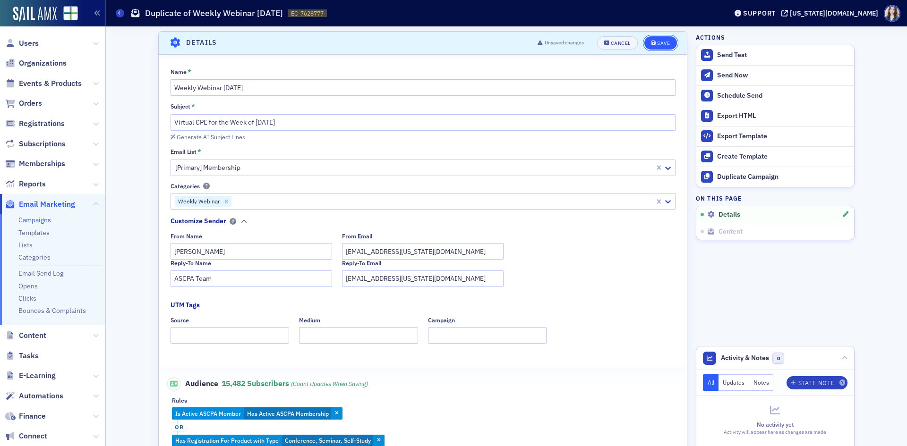
click at [657, 41] on div "Save" at bounding box center [663, 43] width 13 height 5
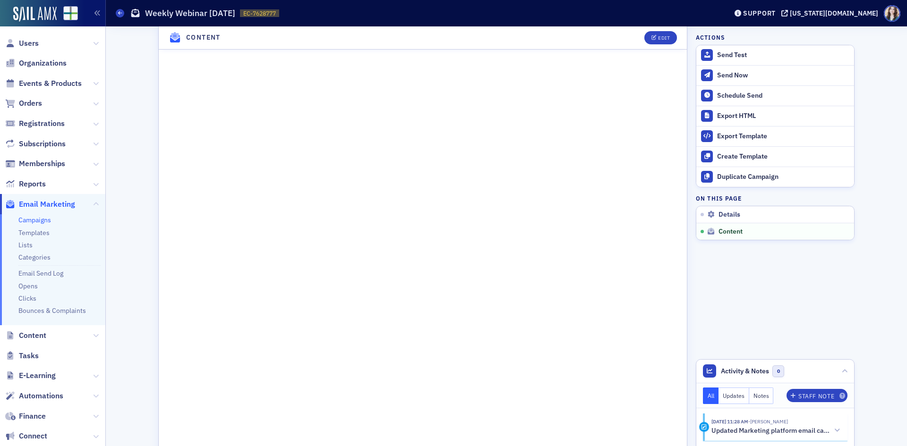
scroll to position [589, 0]
click at [663, 40] on div "Edit" at bounding box center [664, 37] width 12 height 5
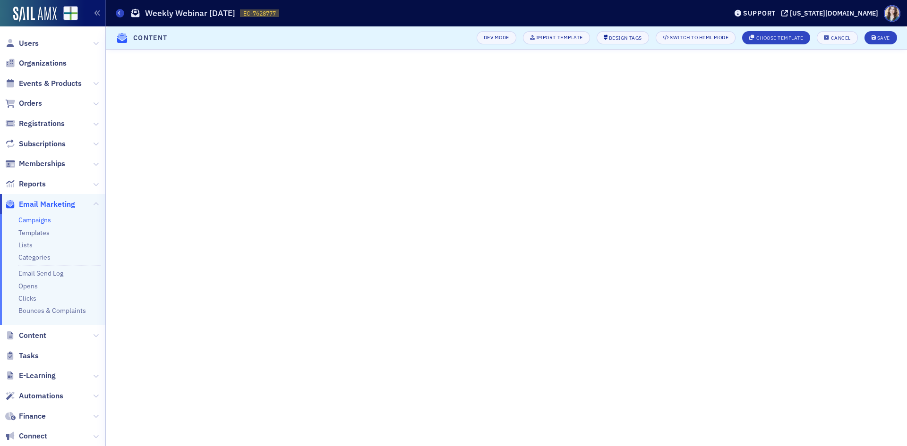
scroll to position [35, 0]
click at [860, 13] on div "[US_STATE][DOMAIN_NAME]" at bounding box center [834, 13] width 88 height 9
click at [881, 38] on div "Save" at bounding box center [883, 37] width 13 height 5
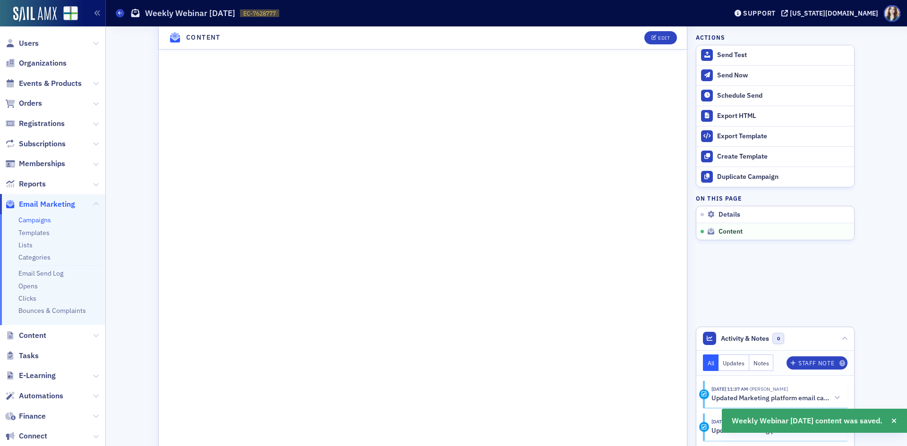
scroll to position [538, 0]
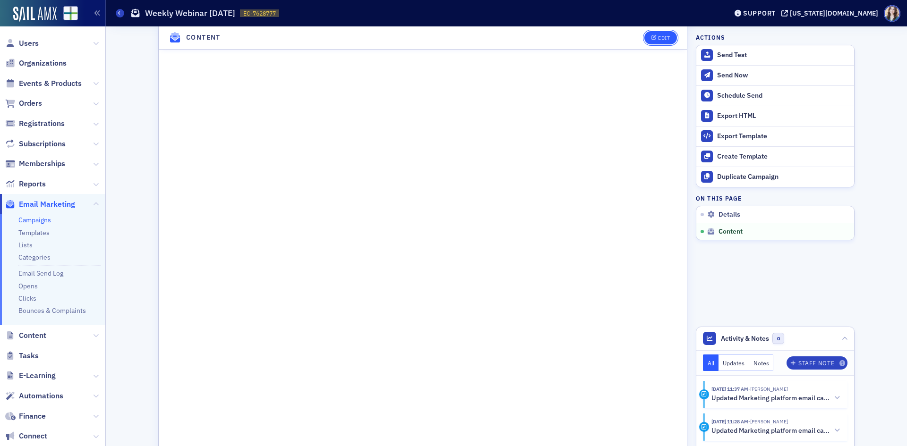
click at [661, 43] on button "Edit" at bounding box center [660, 37] width 33 height 13
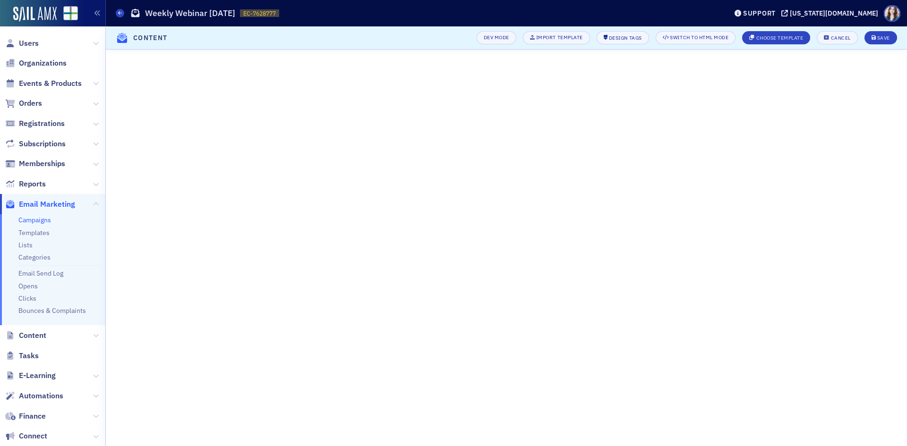
scroll to position [35, 0]
click at [875, 37] on icon "submit" at bounding box center [873, 37] width 5 height 5
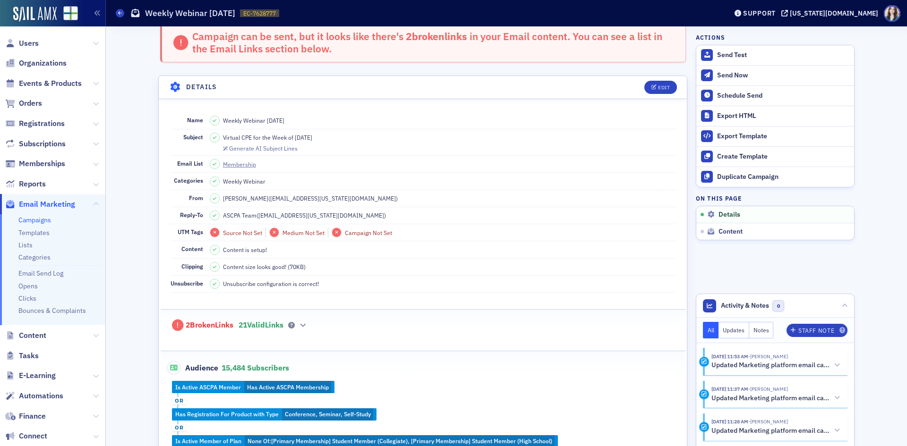
scroll to position [0, 0]
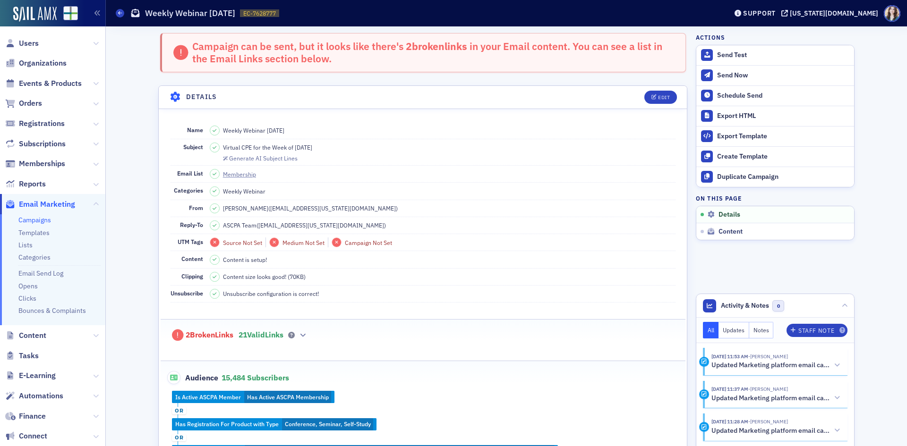
click at [273, 332] on span "21 Valid Links" at bounding box center [260, 335] width 45 height 9
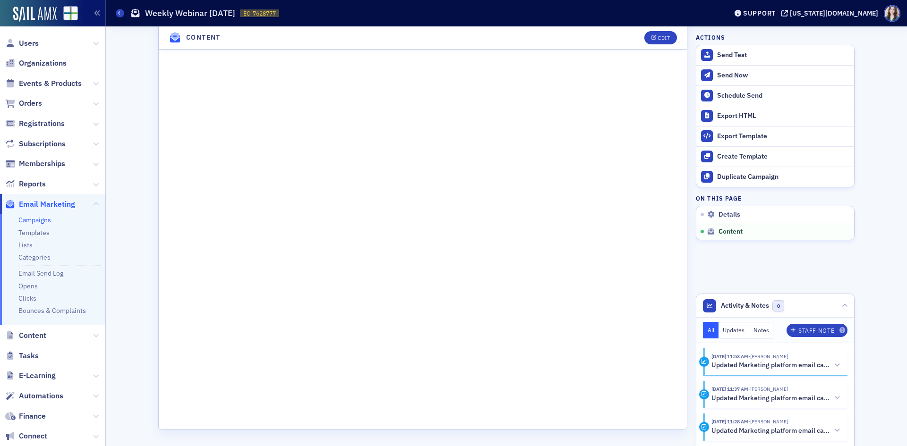
scroll to position [1174, 0]
click at [653, 34] on button "Edit" at bounding box center [660, 37] width 33 height 13
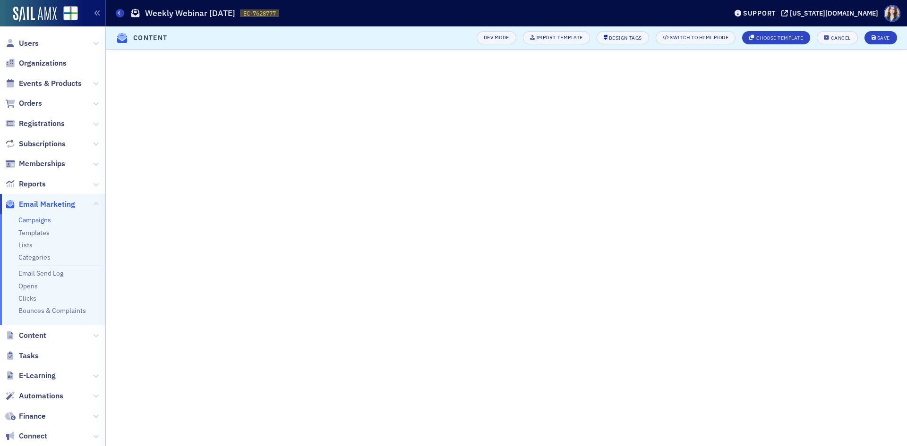
scroll to position [573, 0]
click at [884, 36] on div "Save" at bounding box center [883, 37] width 13 height 5
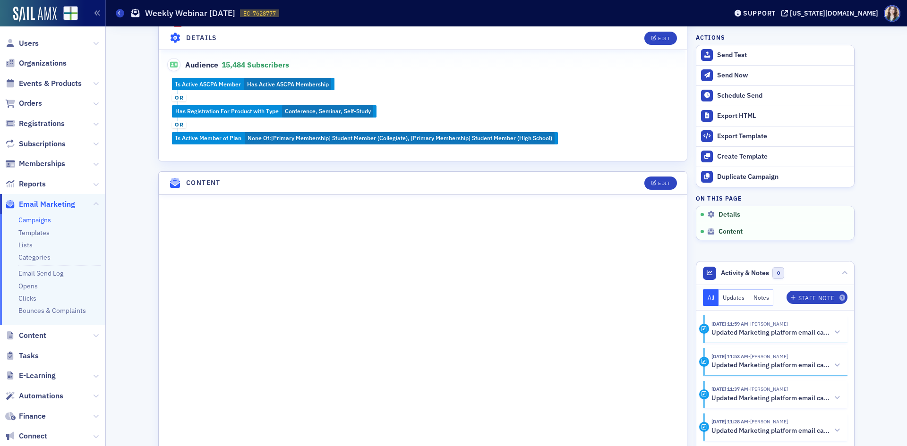
scroll to position [315, 0]
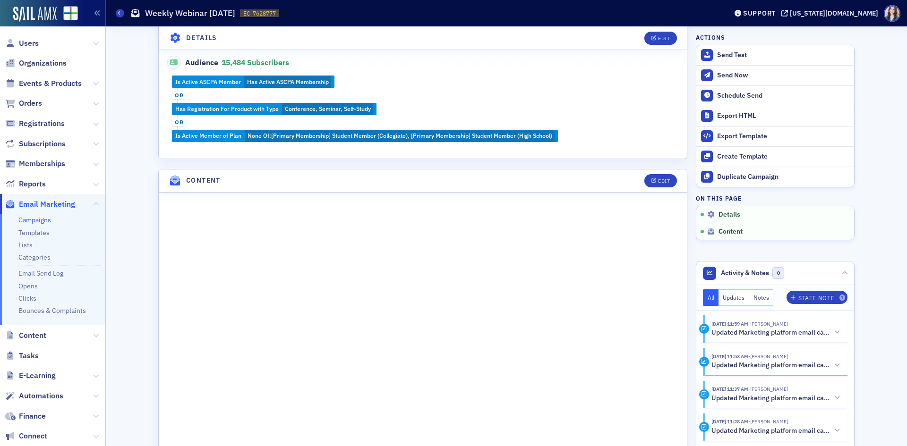
click at [627, 179] on header "Content Edit" at bounding box center [423, 181] width 528 height 23
click at [632, 176] on header "Content Edit" at bounding box center [423, 181] width 528 height 23
click at [633, 178] on header "Content Edit" at bounding box center [423, 181] width 528 height 23
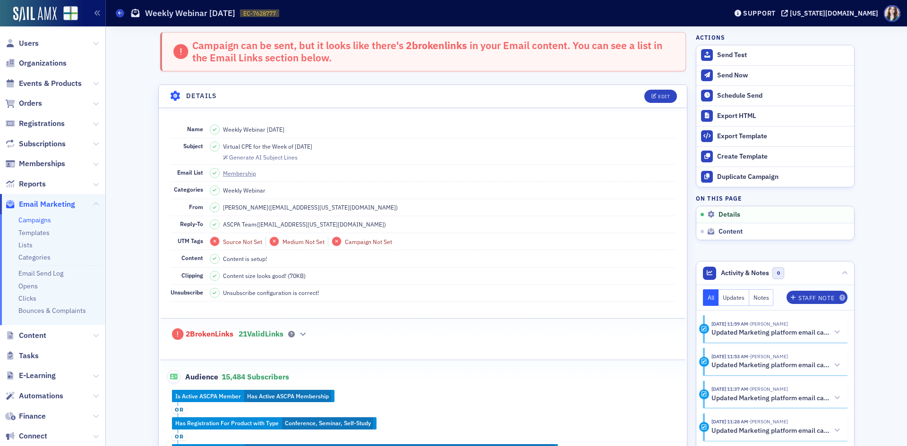
scroll to position [0, 0]
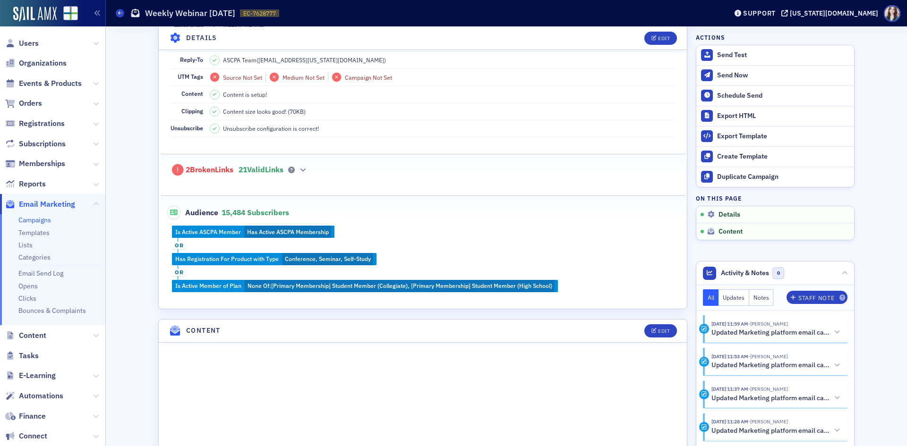
scroll to position [189, 0]
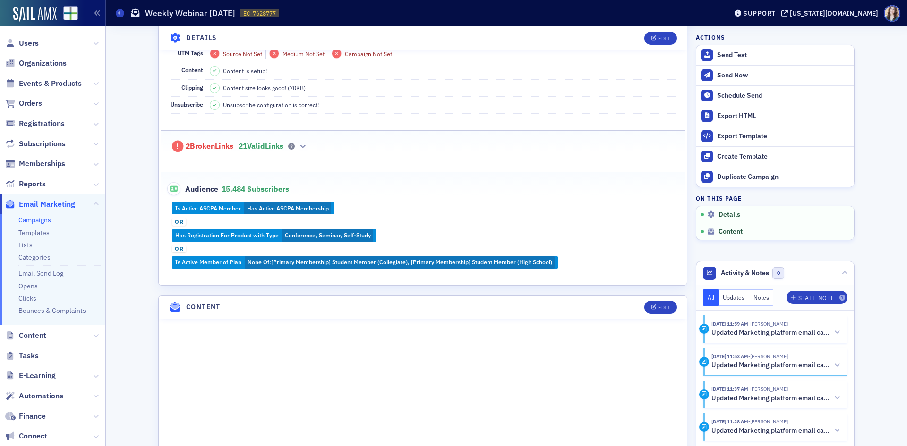
click at [251, 142] on span "21 Valid Links" at bounding box center [260, 146] width 45 height 9
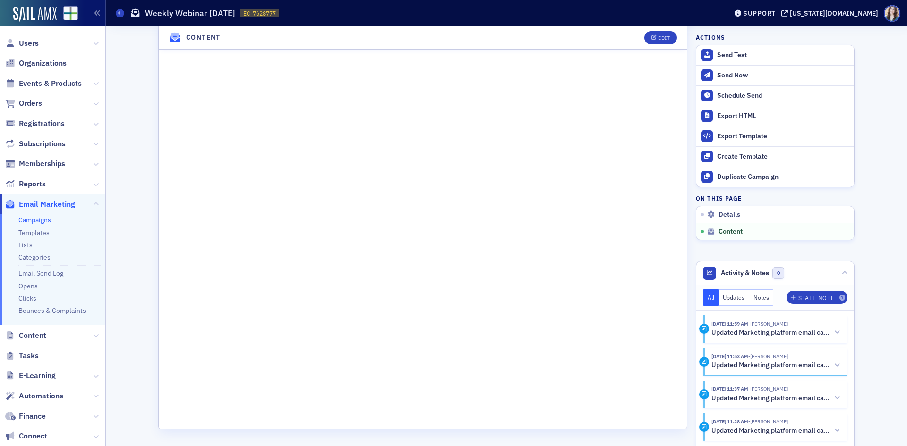
scroll to position [1174, 0]
click at [656, 41] on button "Edit" at bounding box center [660, 37] width 33 height 13
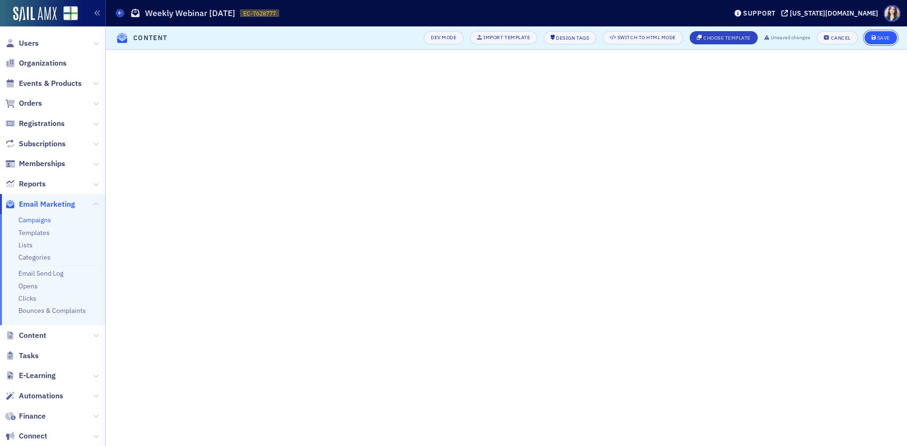
click at [881, 35] on div "Save" at bounding box center [883, 37] width 13 height 5
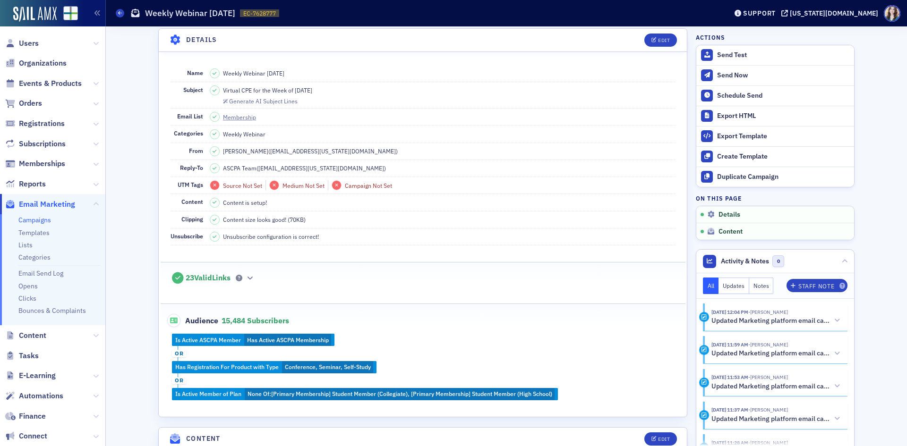
scroll to position [0, 0]
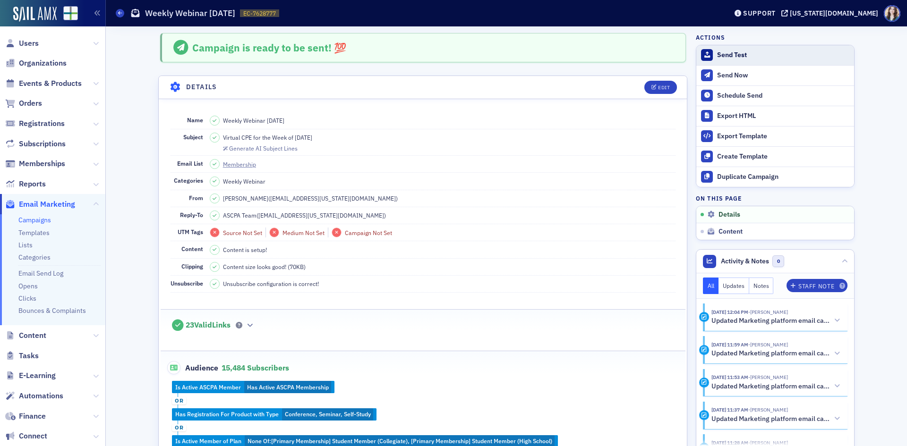
click at [758, 54] on div "Send Test" at bounding box center [783, 55] width 132 height 9
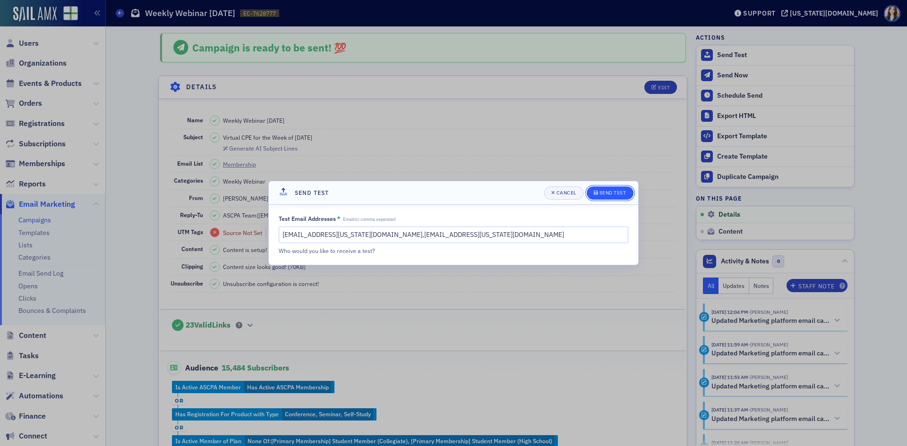
click at [628, 191] on button "Send Test" at bounding box center [610, 193] width 47 height 13
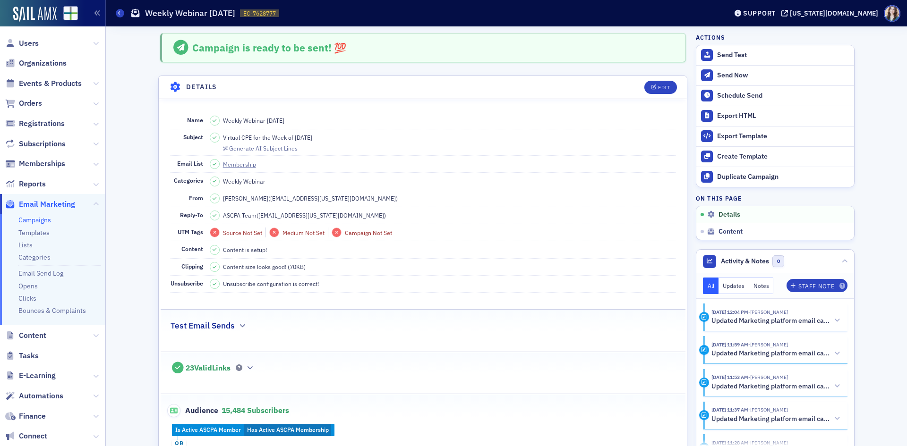
click at [164, 51] on div "Campaign is ready to be sent! 💯" at bounding box center [423, 47] width 526 height 29
click at [162, 51] on div "Campaign is ready to be sent! 💯" at bounding box center [423, 47] width 526 height 29
click at [48, 89] on span "Events & Products" at bounding box center [52, 83] width 105 height 20
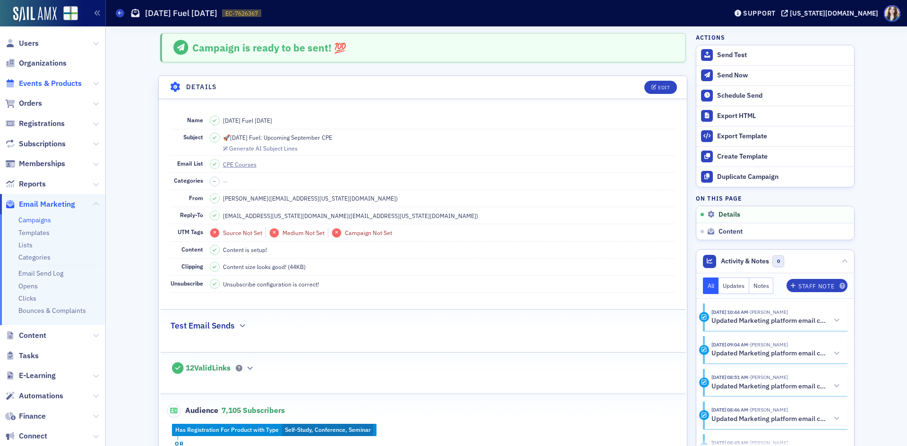
click at [47, 84] on span "Events & Products" at bounding box center [50, 83] width 63 height 10
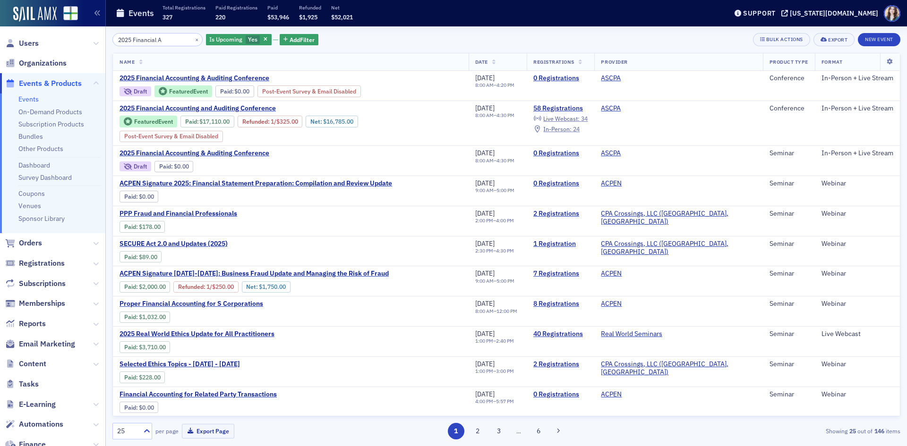
type input "2025 Financial A"
click at [384, 28] on div "2025 Financial A × Is Upcoming Yes Add Filter Bulk Actions Export New Event Nam…" at bounding box center [506, 236] width 788 height 420
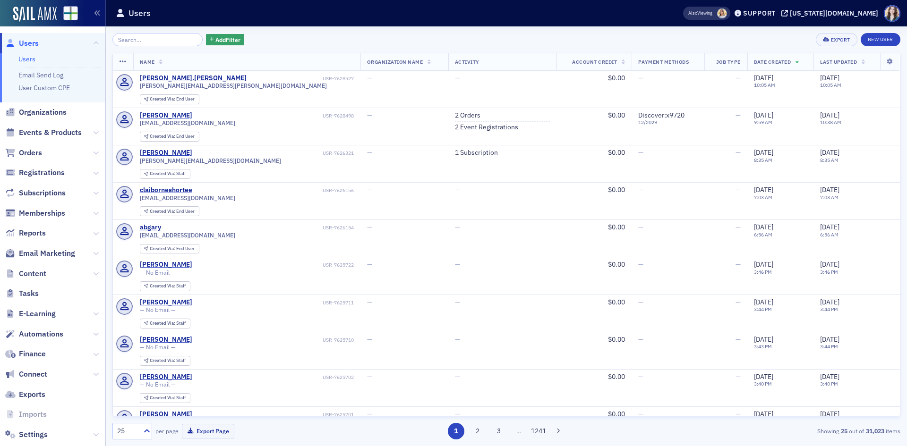
click at [237, 34] on div "Add Filter Export New User" at bounding box center [506, 39] width 788 height 13
